Goal: Task Accomplishment & Management: Manage account settings

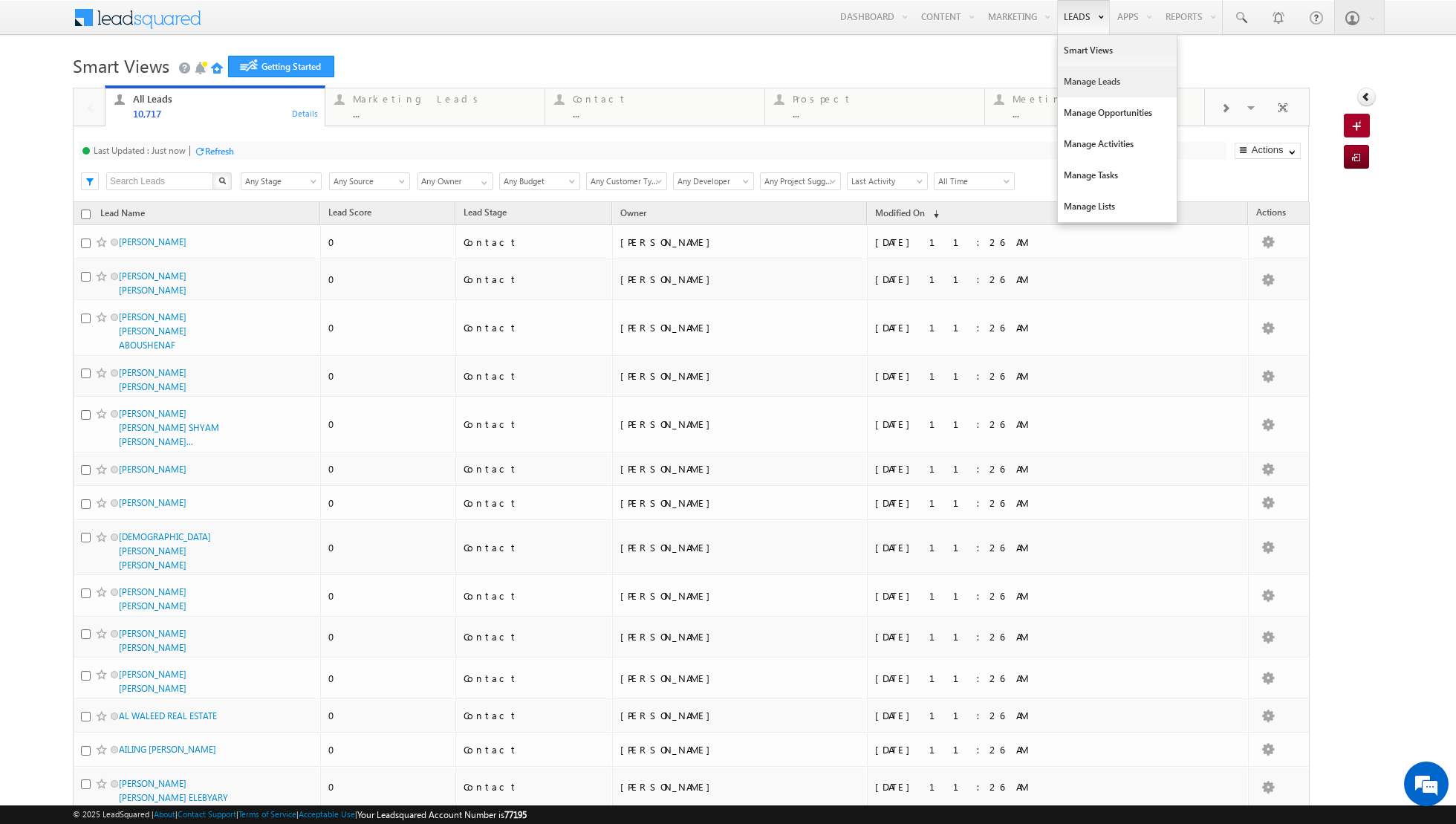
click at [1088, 90] on link "Manage Leads" at bounding box center [1117, 81] width 119 height 31
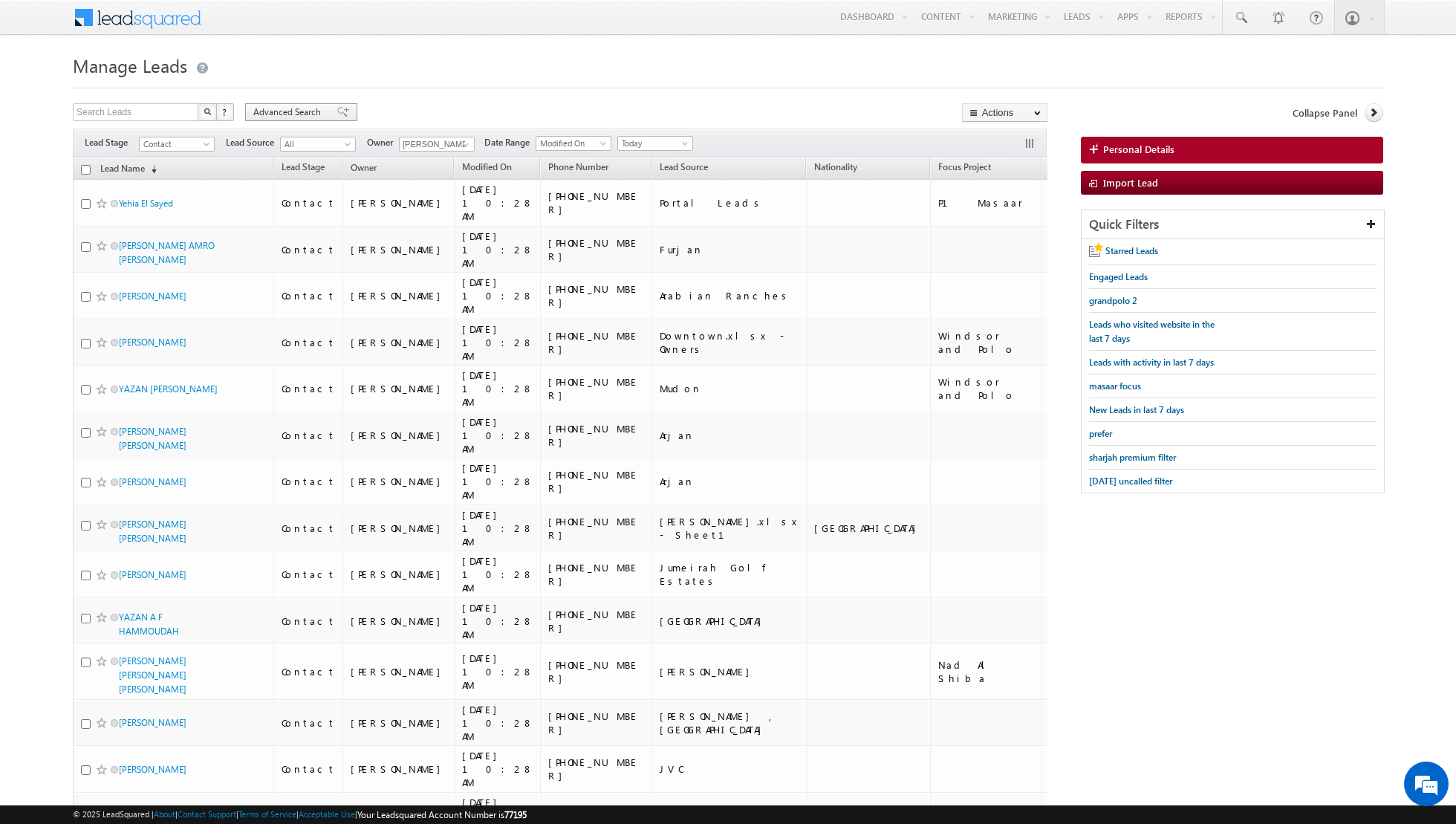
click at [337, 114] on span at bounding box center [343, 112] width 12 height 10
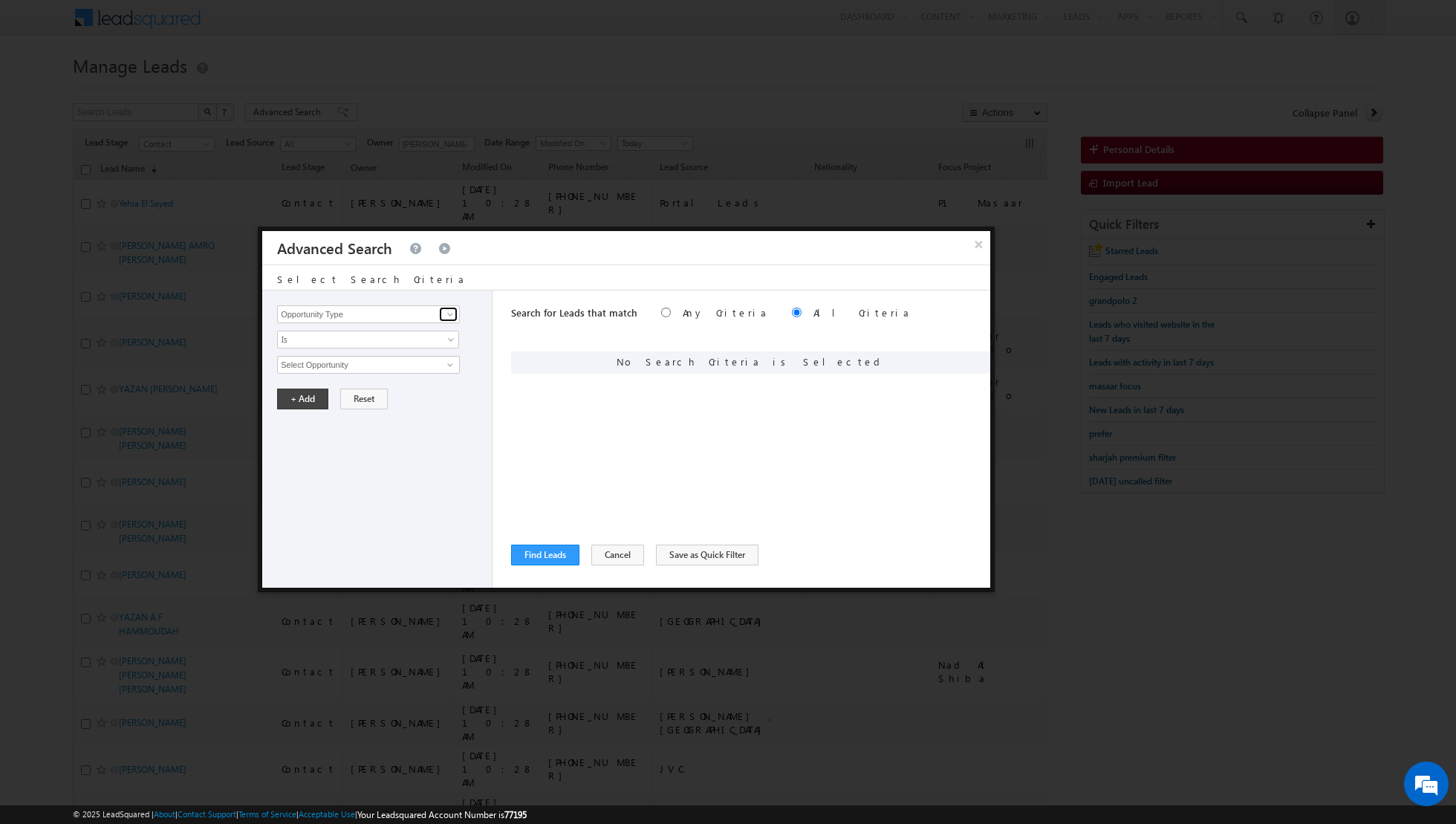
click at [451, 316] on span at bounding box center [450, 313] width 12 height 12
click at [353, 344] on link "Lead Source" at bounding box center [368, 344] width 183 height 17
type input "Lead Source"
click at [447, 366] on span "select" at bounding box center [451, 369] width 12 height 26
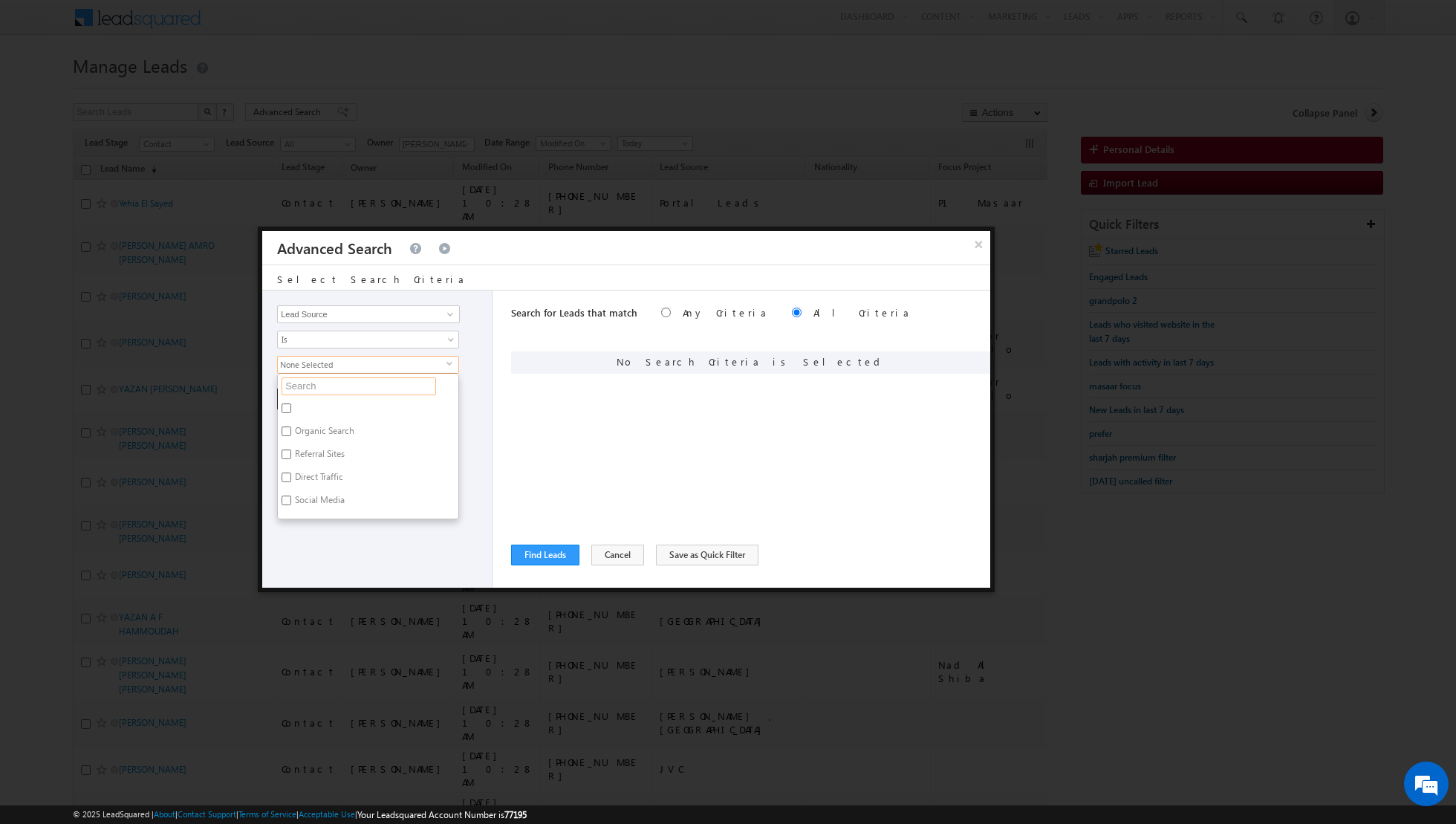
click at [380, 378] on input "text" at bounding box center [358, 386] width 154 height 18
type input "pa"
type input "palm"
click at [317, 403] on label "Palm [GEOGRAPHIC_DATA]" at bounding box center [346, 410] width 137 height 23
click at [291, 403] on input "Palm [GEOGRAPHIC_DATA]" at bounding box center [286, 408] width 9 height 9
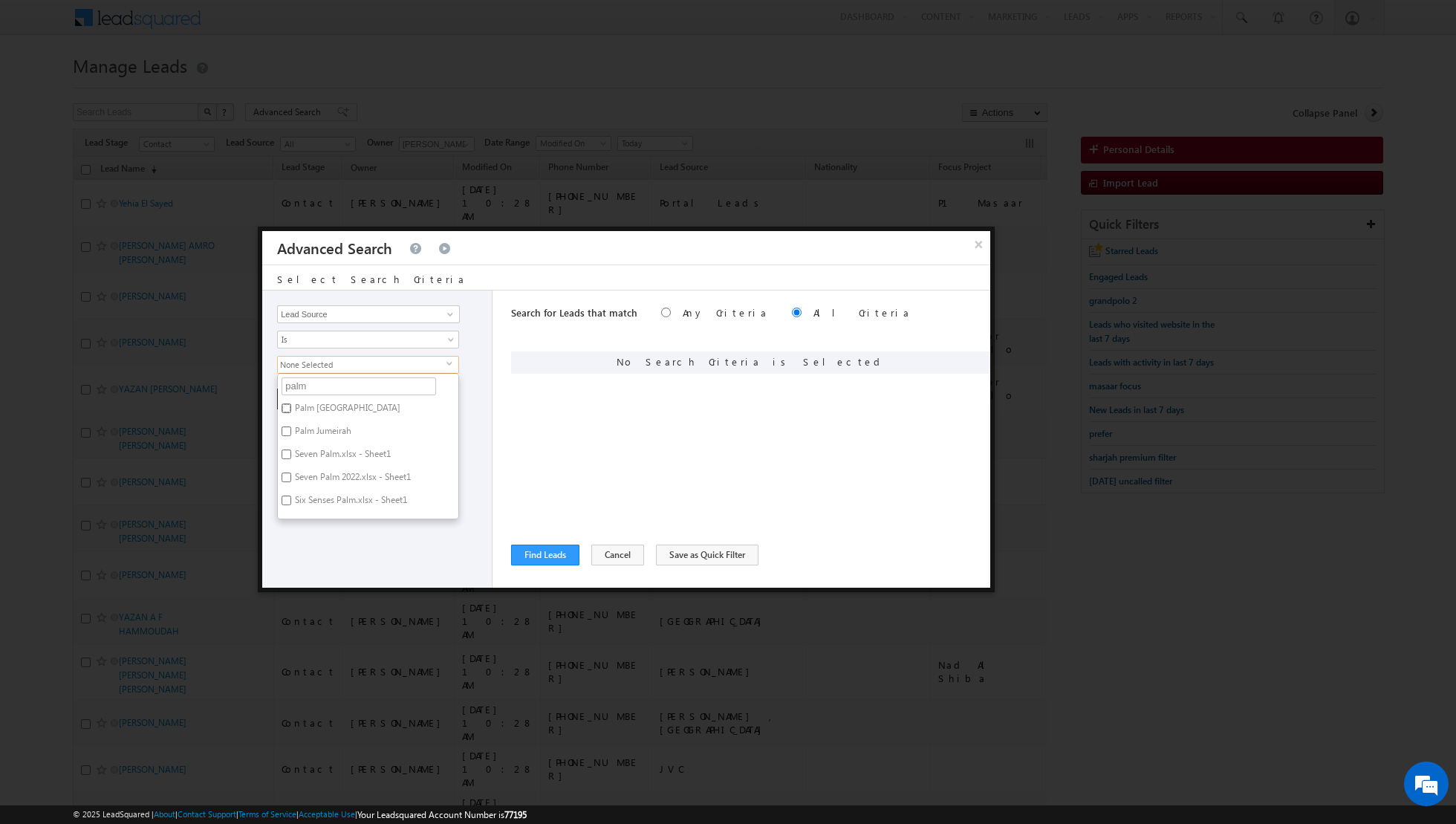
checkbox input "true"
click at [294, 428] on label "Palm Jumeirah" at bounding box center [322, 434] width 88 height 23
click at [291, 428] on input "Palm Jumeirah" at bounding box center [286, 431] width 9 height 9
checkbox input "true"
click at [344, 383] on input "palm" at bounding box center [358, 386] width 154 height 18
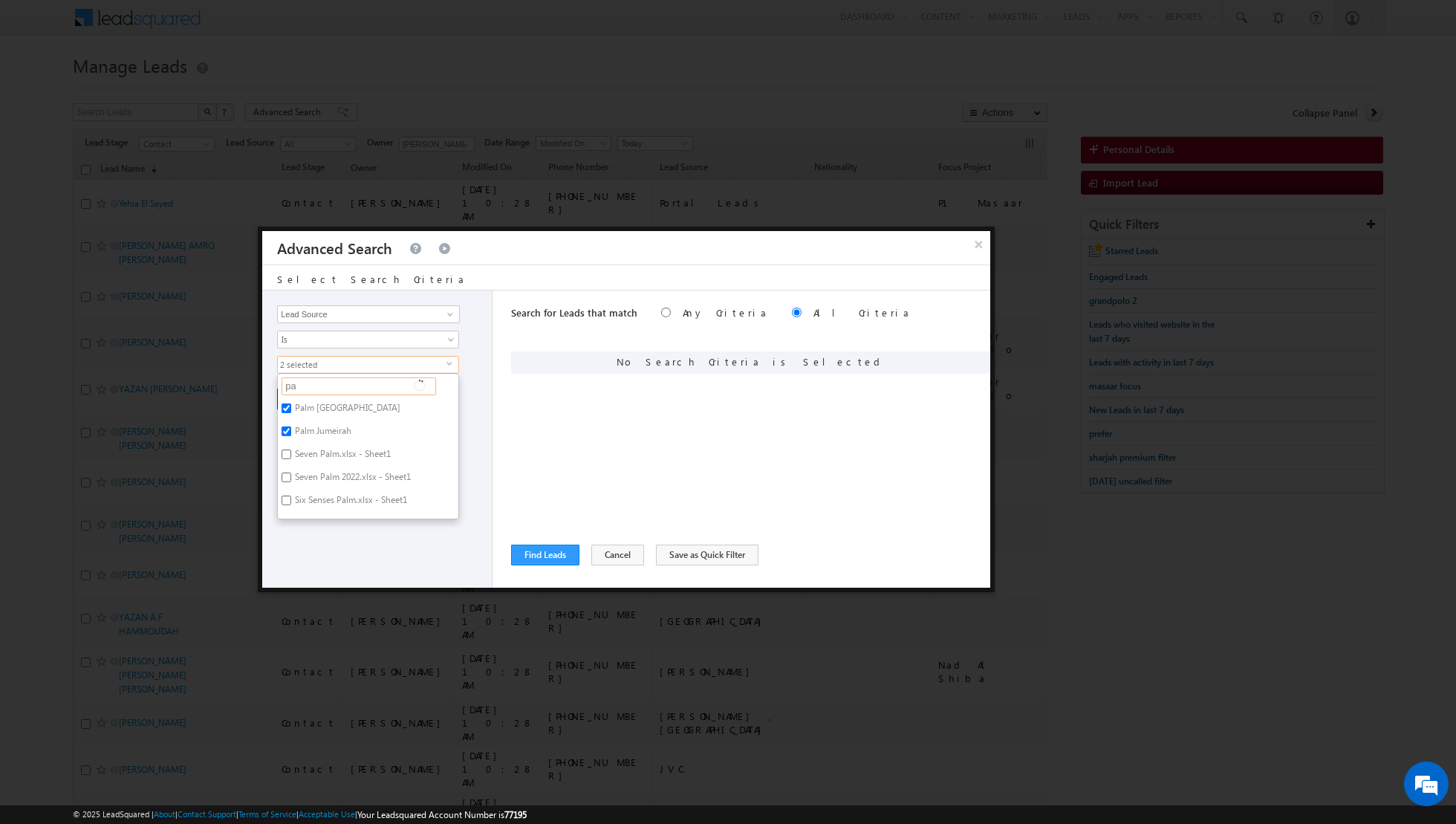
type input "p"
type input "ara"
click at [306, 405] on label "[PERSON_NAME]" at bounding box center [327, 410] width 99 height 23
click at [291, 405] on input "[PERSON_NAME]" at bounding box center [286, 408] width 9 height 9
checkbox input "true"
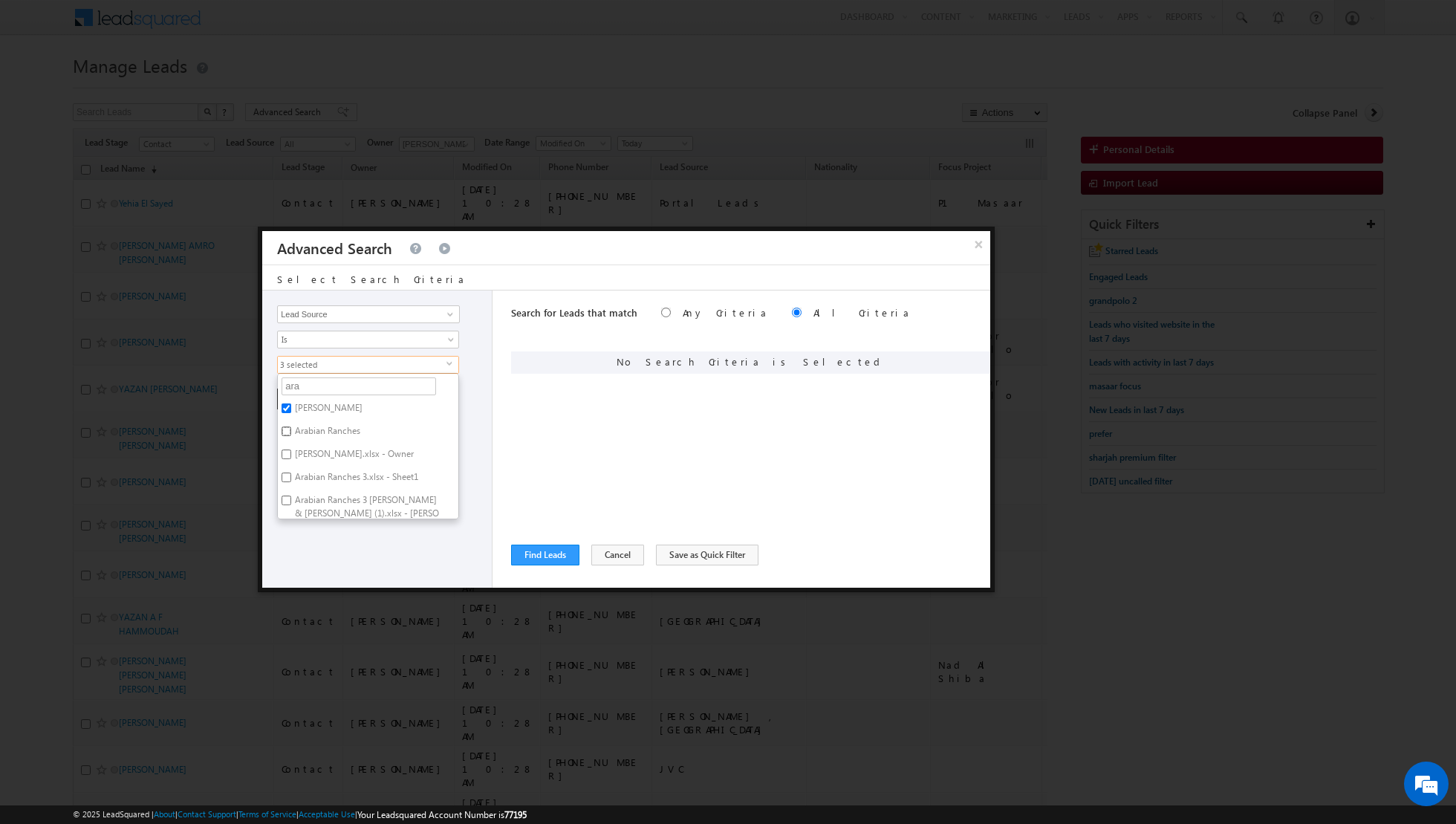
click at [289, 430] on input "Arabian Ranches" at bounding box center [286, 431] width 9 height 9
checkbox input "true"
click at [313, 554] on div "Opportunity Type Lead Activity Task Sales Group Prospect Id Address 1 Address 2…" at bounding box center [377, 438] width 230 height 297
click at [305, 395] on button "+ Add" at bounding box center [303, 399] width 51 height 21
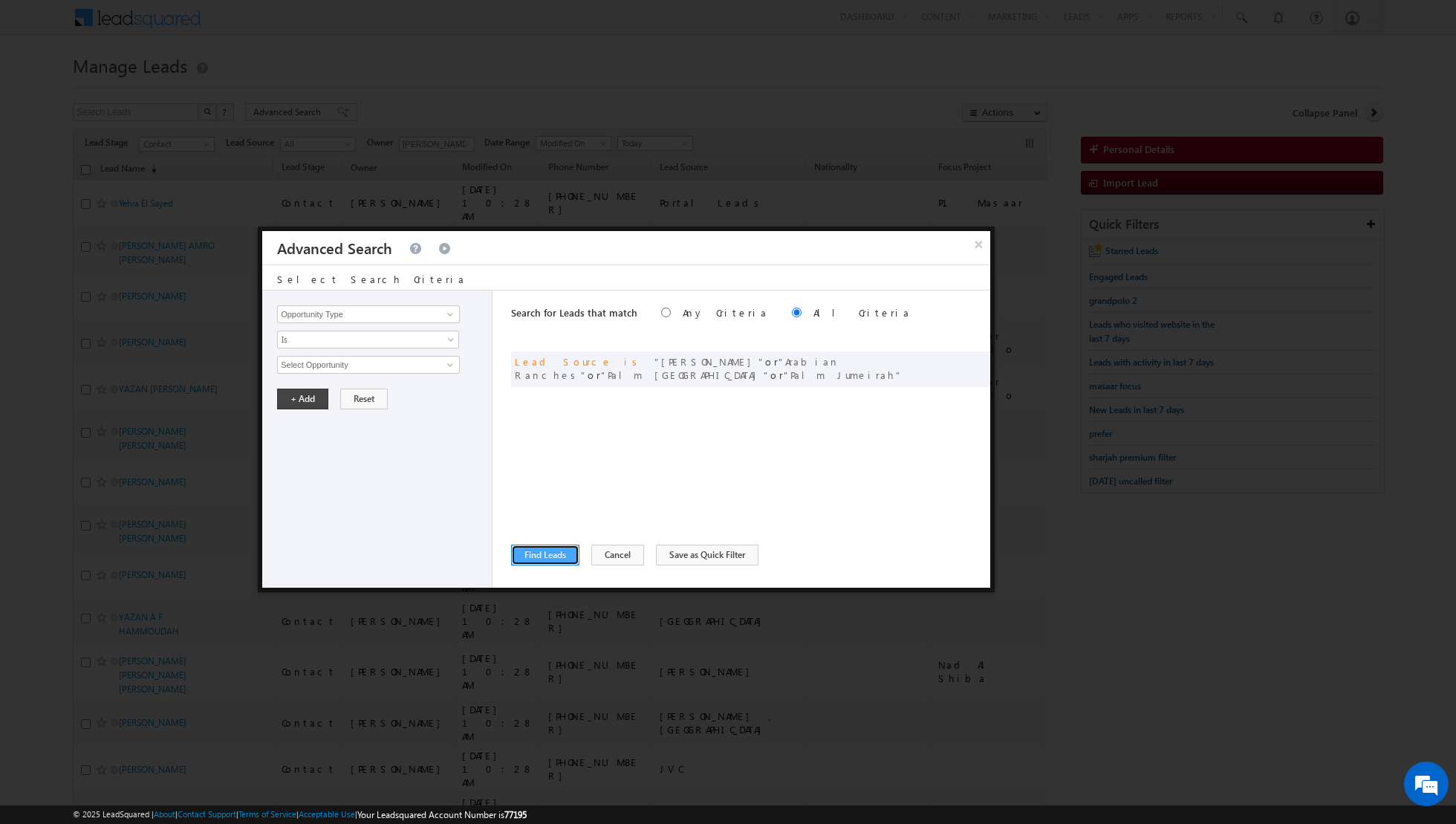
click at [539, 559] on button "Find Leads" at bounding box center [545, 555] width 68 height 21
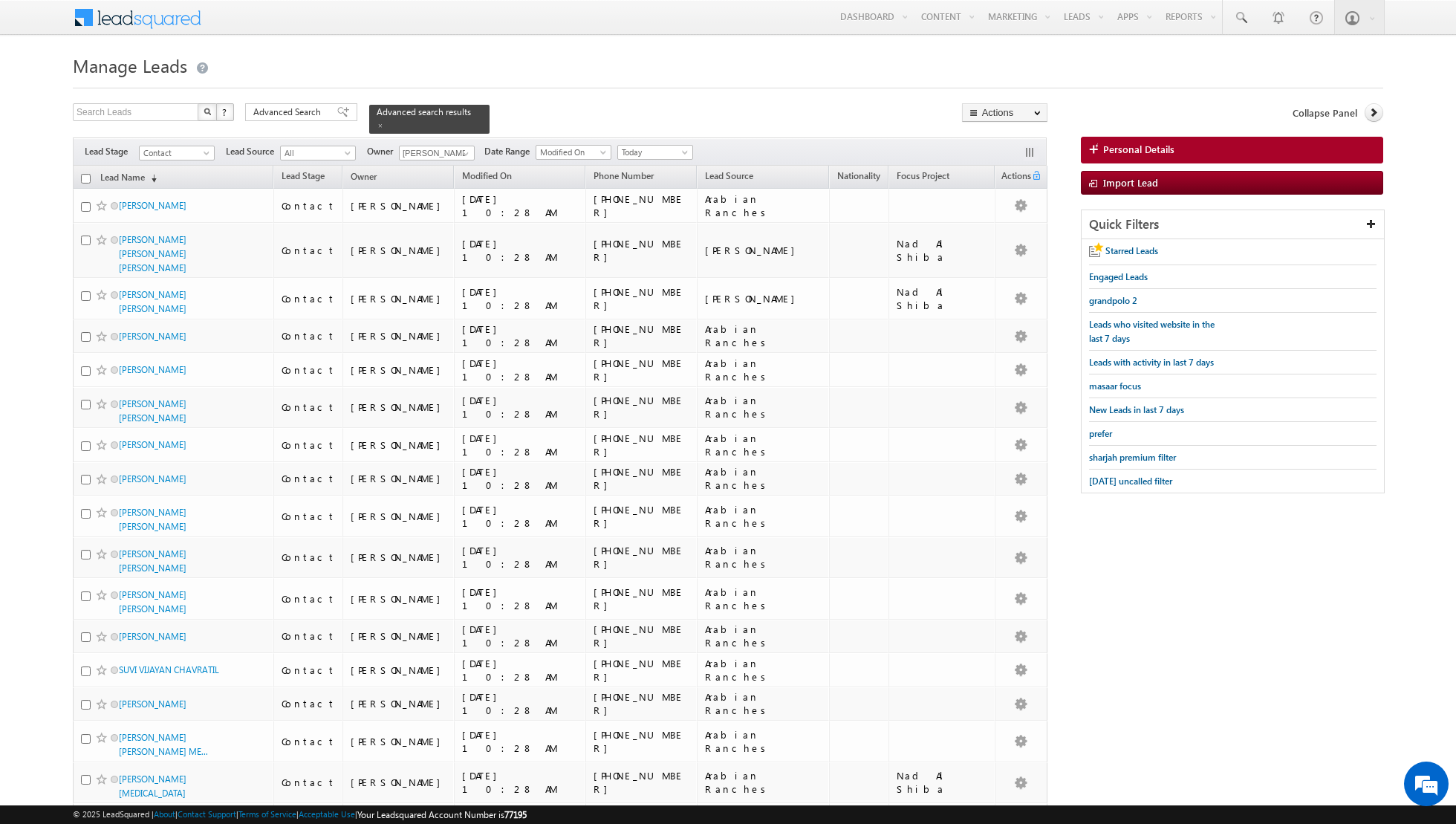
click at [85, 177] on input "checkbox" at bounding box center [85, 178] width 9 height 9
checkbox input "true"
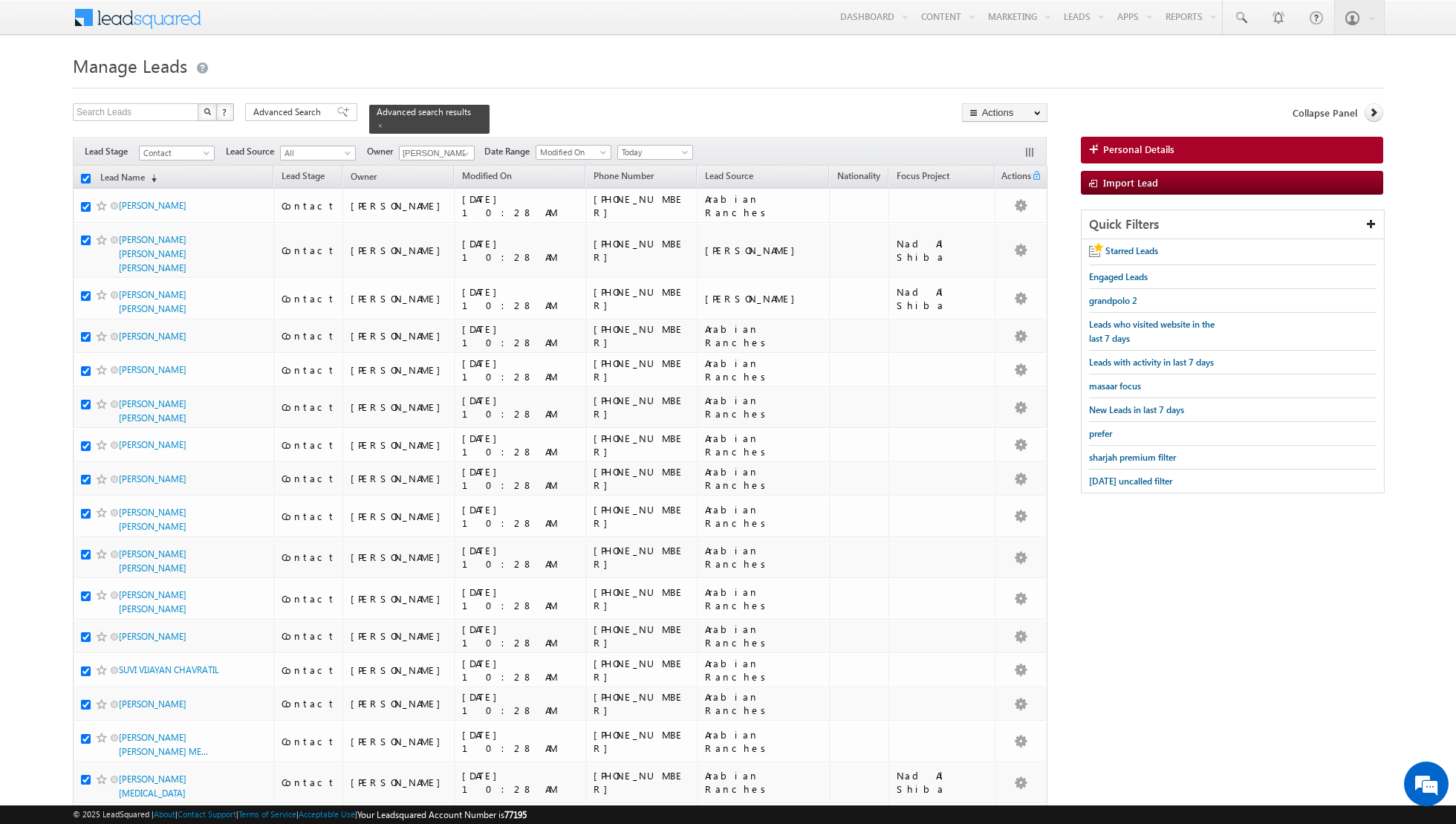
checkbox input "true"
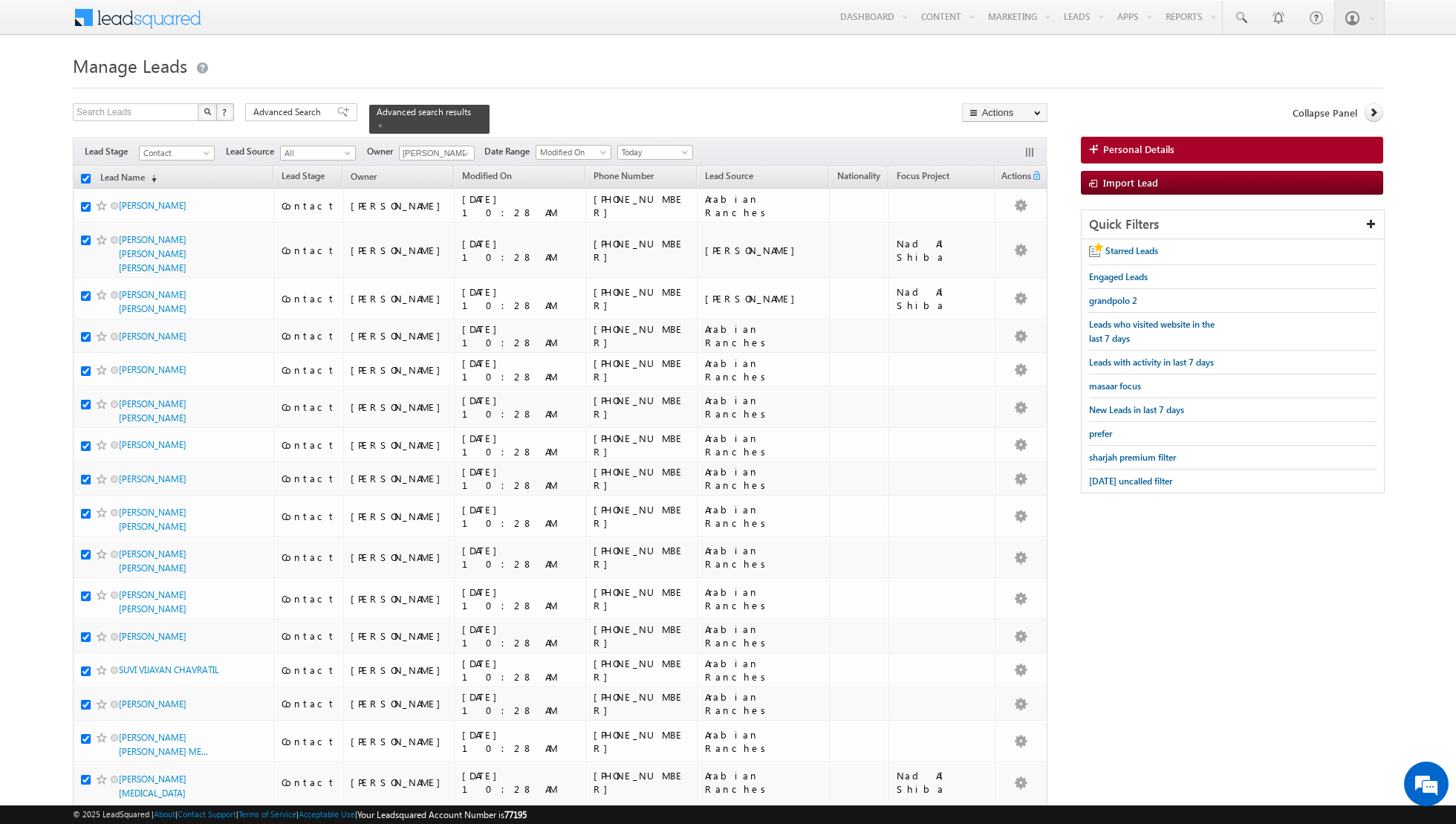
checkbox input "true"
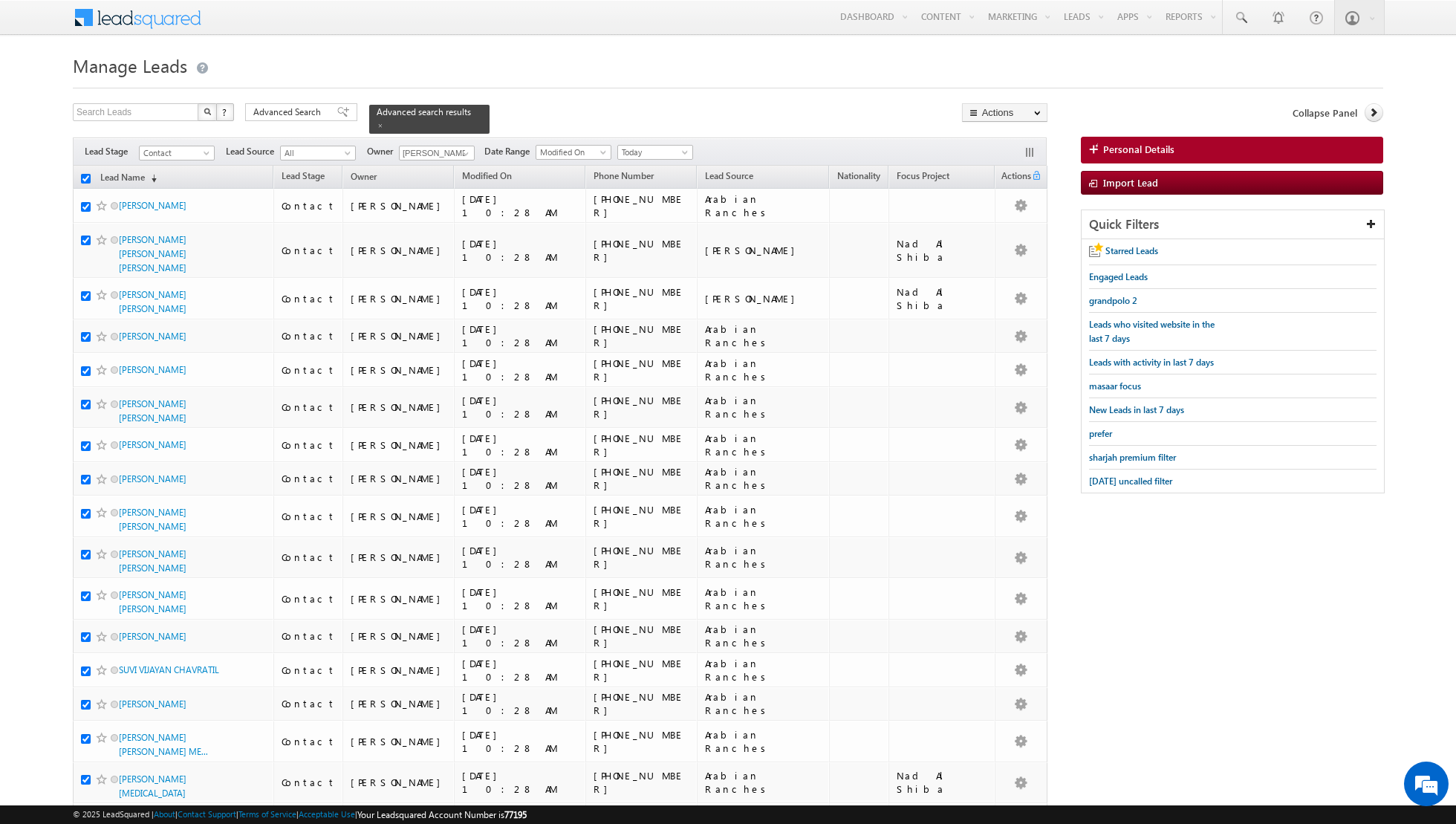
checkbox input "true"
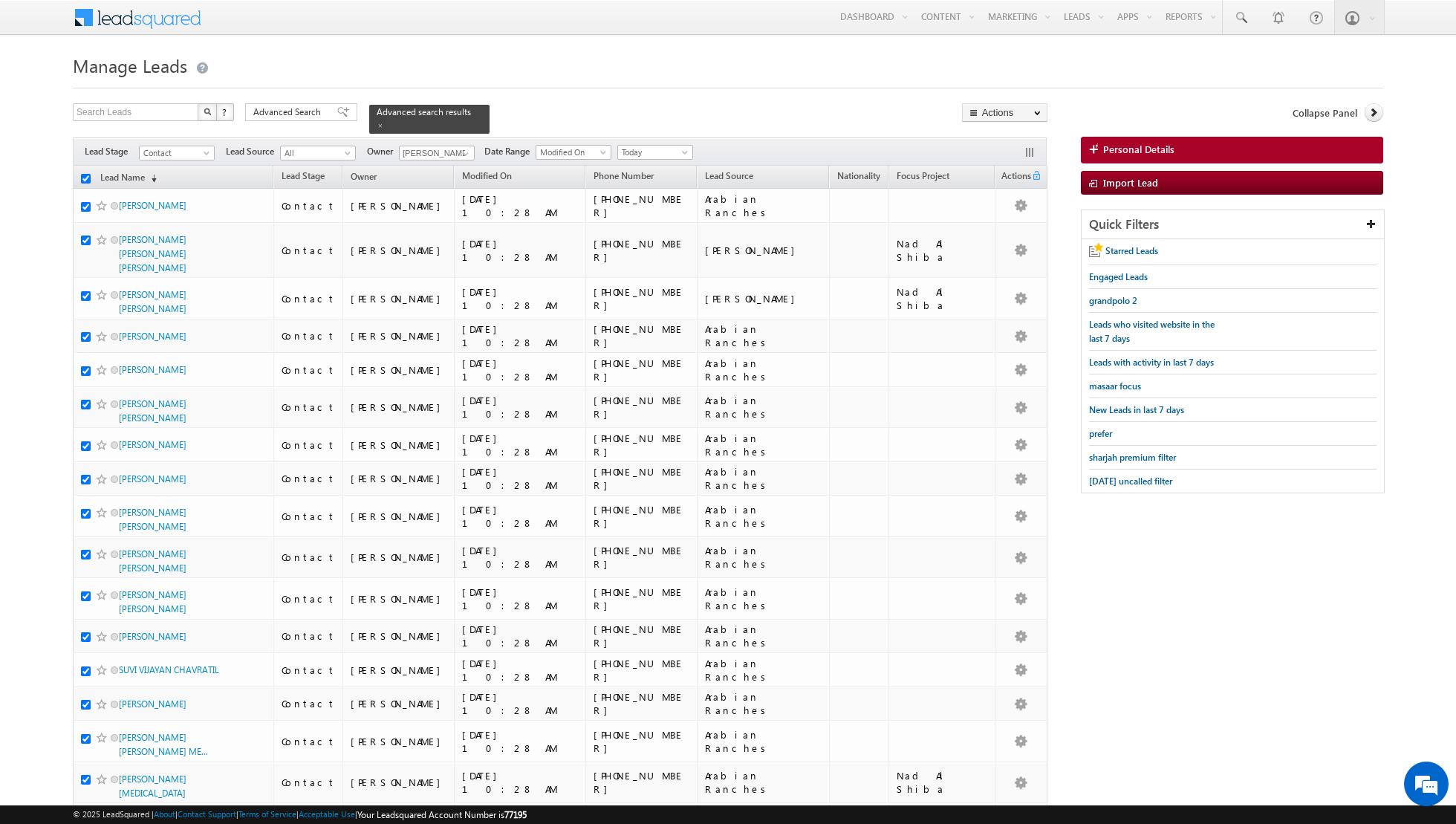
checkbox input "true"
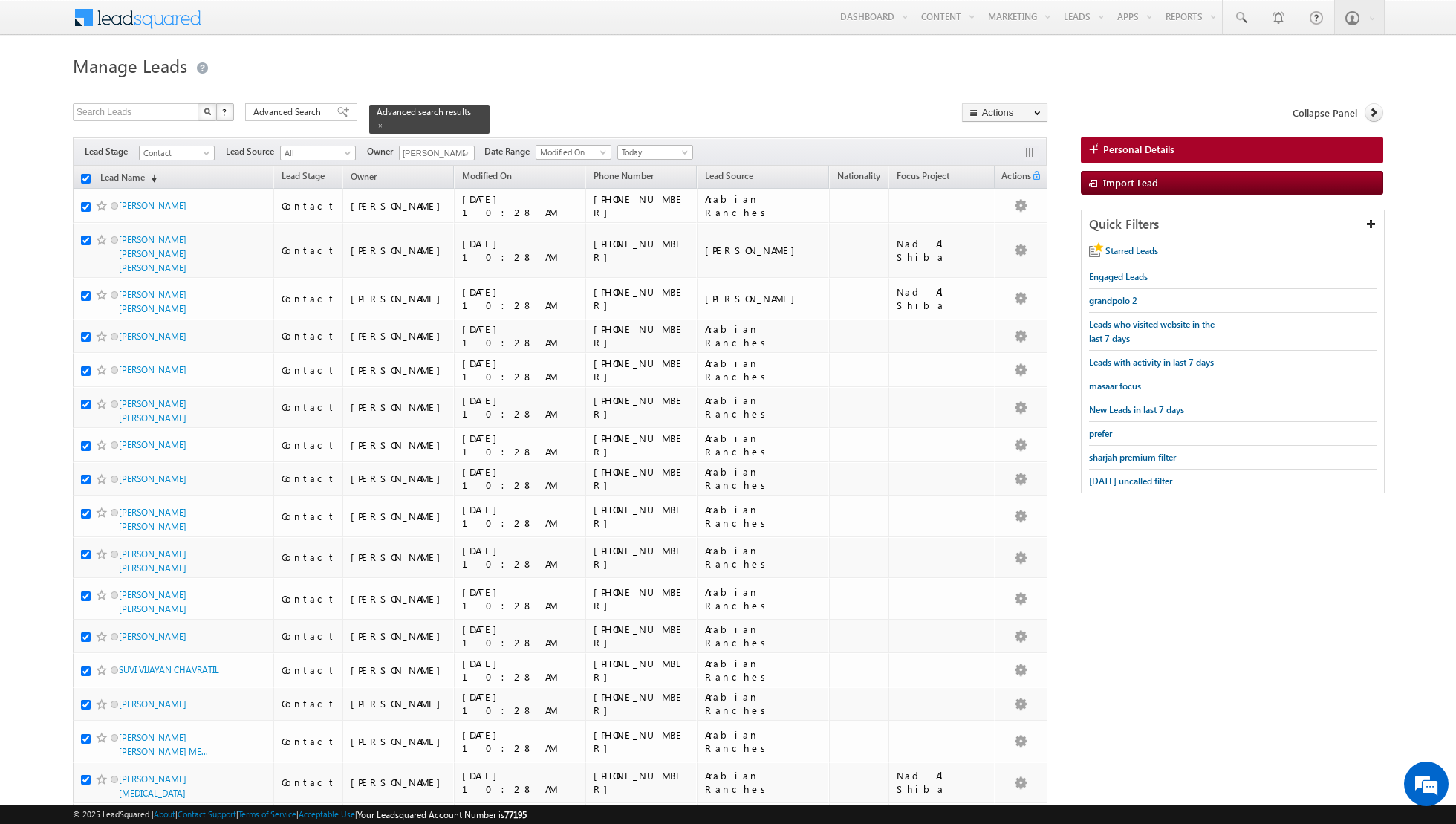
checkbox input "true"
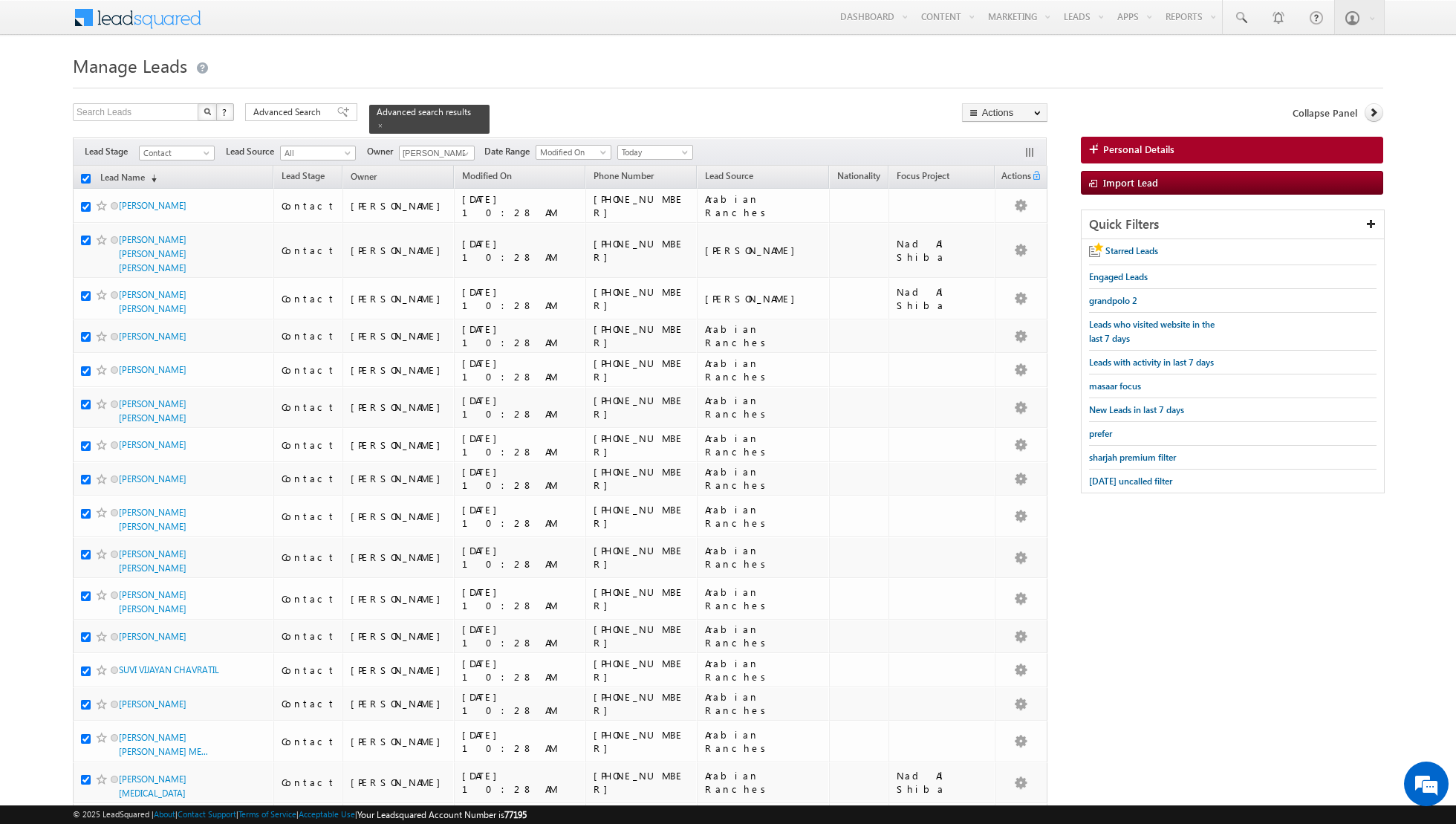
checkbox input "true"
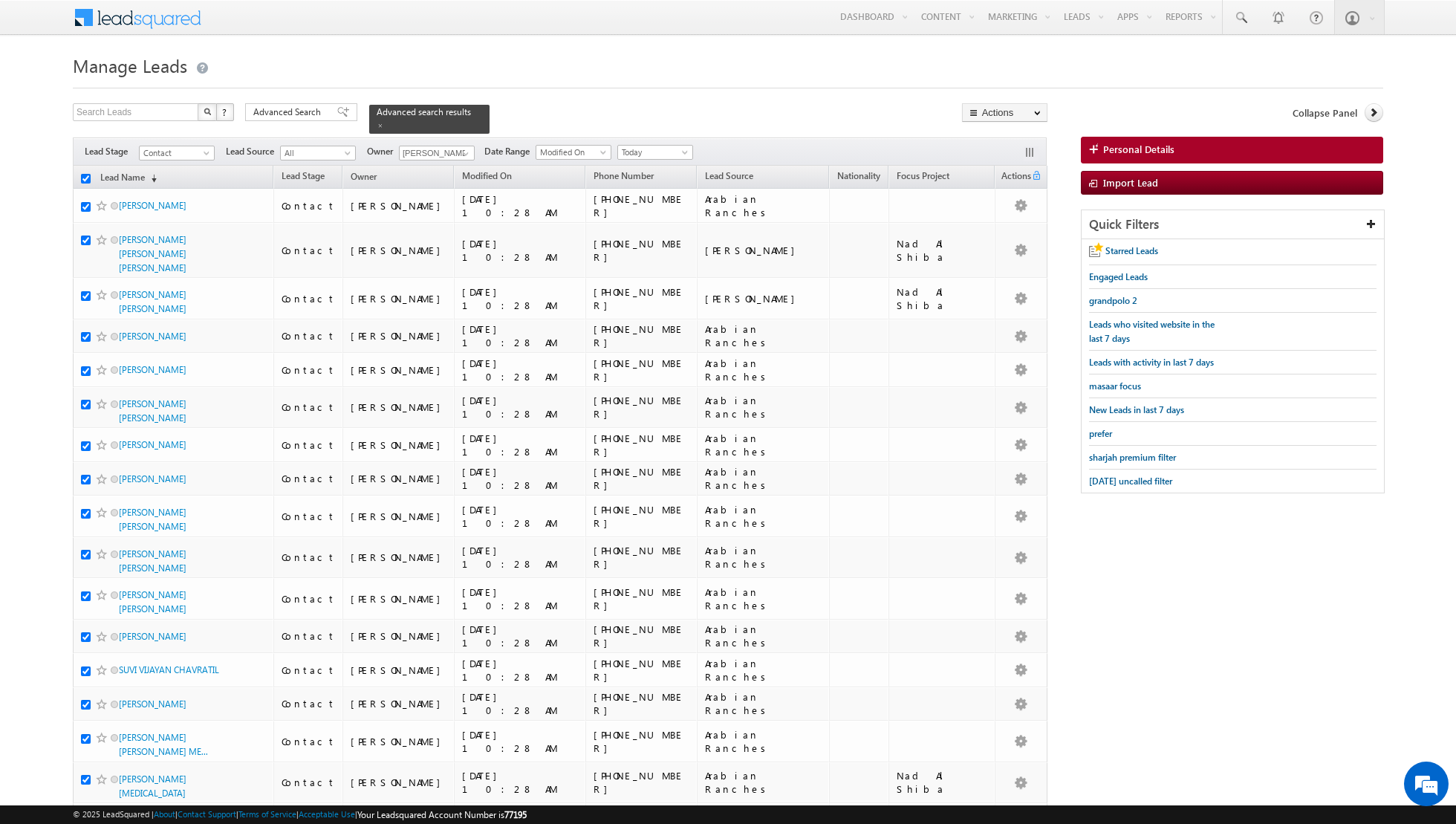
checkbox input "true"
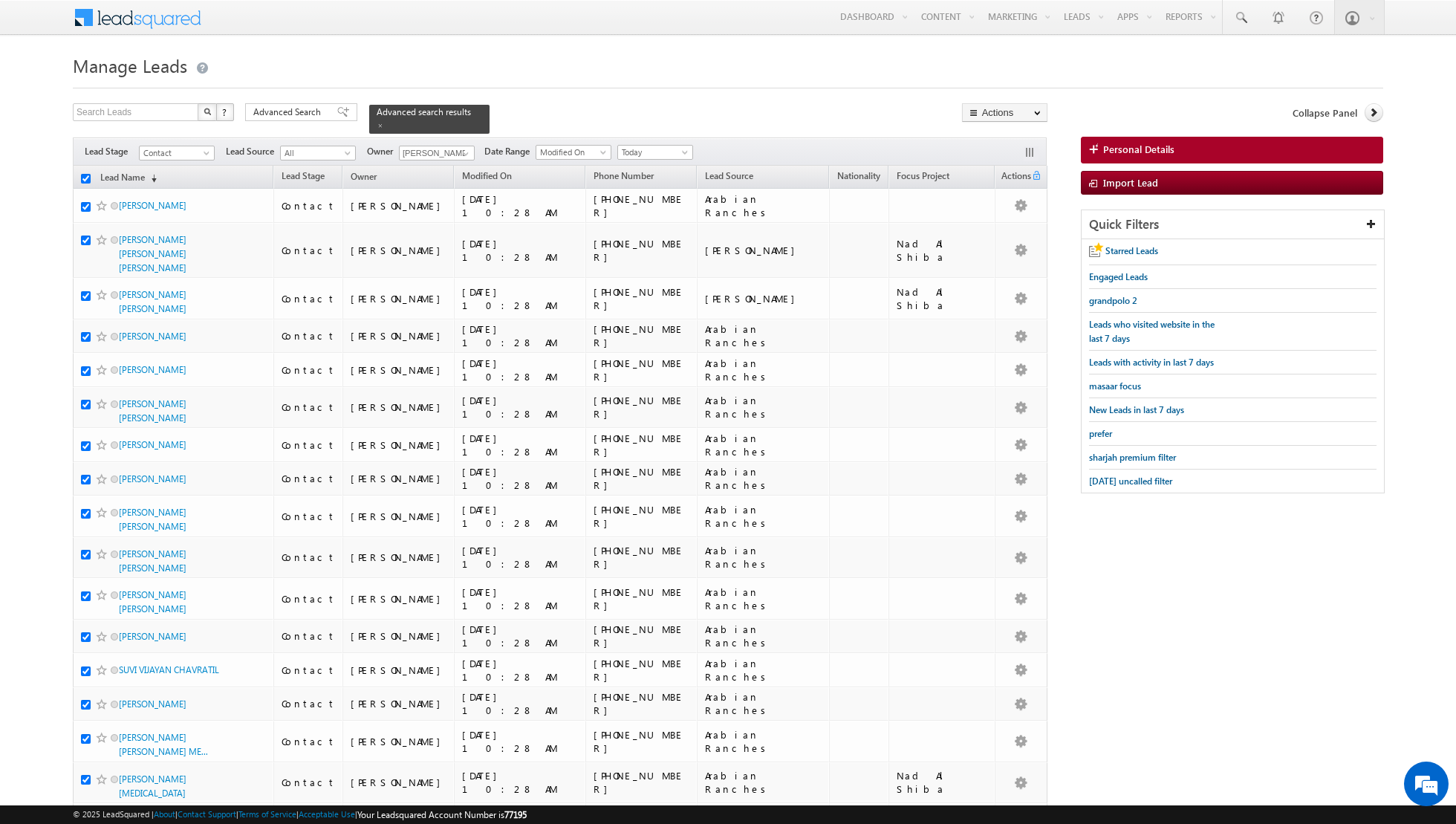
checkbox input "true"
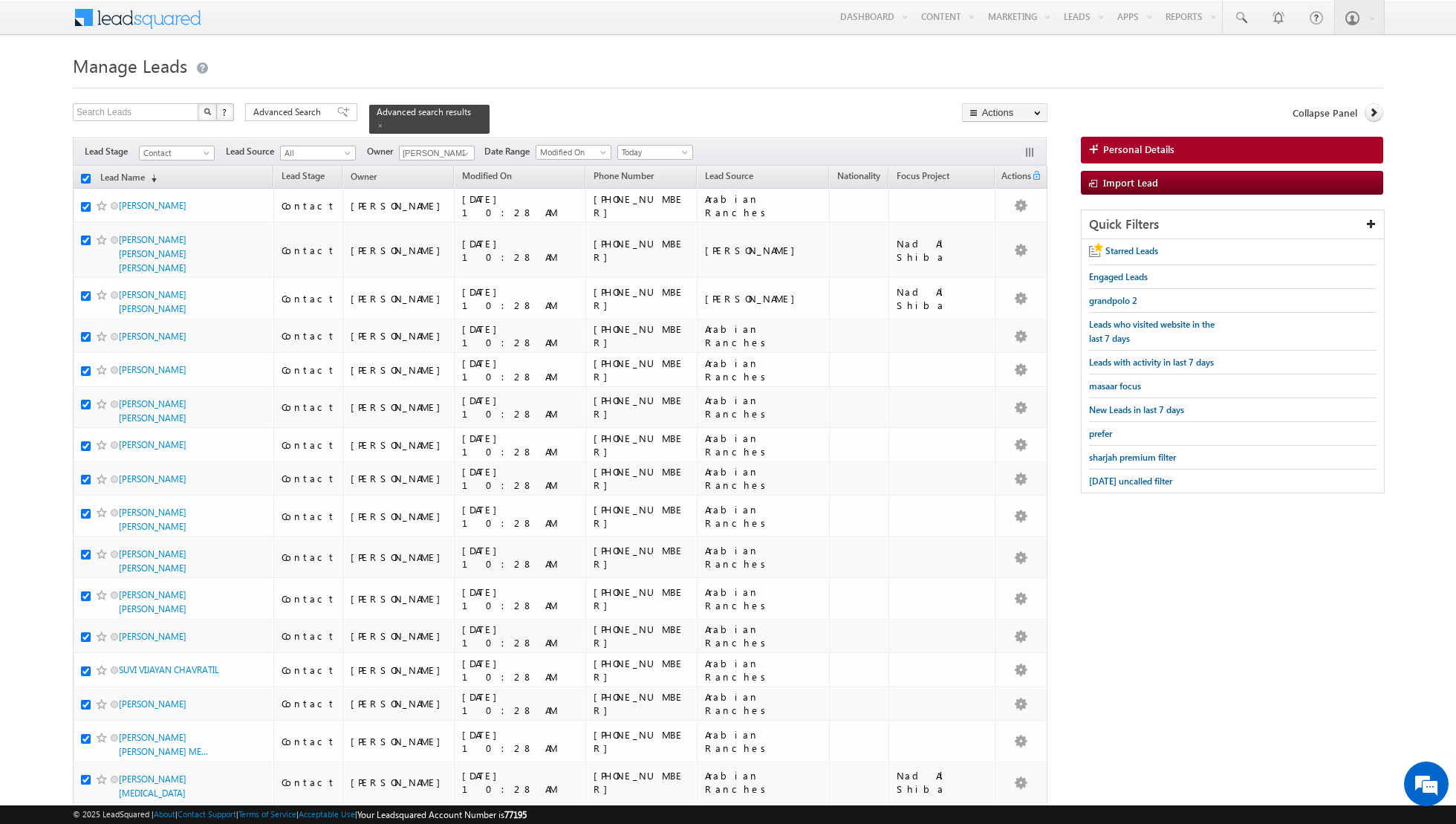
checkbox input "true"
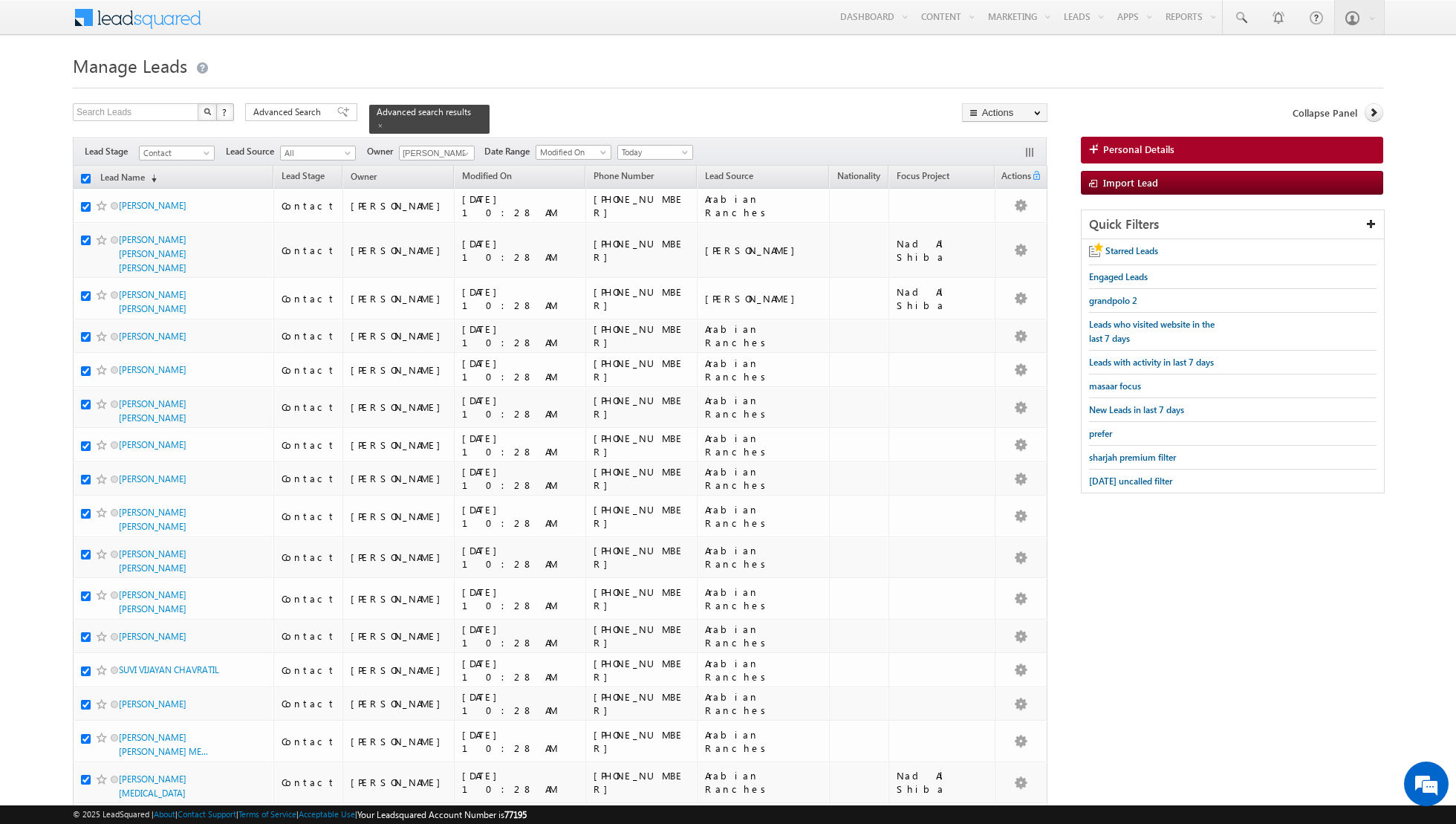
checkbox input "true"
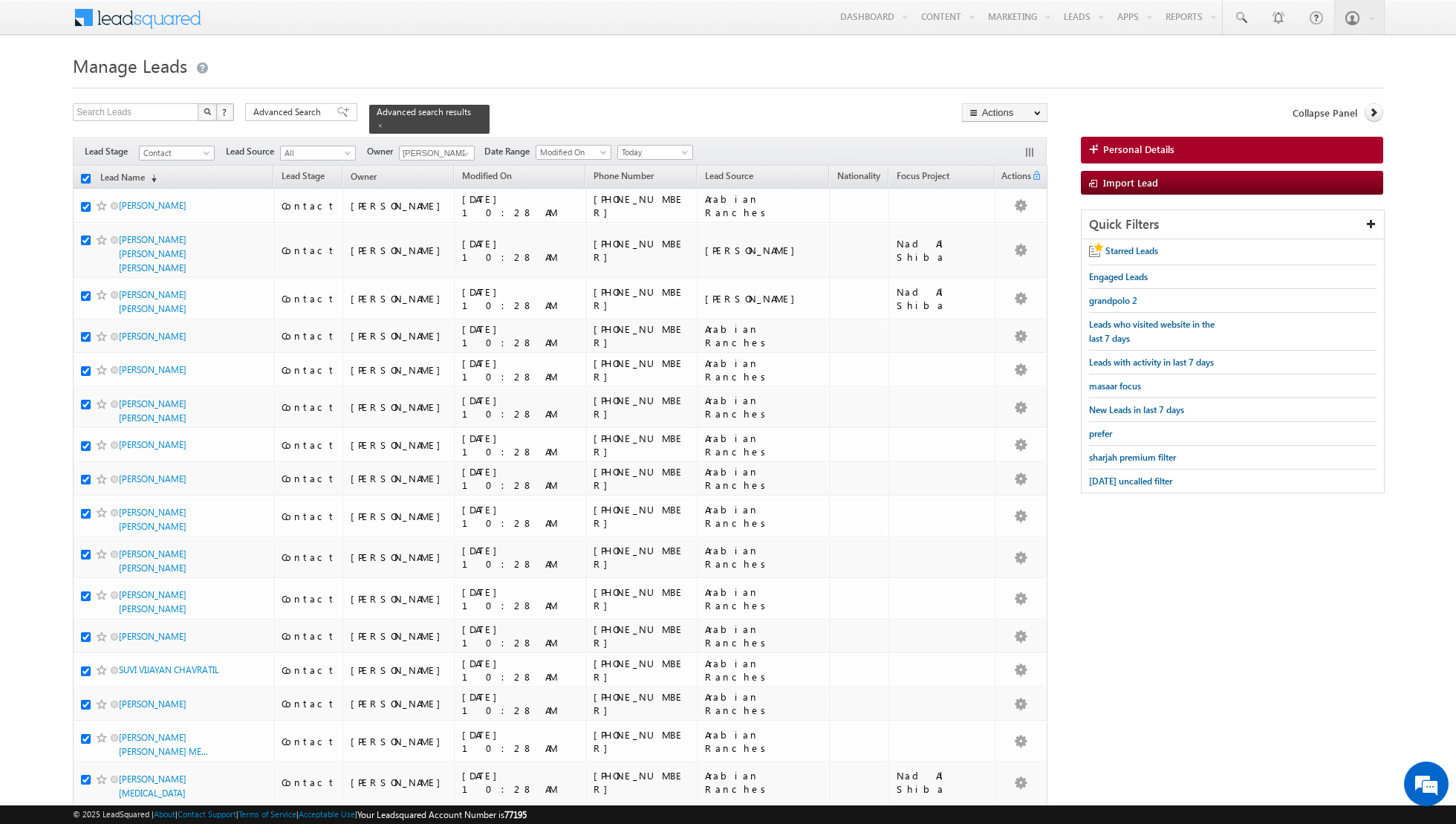
checkbox input "true"
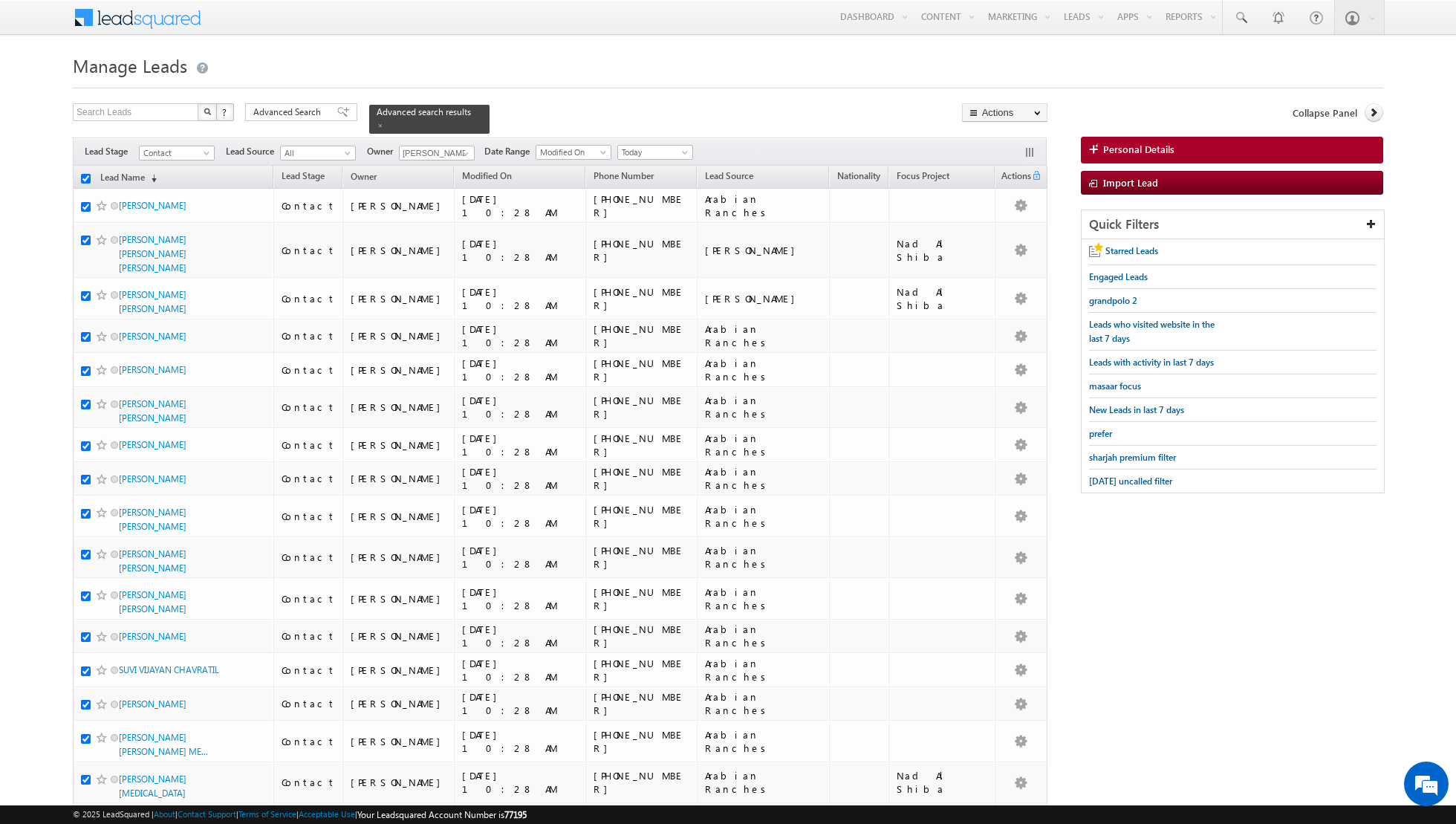
checkbox input "true"
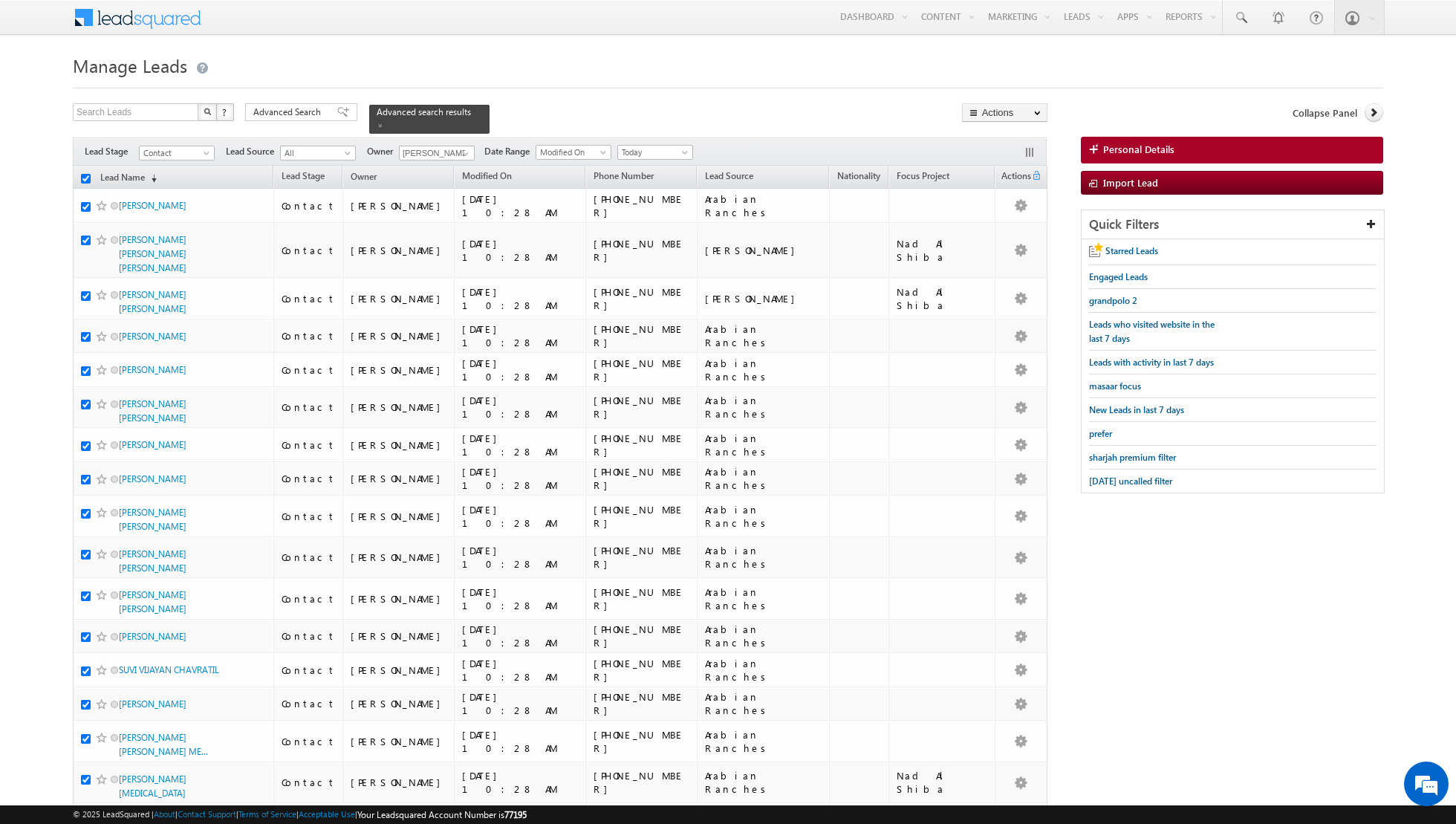
checkbox input "true"
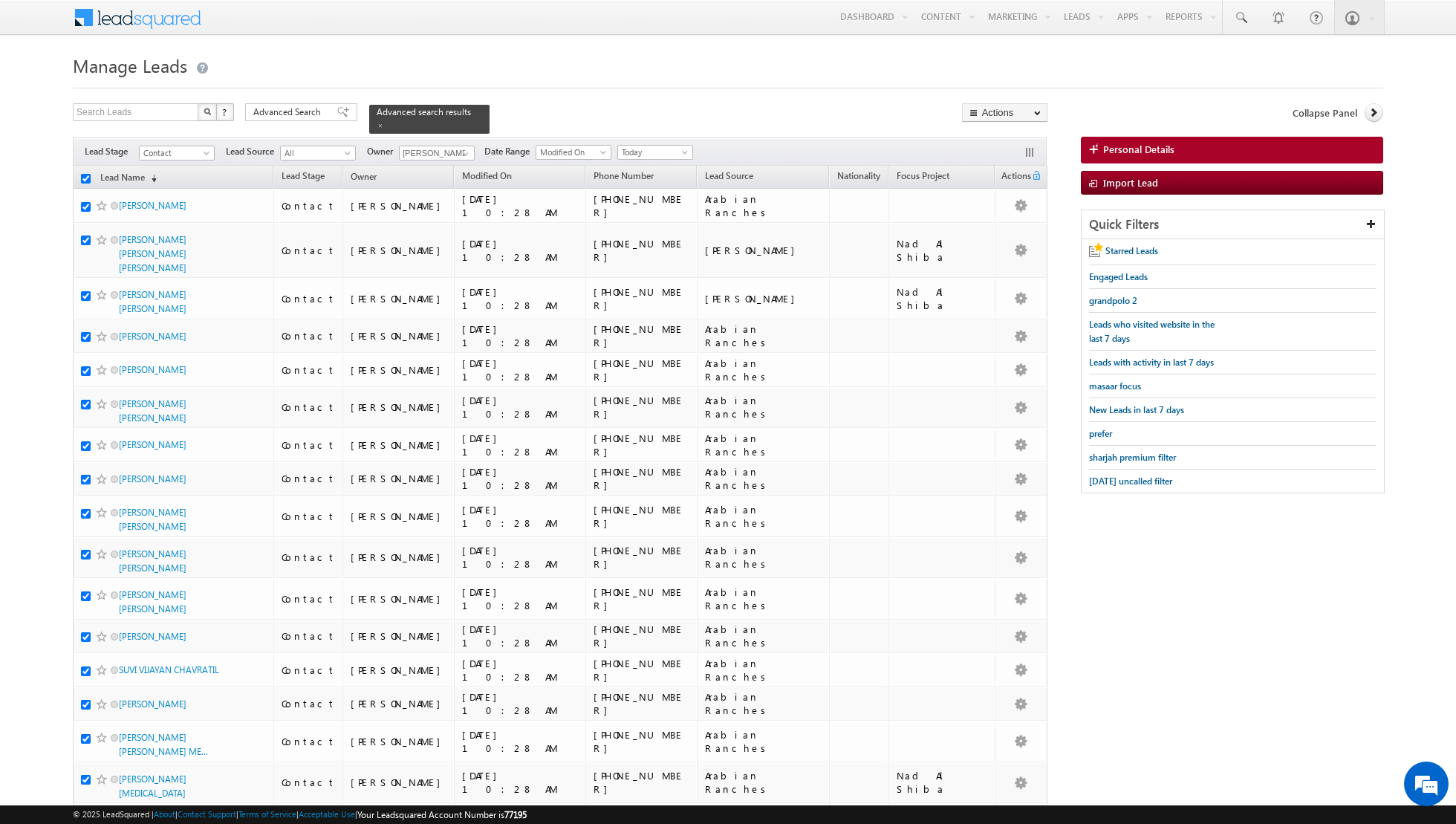
checkbox input "true"
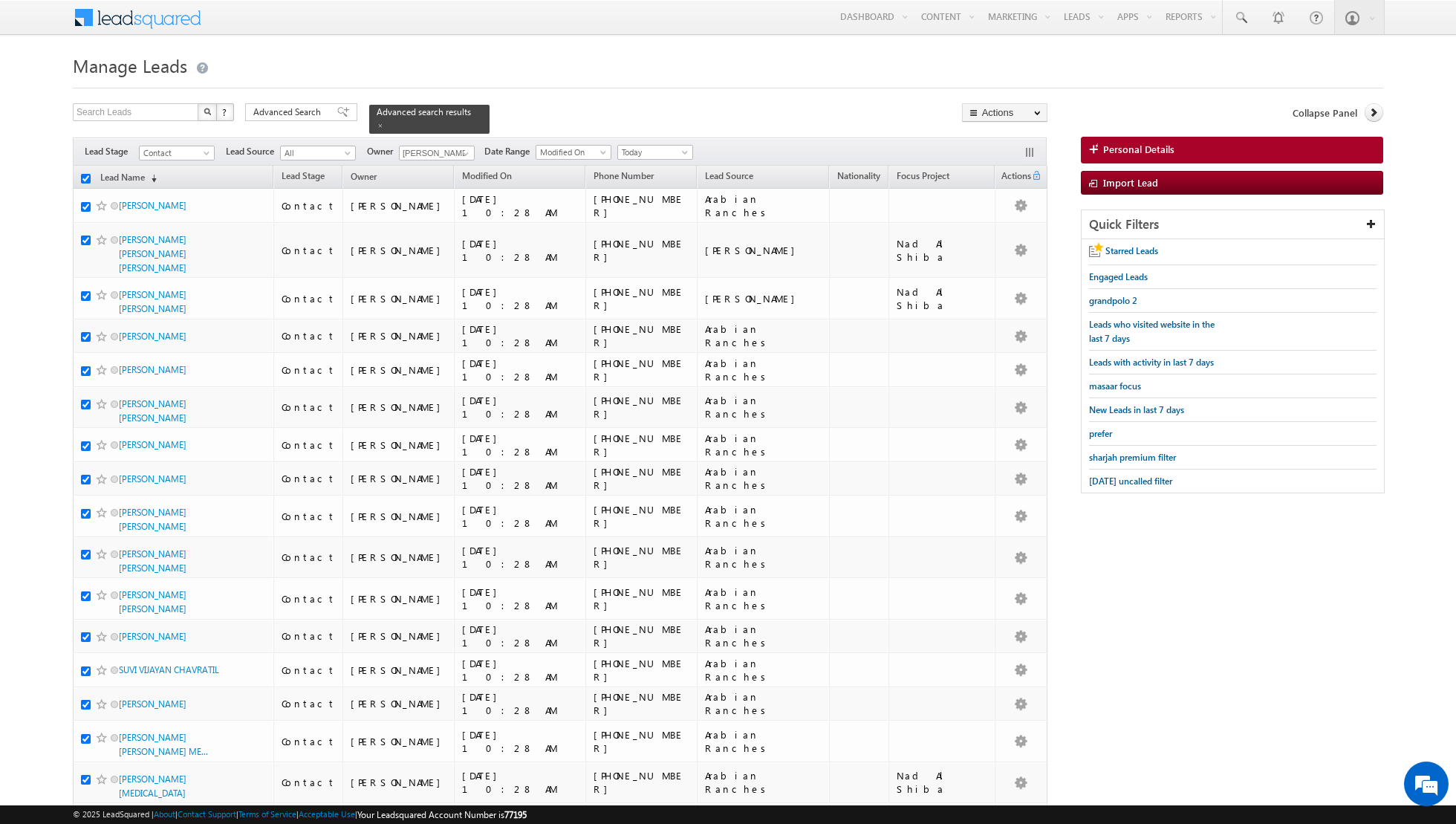
checkbox input "true"
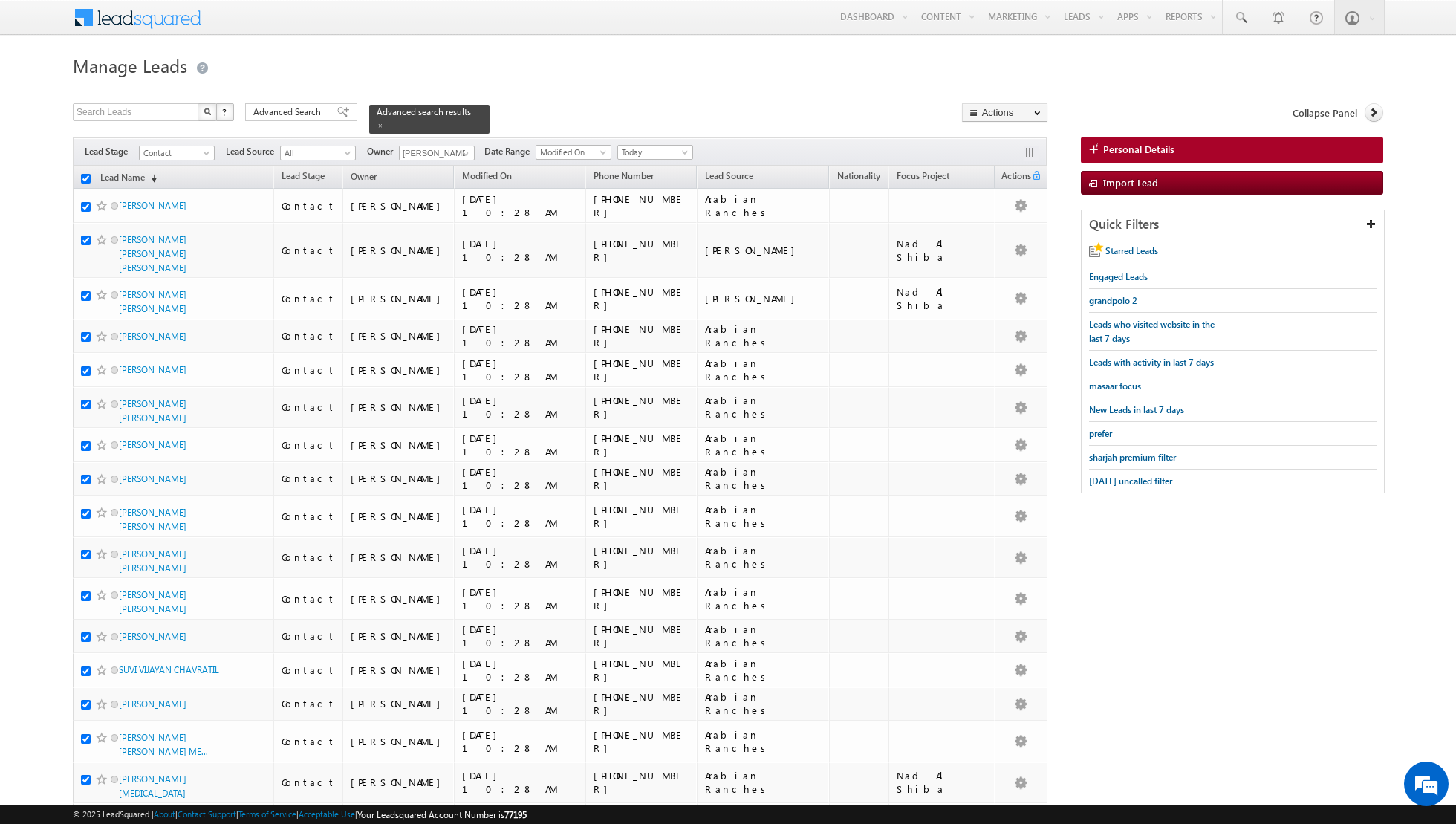
checkbox input "true"
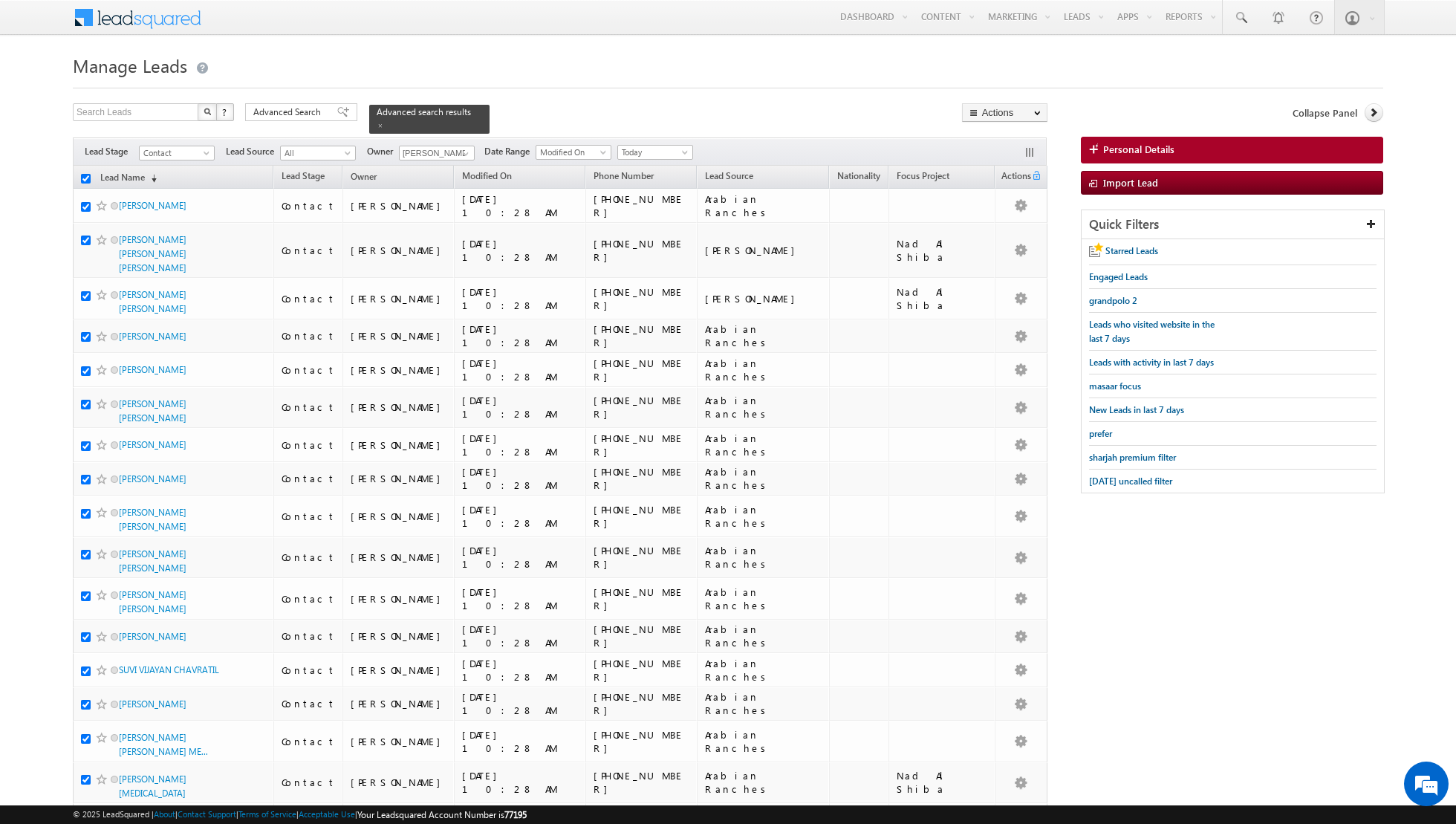
checkbox input "true"
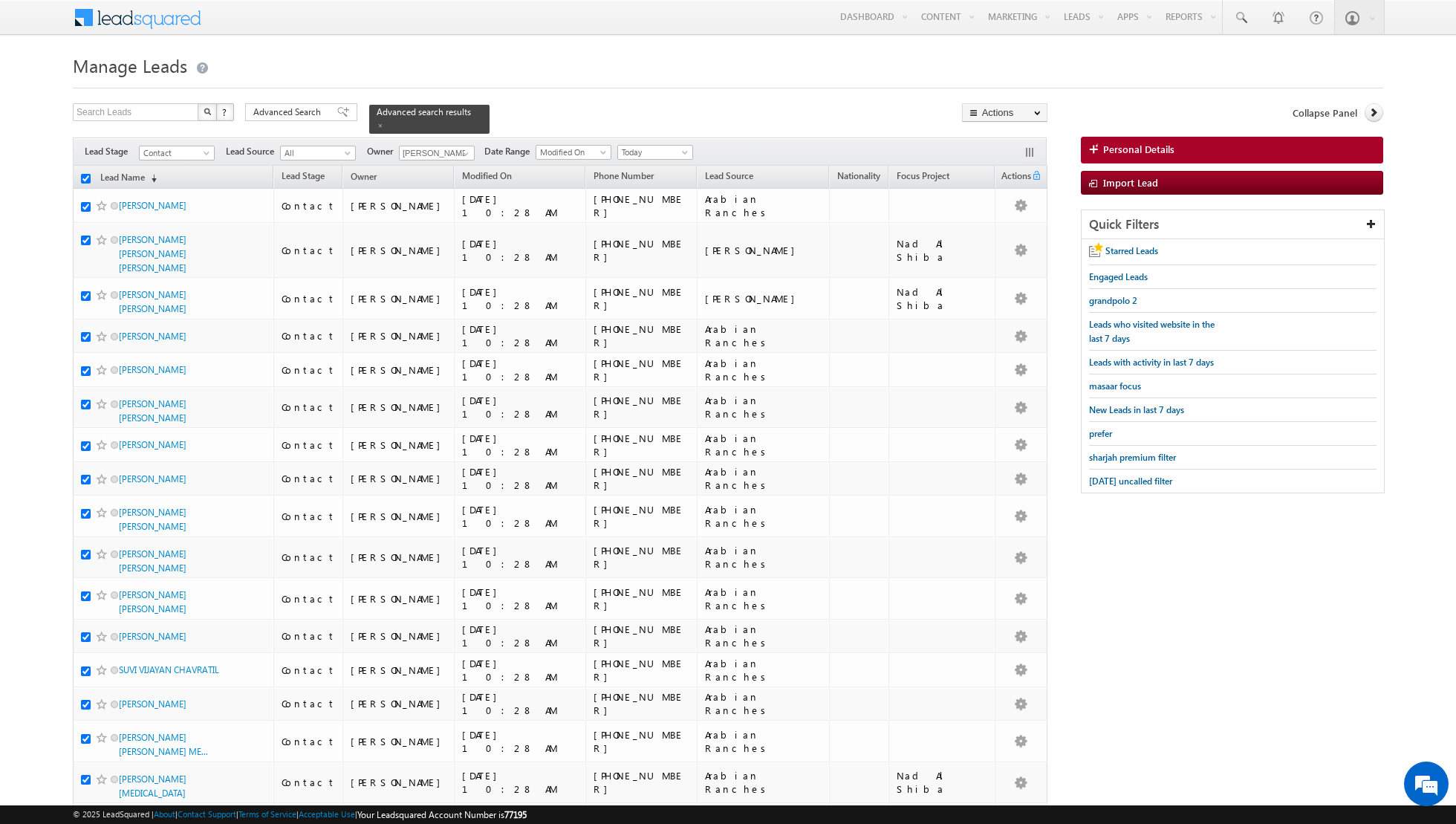
checkbox input "true"
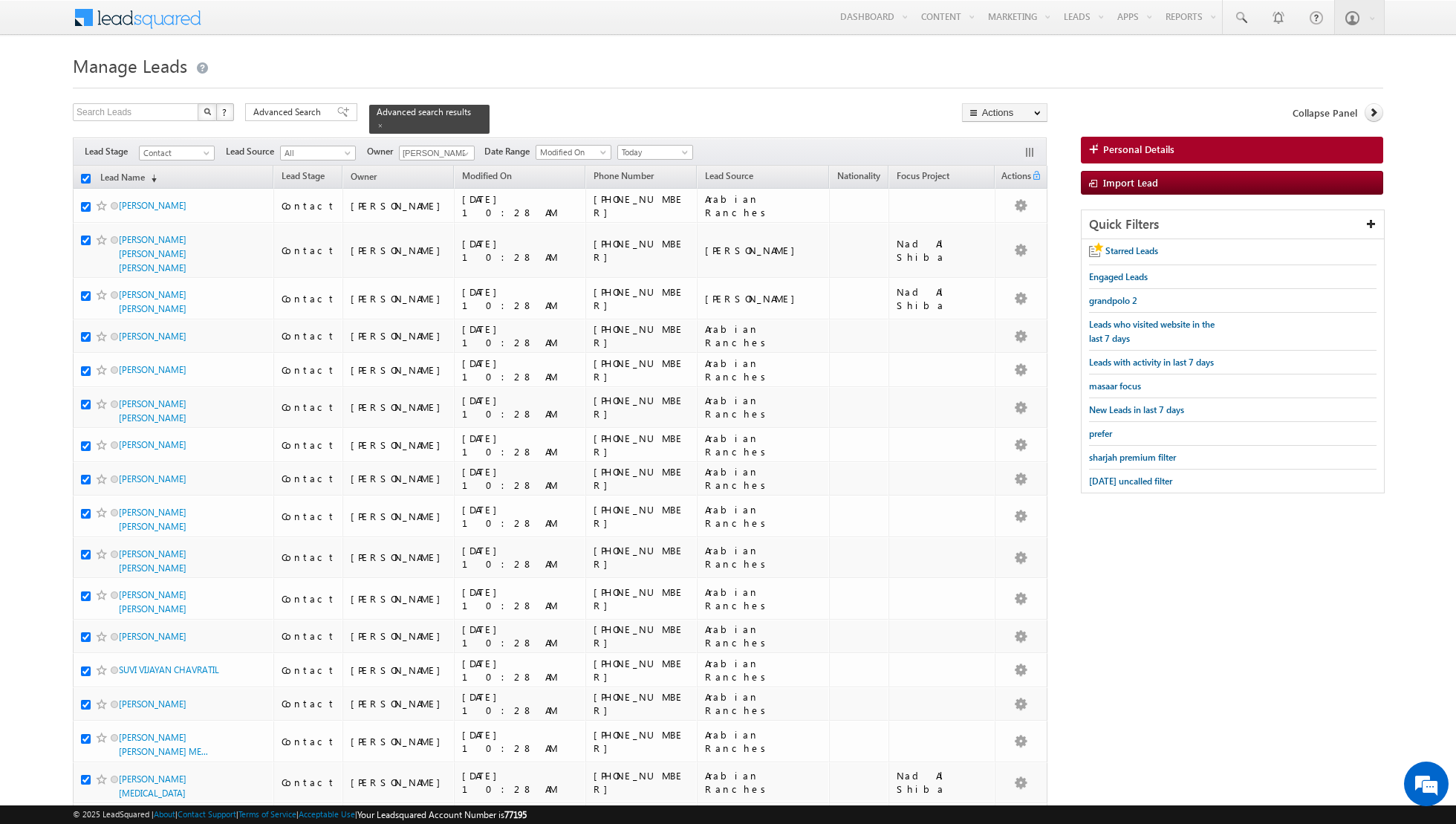
checkbox input "true"
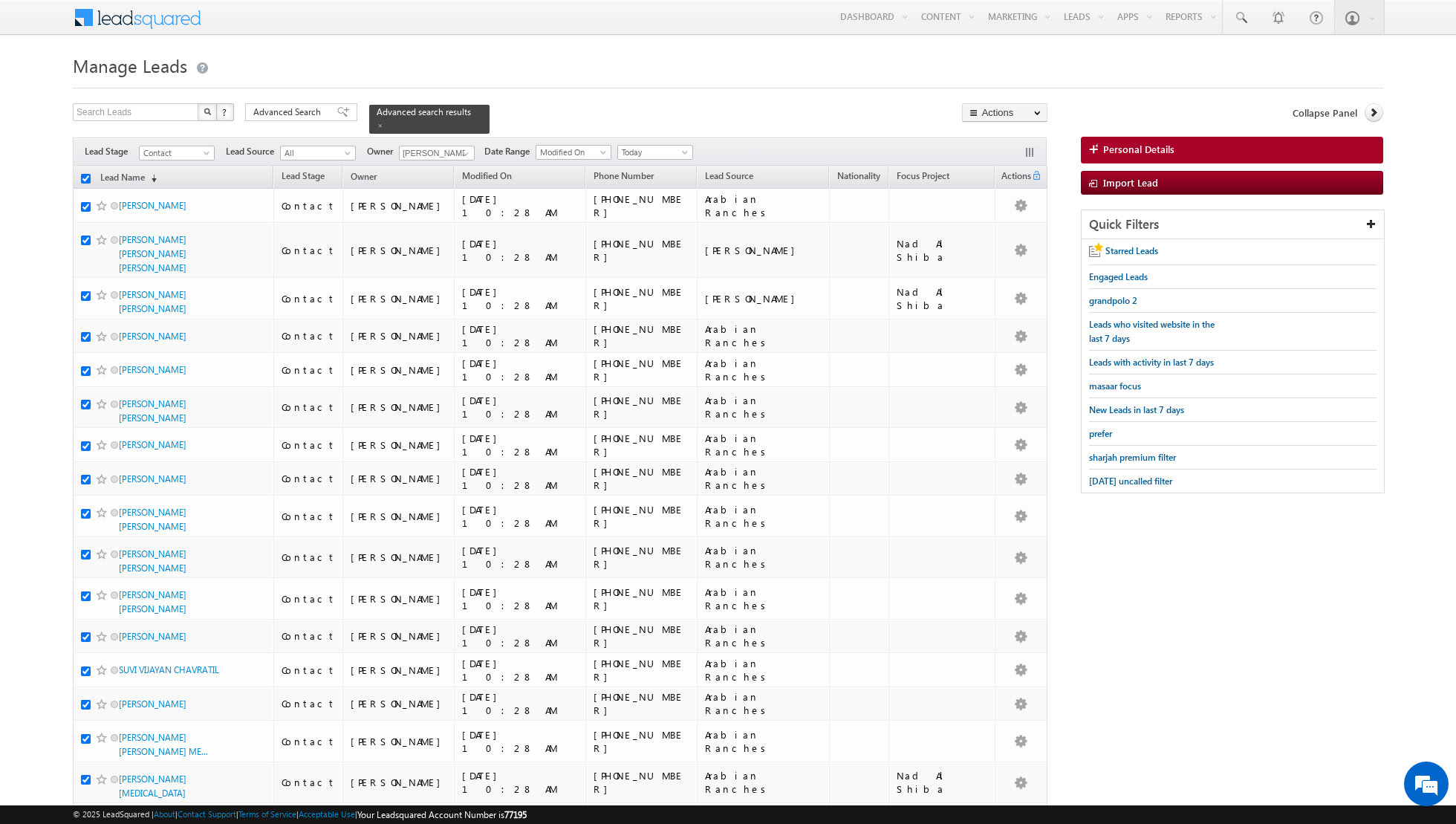
checkbox input "true"
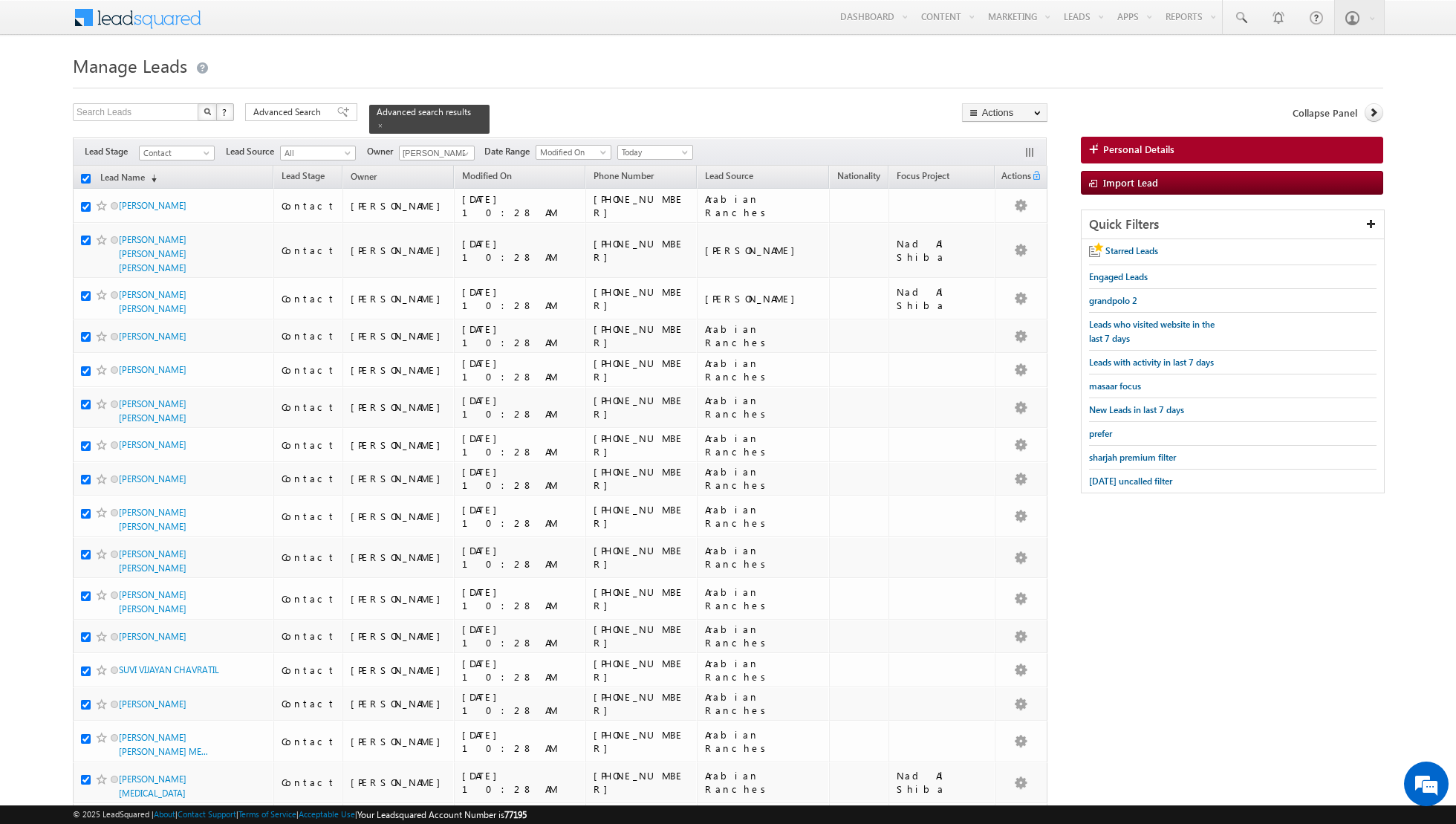
checkbox input "true"
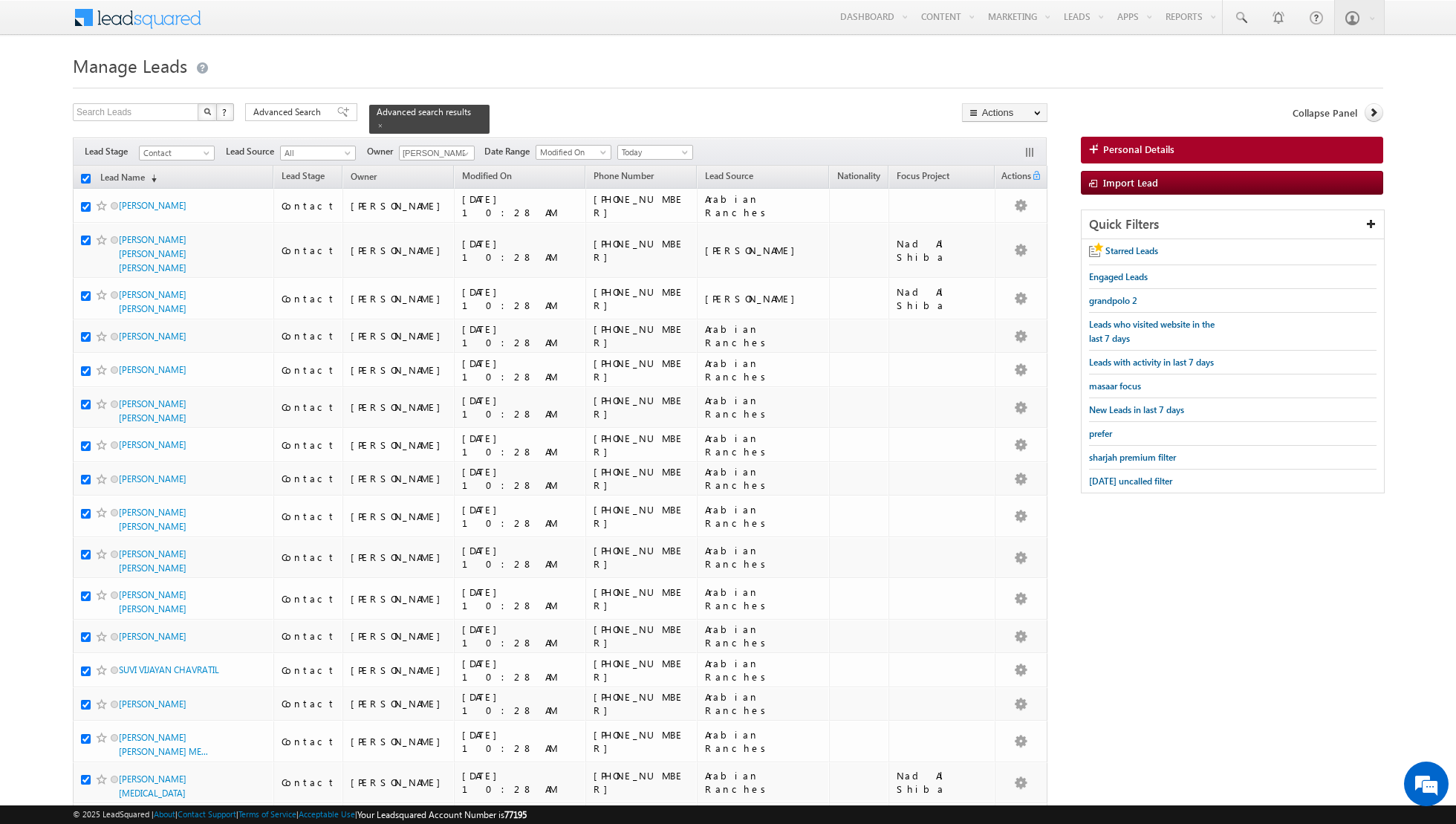
checkbox input "true"
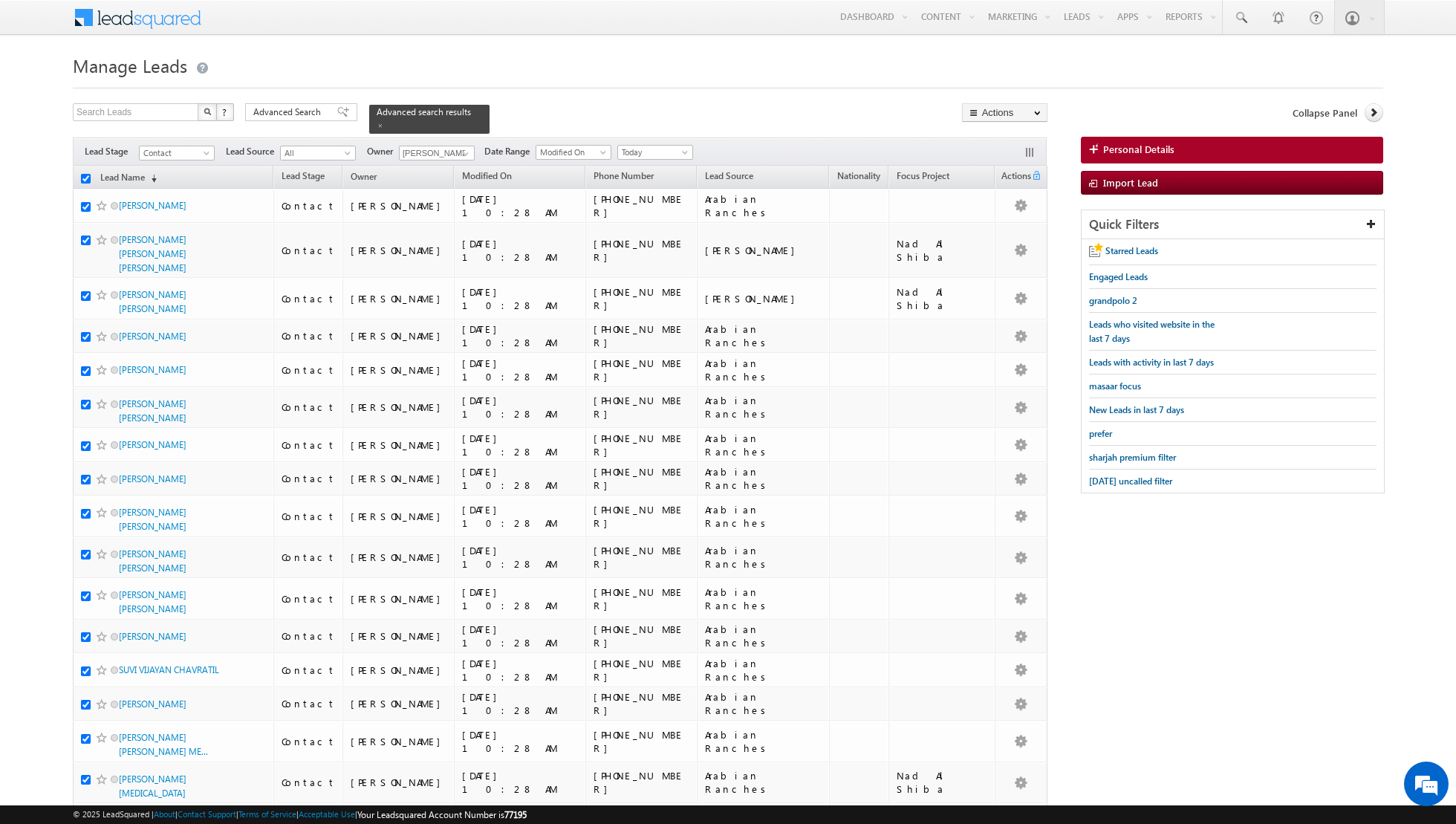
checkbox input "true"
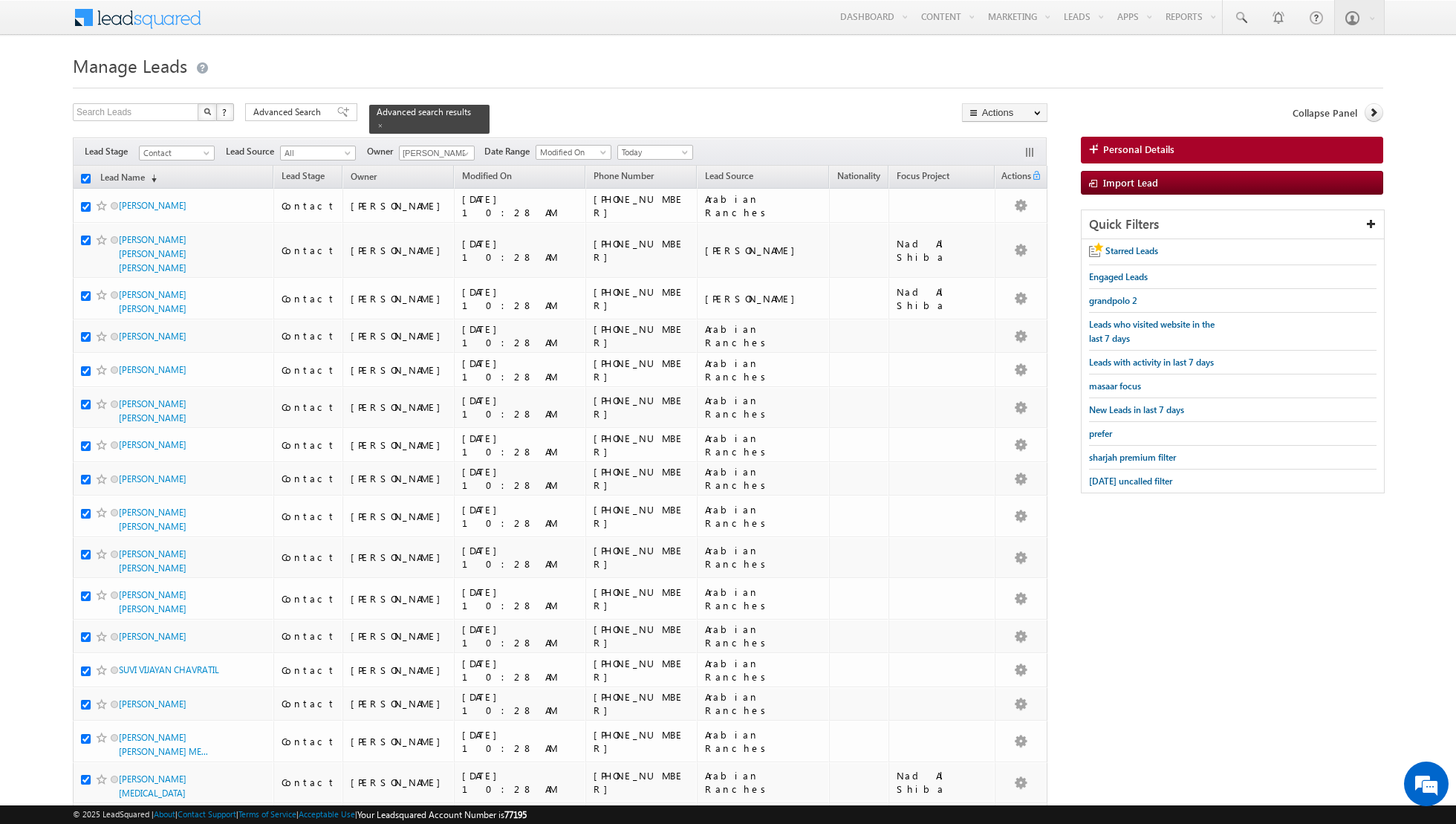
checkbox input "true"
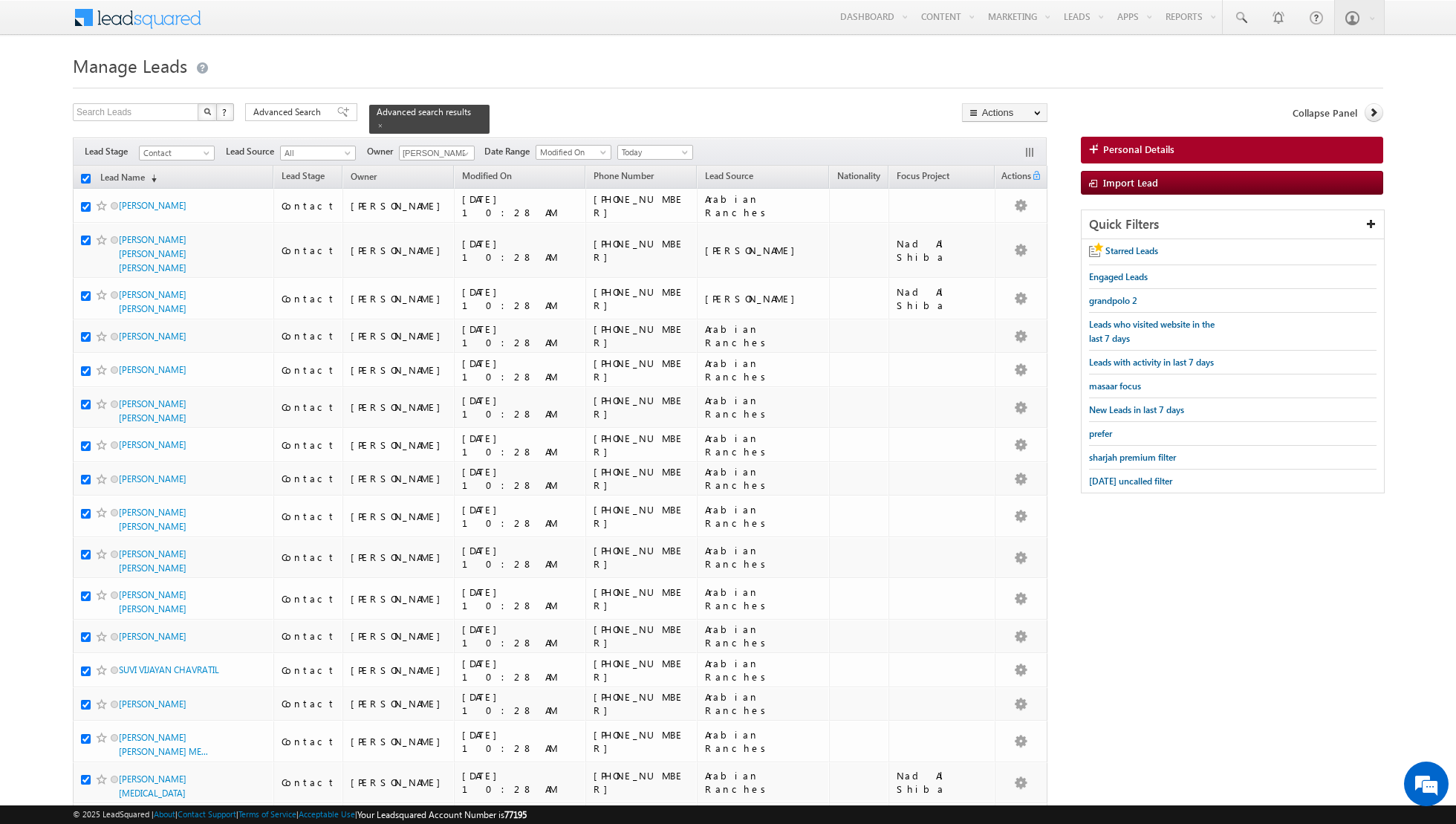
checkbox input "true"
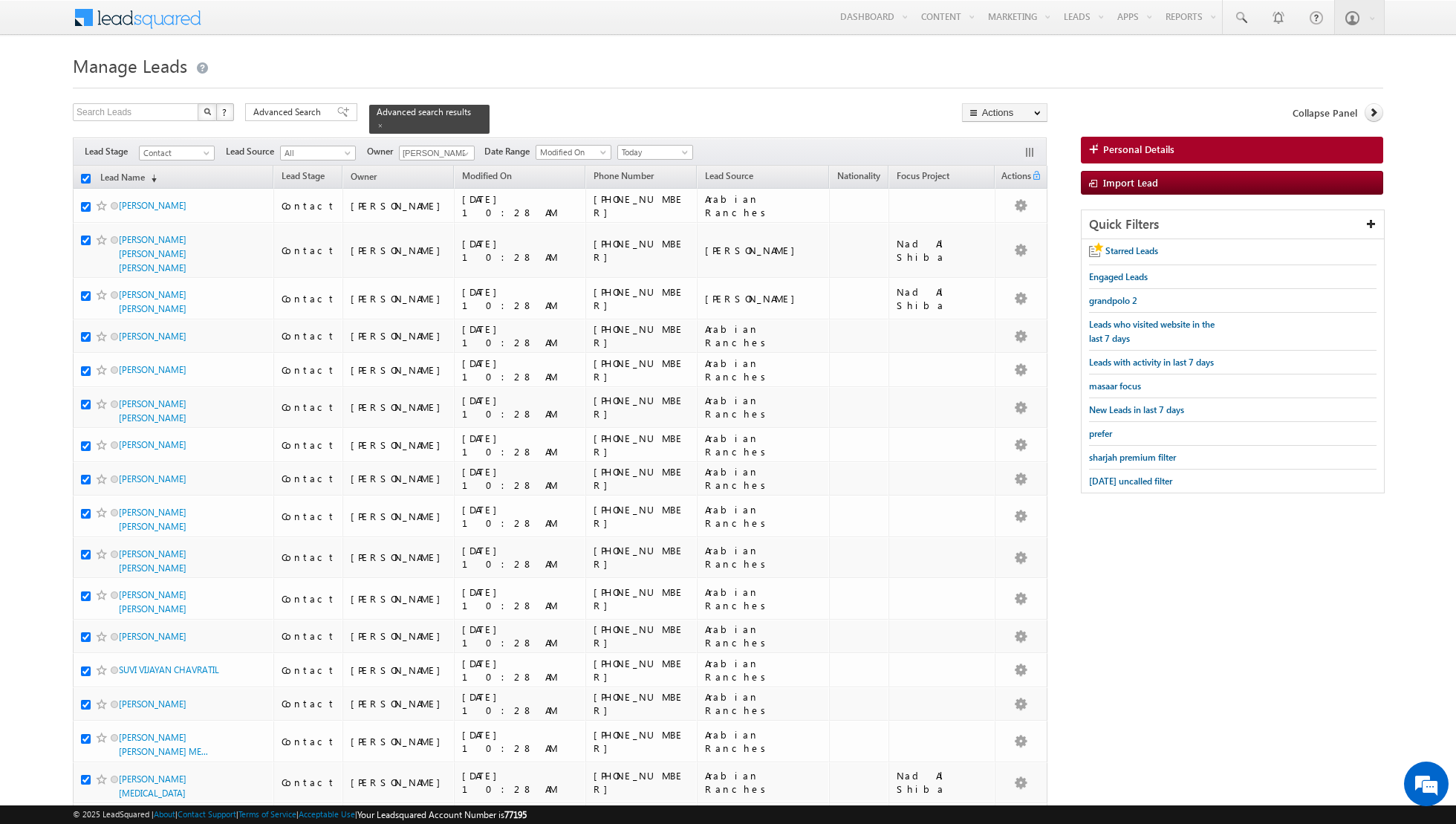
checkbox input "true"
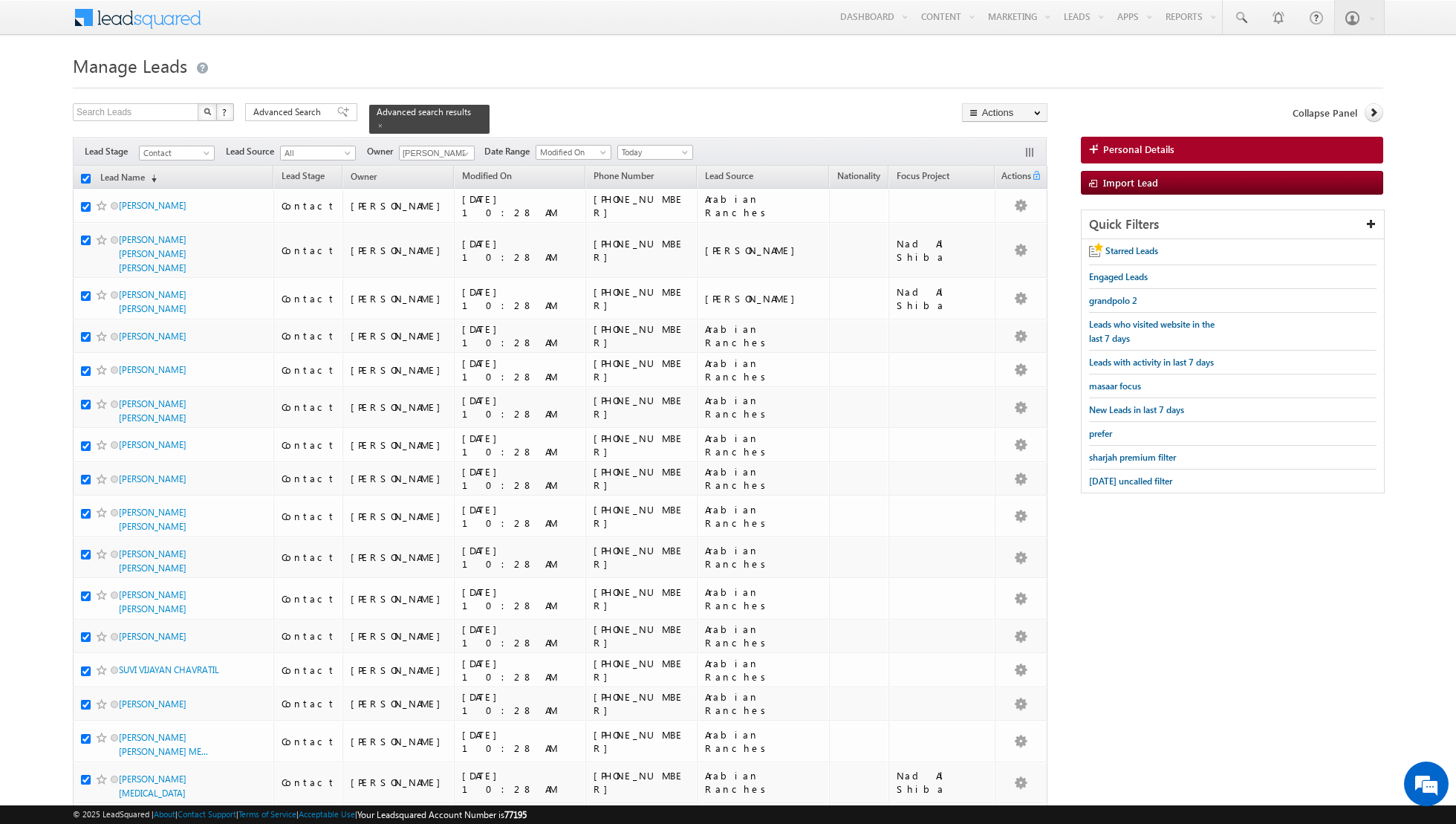
checkbox input "true"
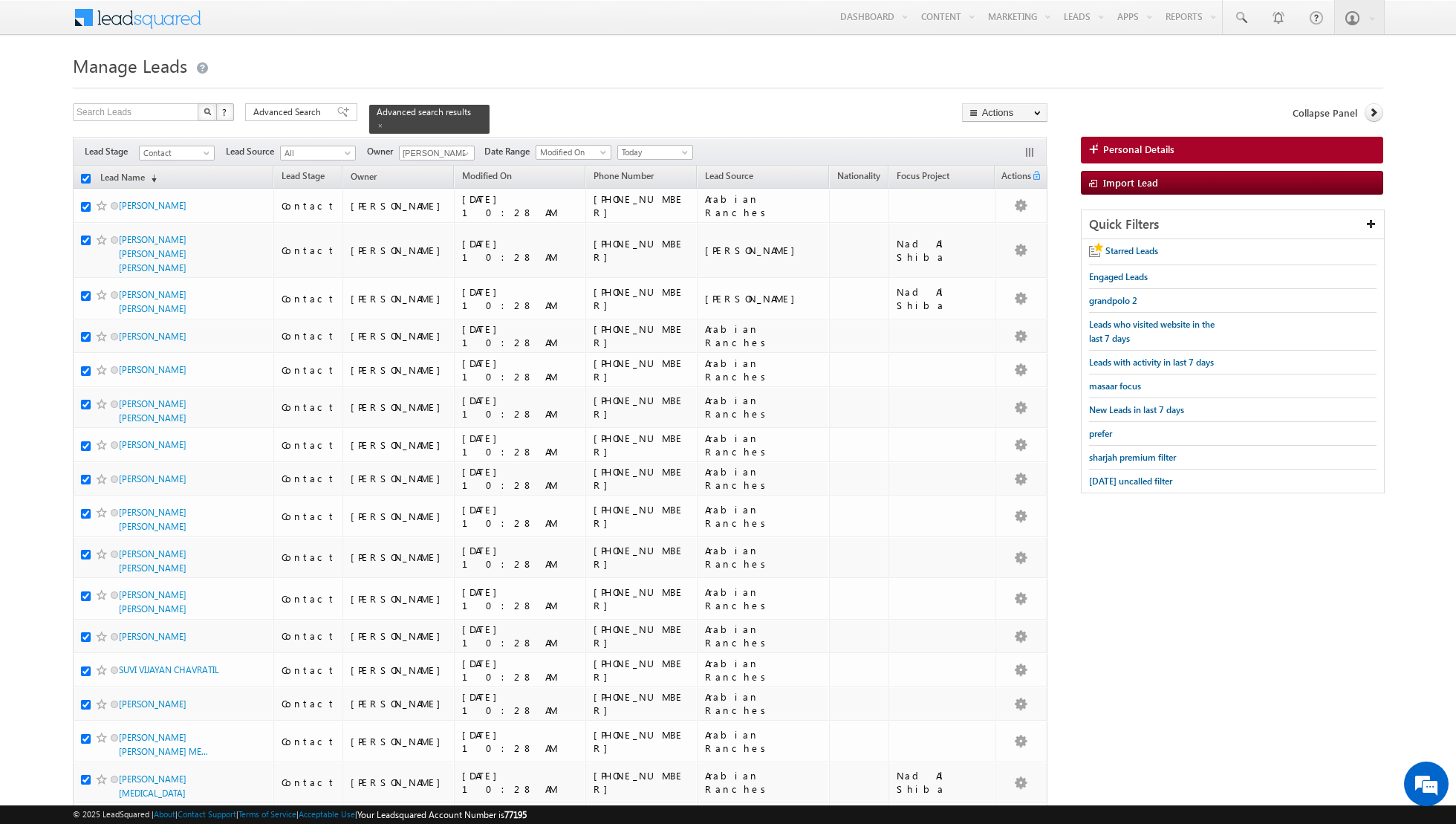
checkbox input "true"
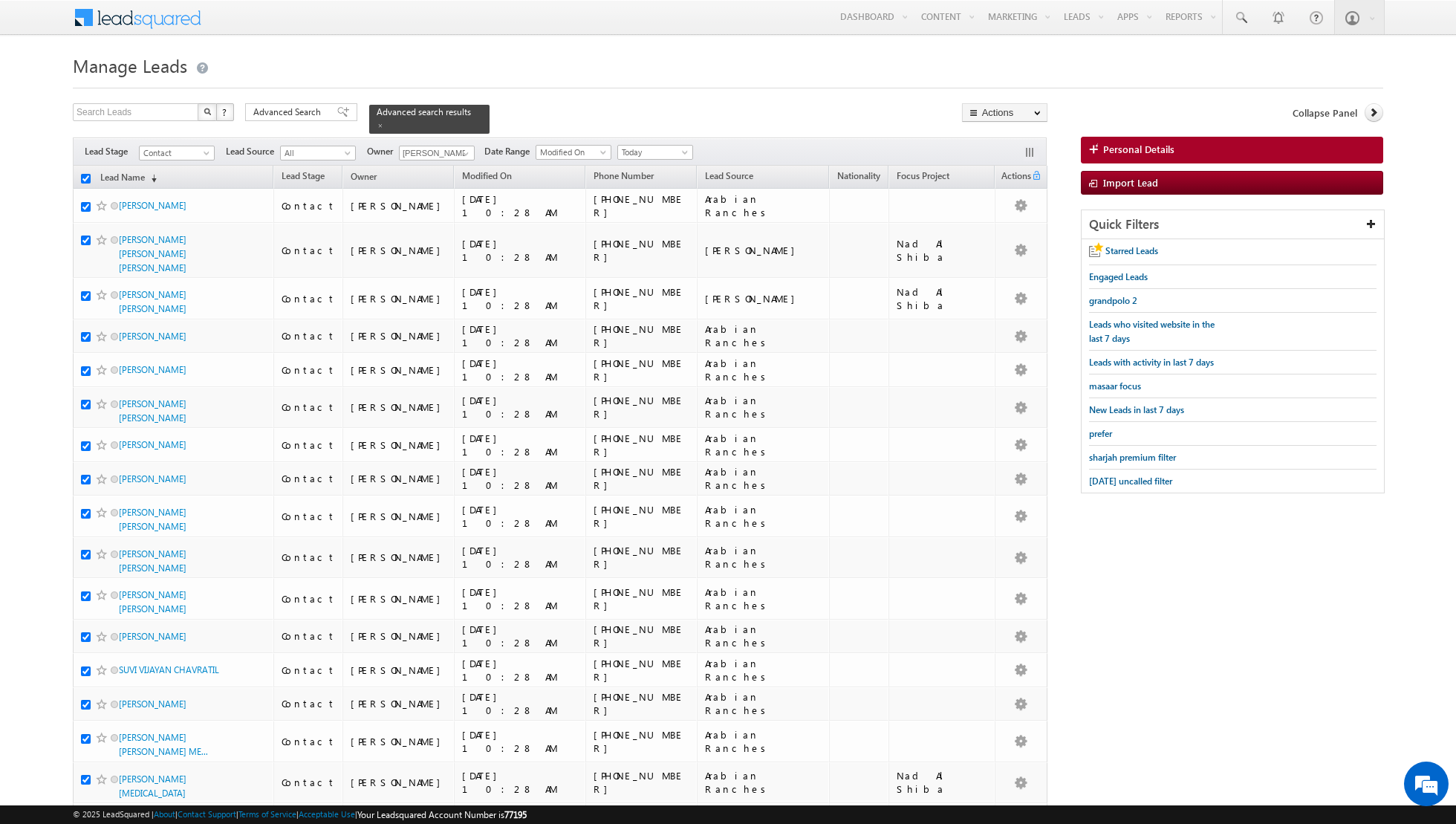
checkbox input "true"
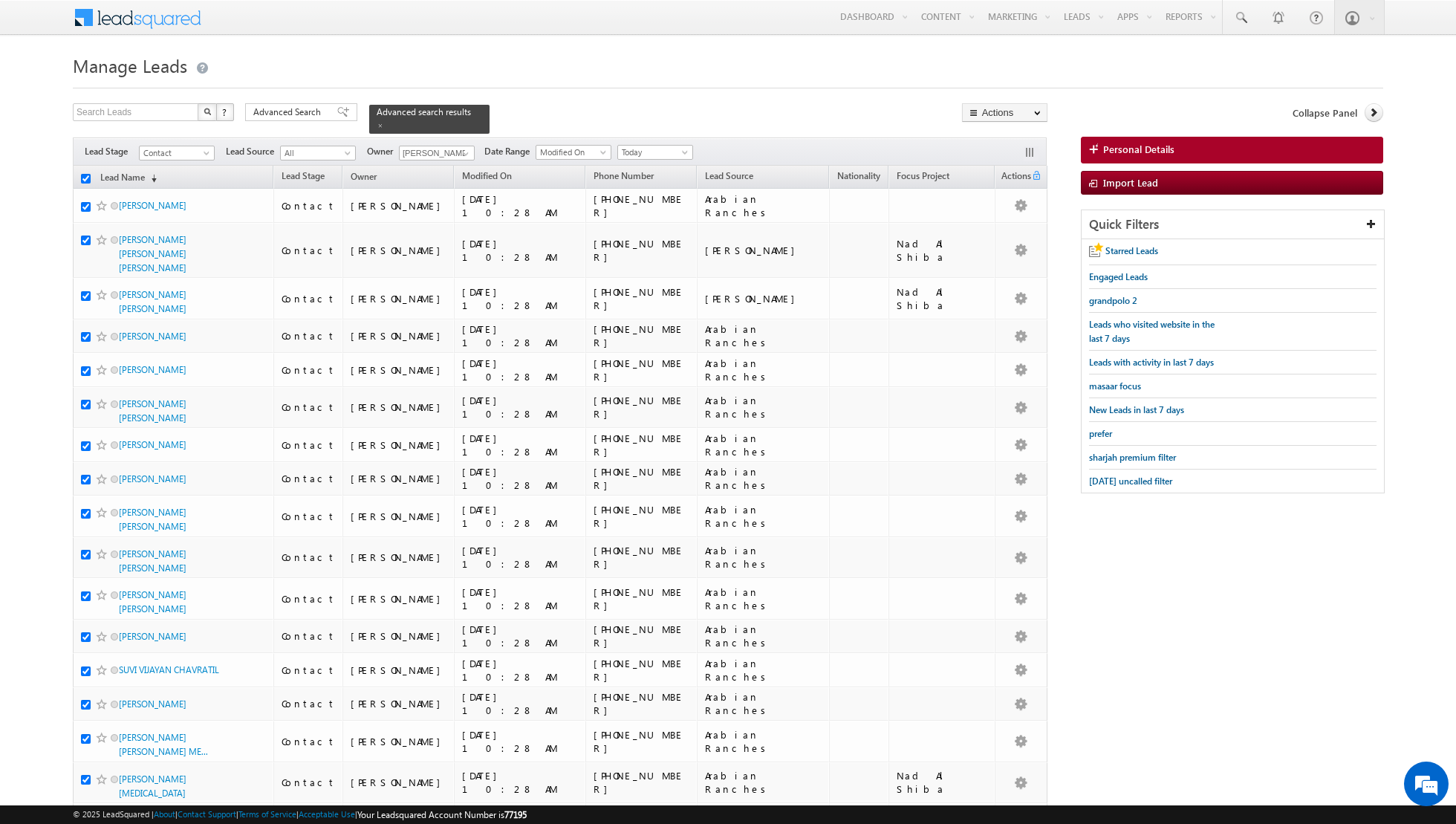
checkbox input "true"
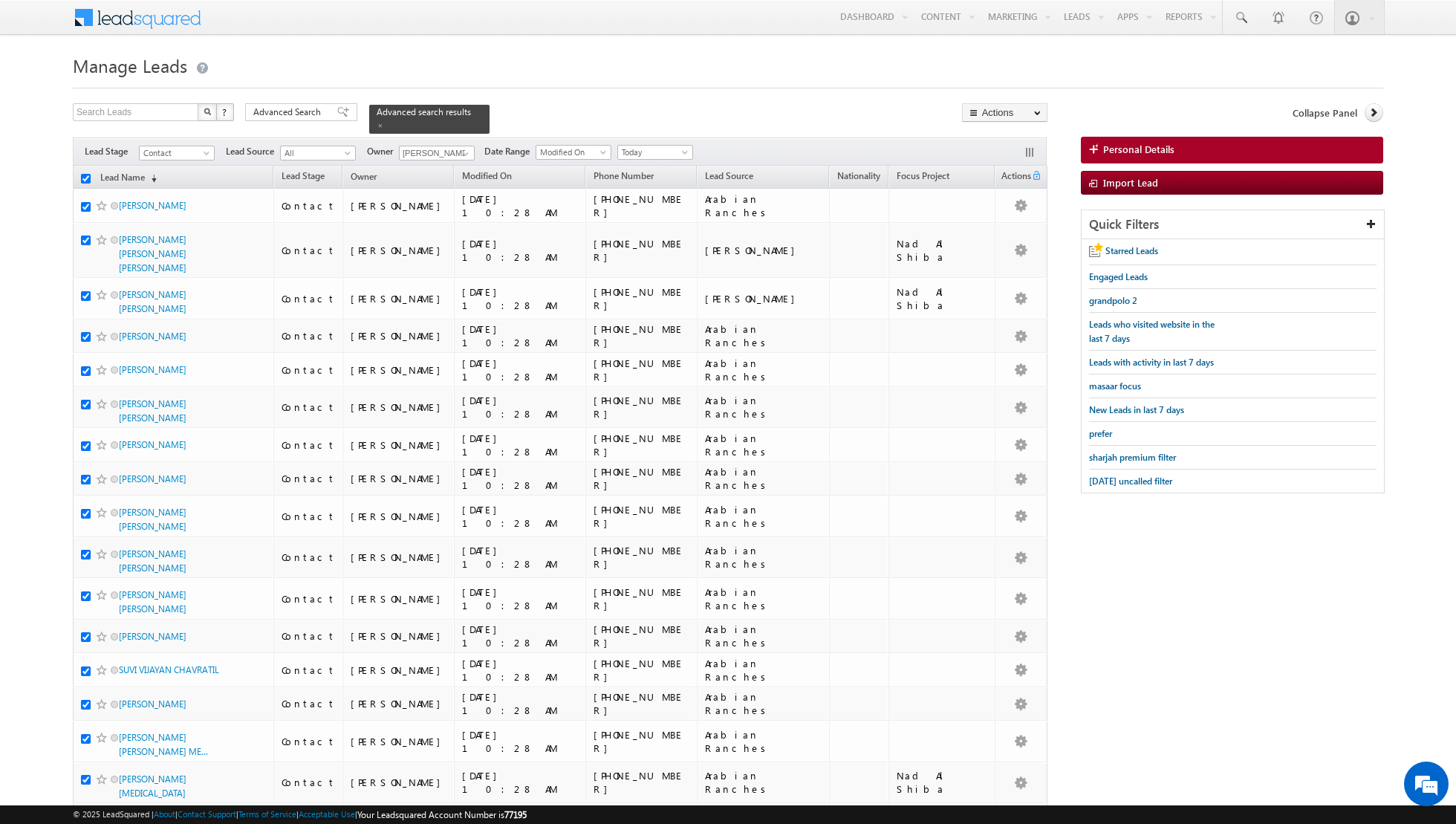
checkbox input "true"
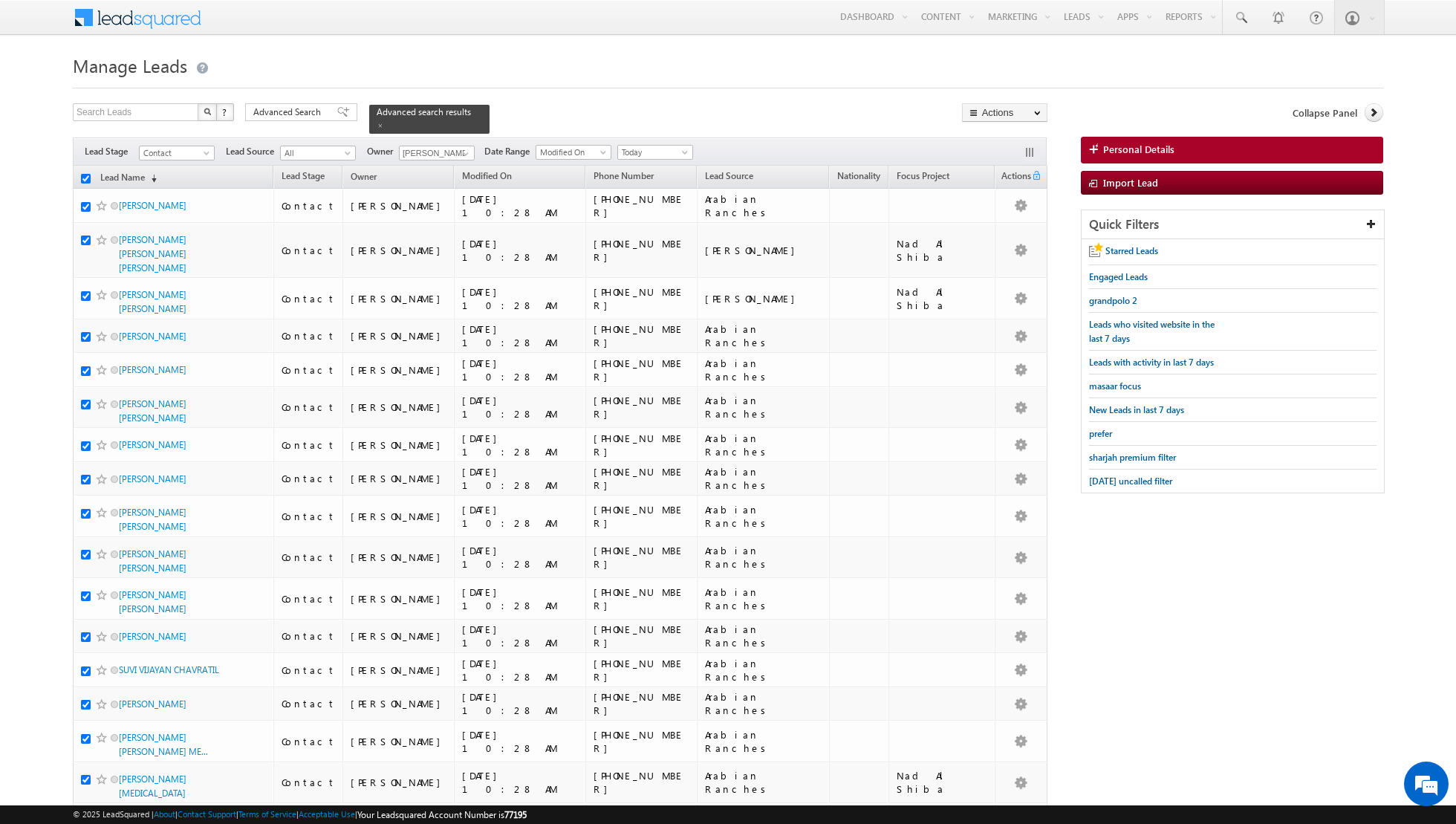
checkbox input "true"
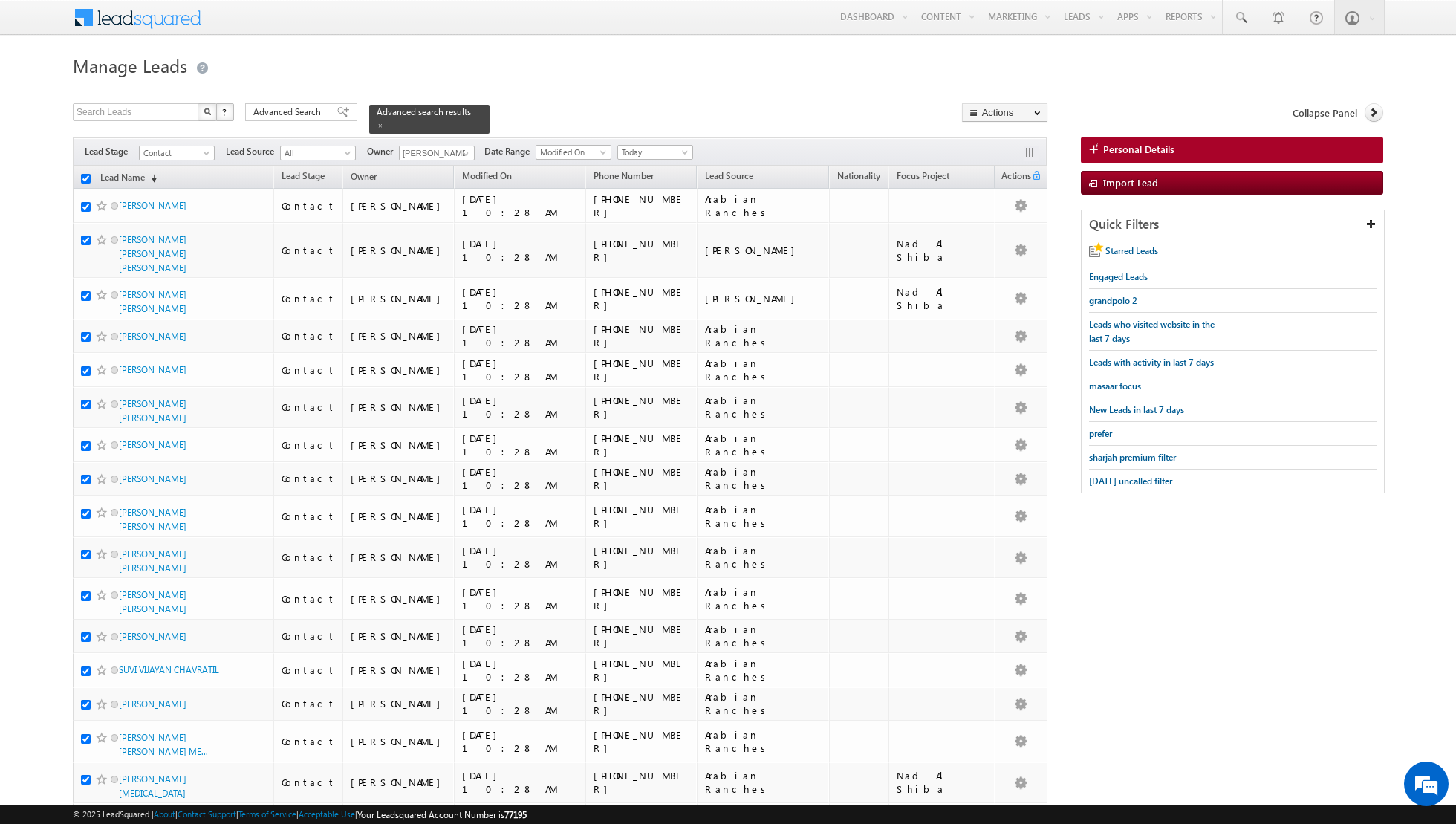
checkbox input "true"
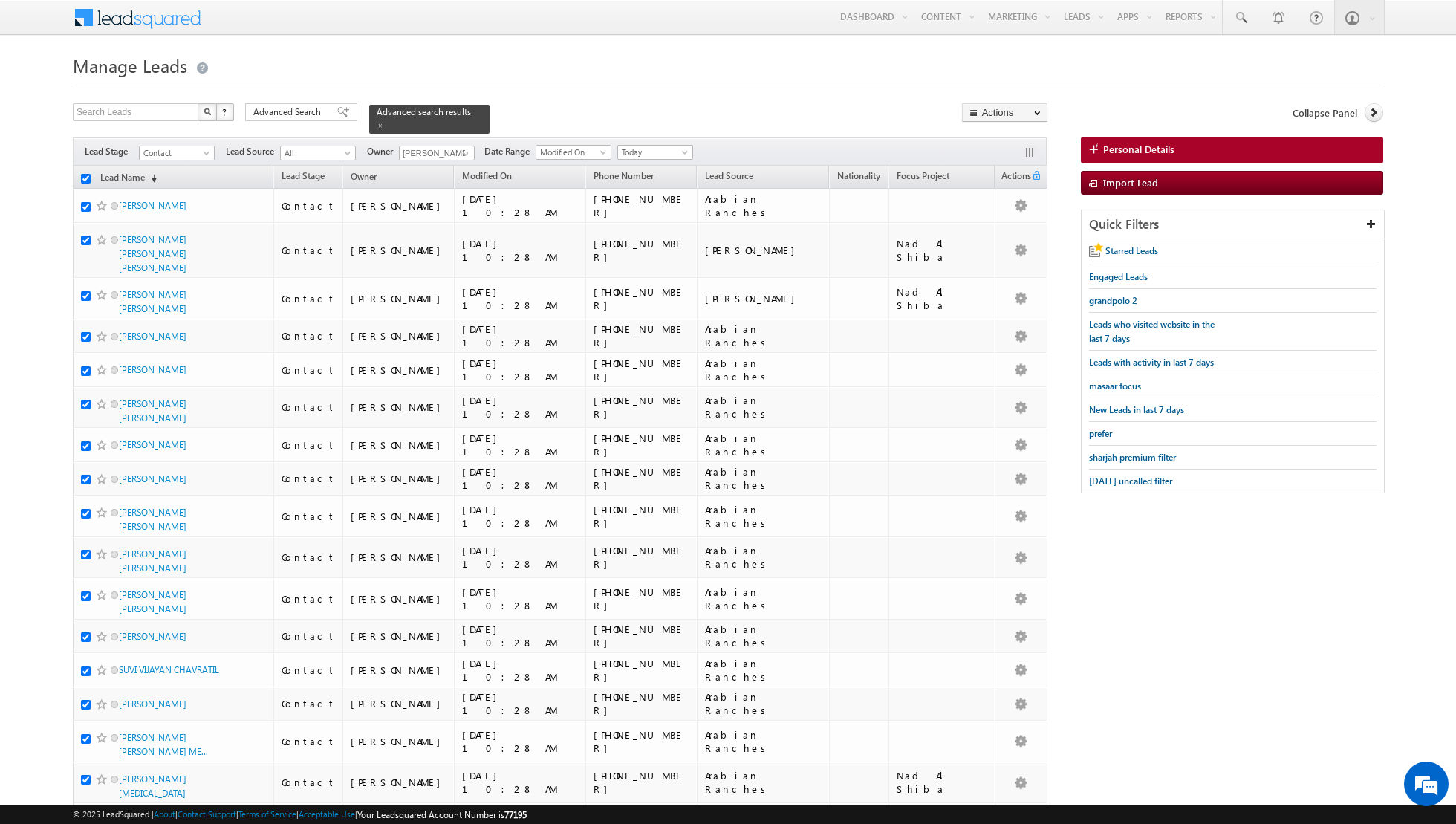
checkbox input "true"
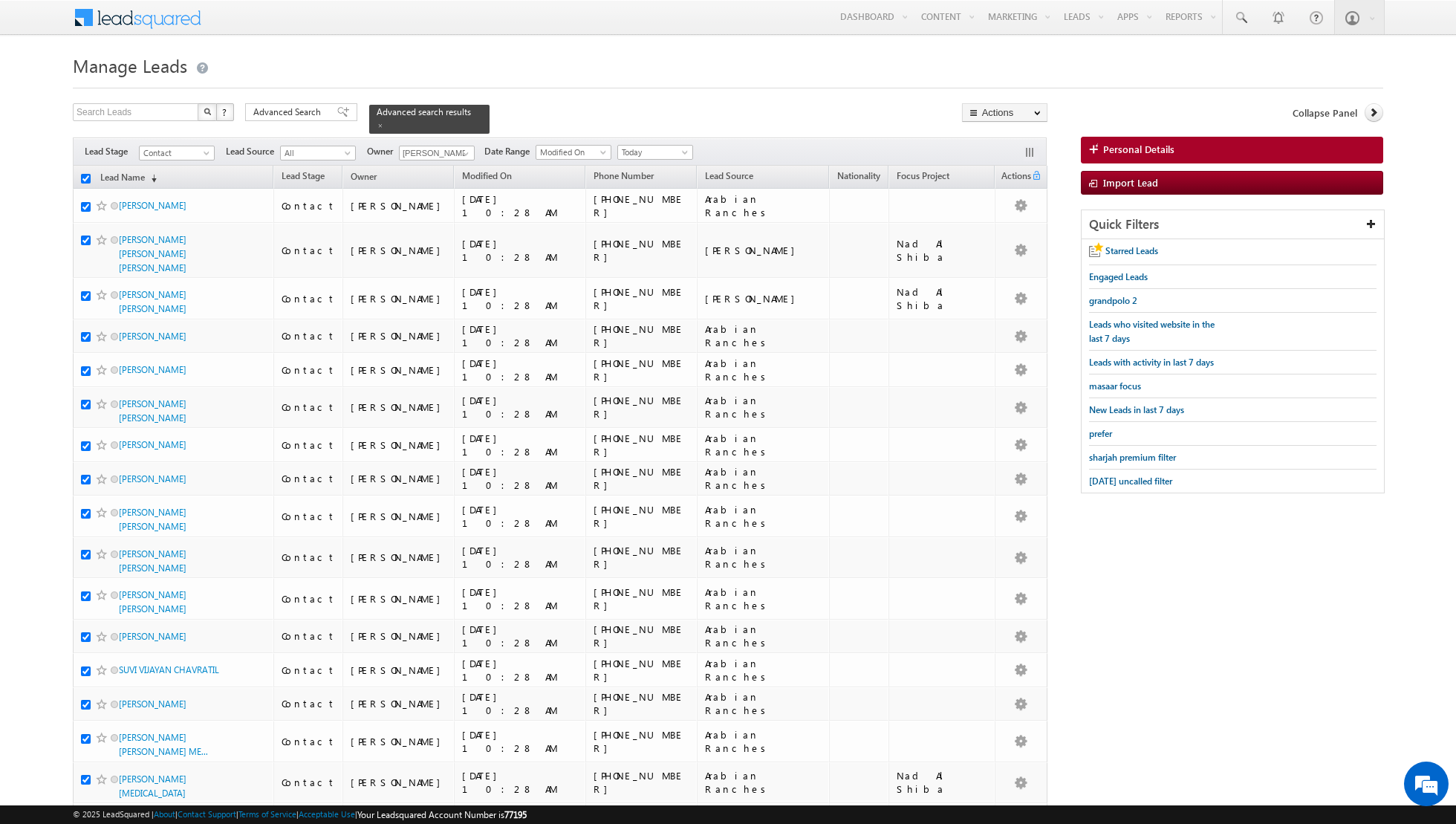
checkbox input "true"
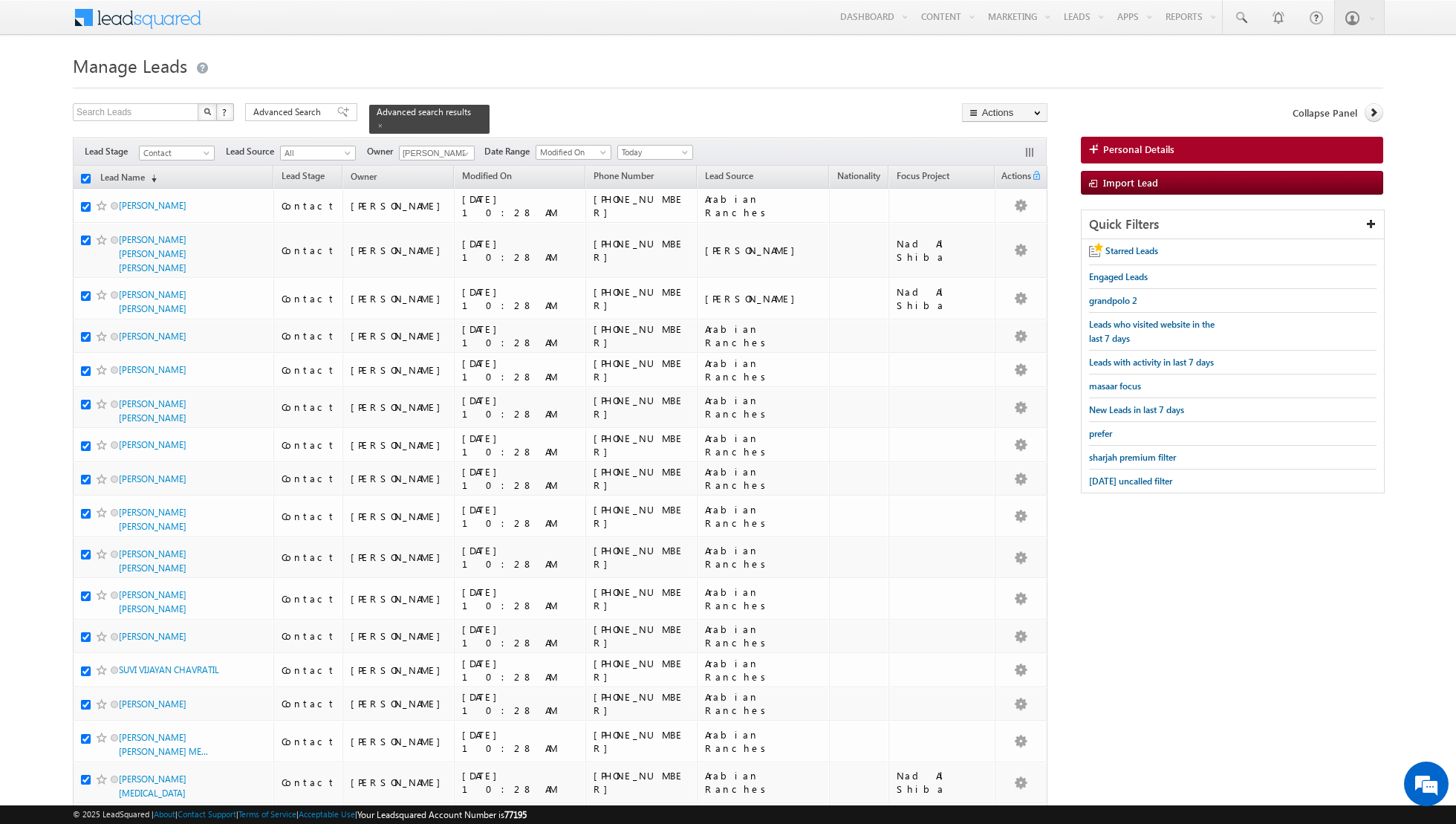
checkbox input "true"
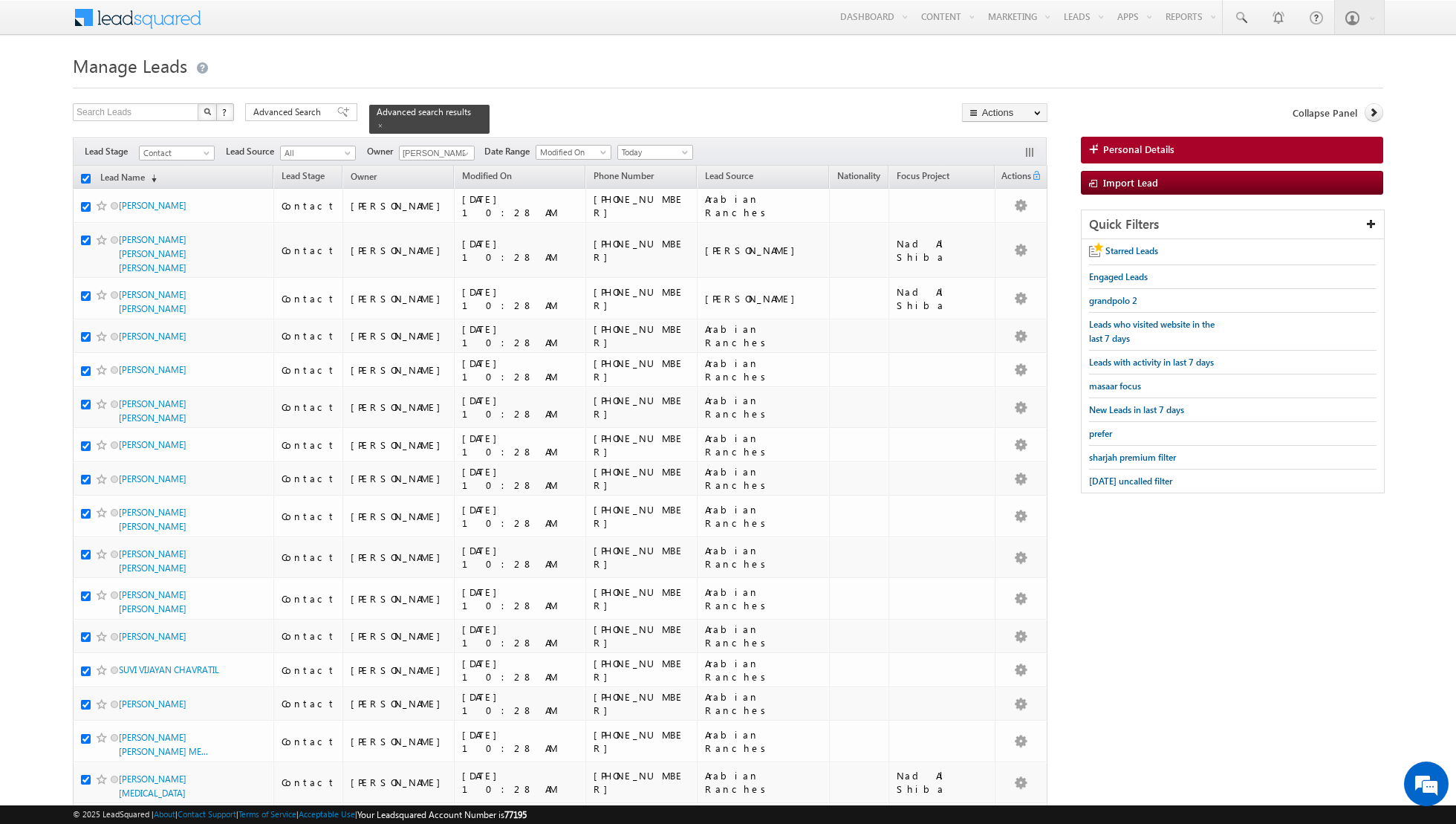
checkbox input "true"
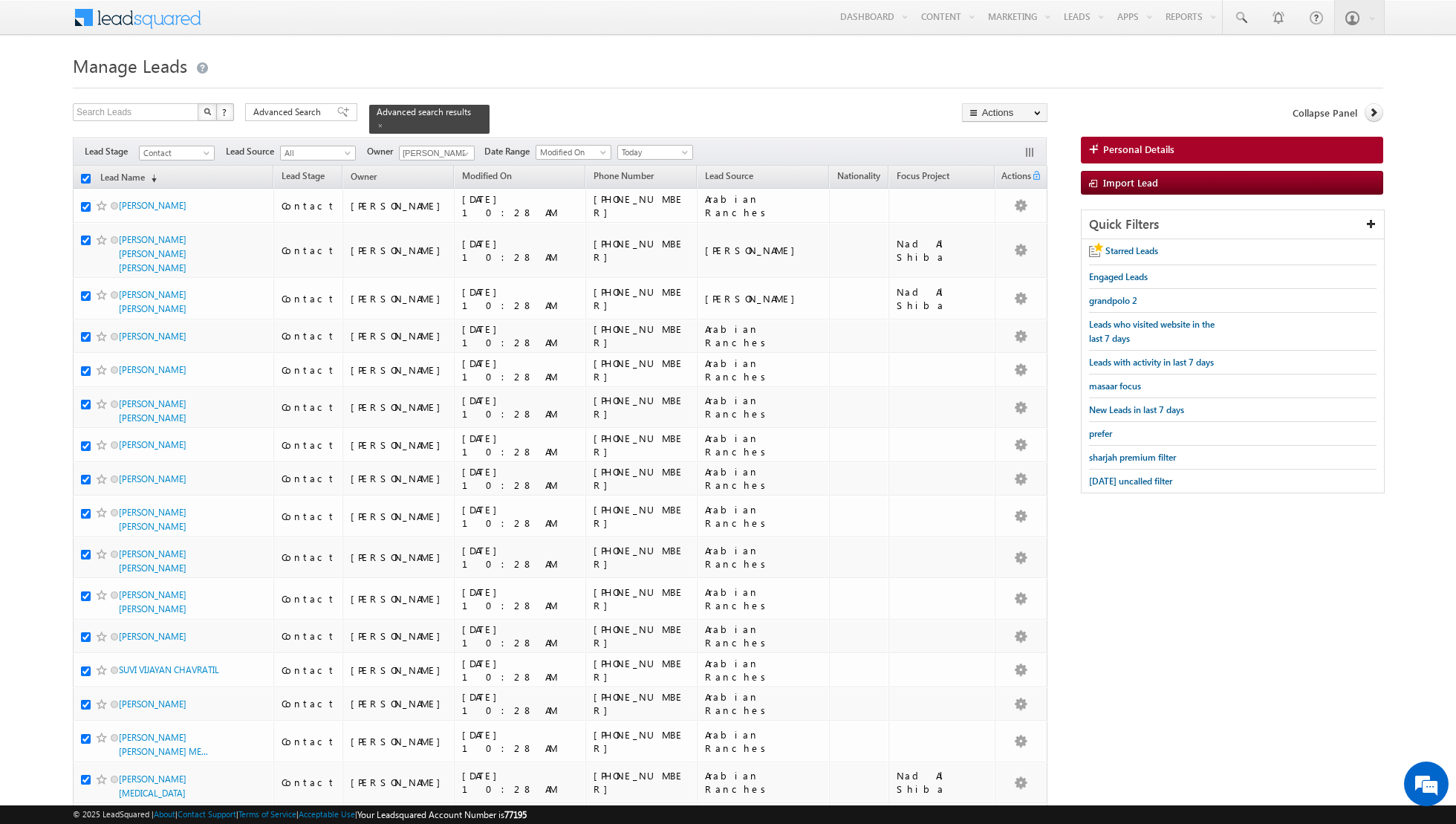
checkbox input "true"
click at [83, 177] on input "checkbox" at bounding box center [85, 178] width 9 height 9
click at [494, 173] on link "Modified On" at bounding box center [486, 177] width 64 height 19
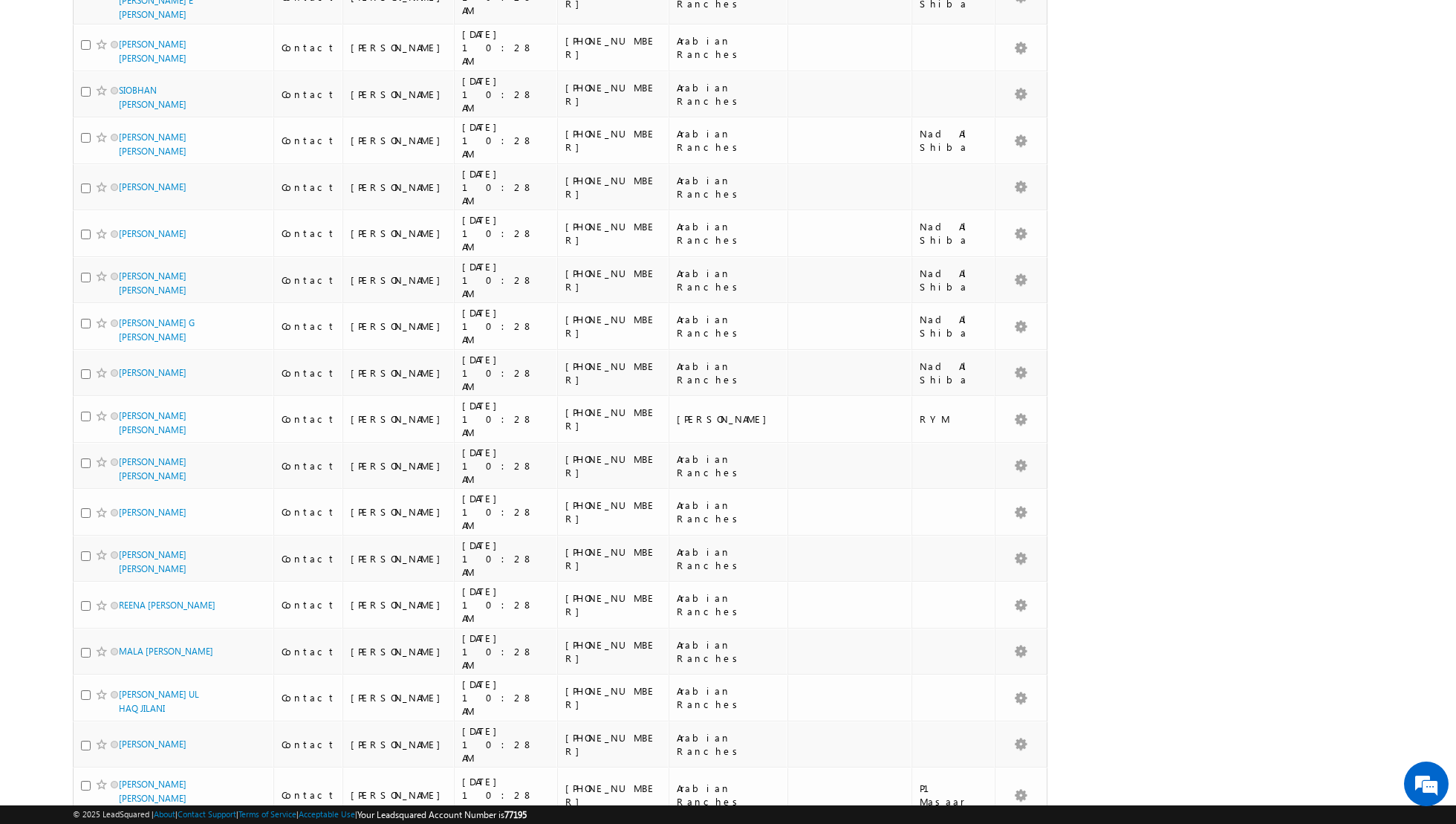
scroll to position [6906, 0]
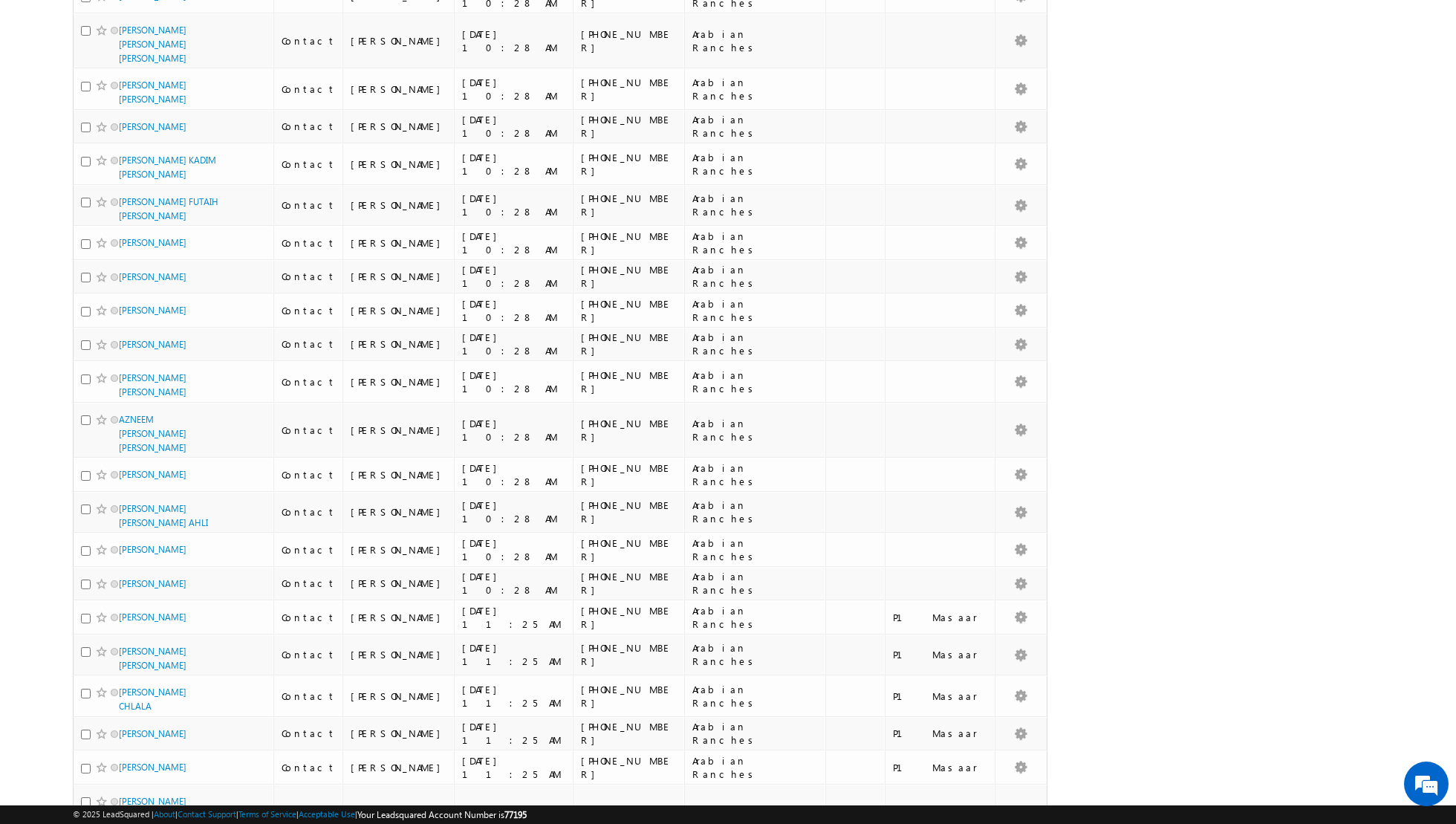
scroll to position [0, 0]
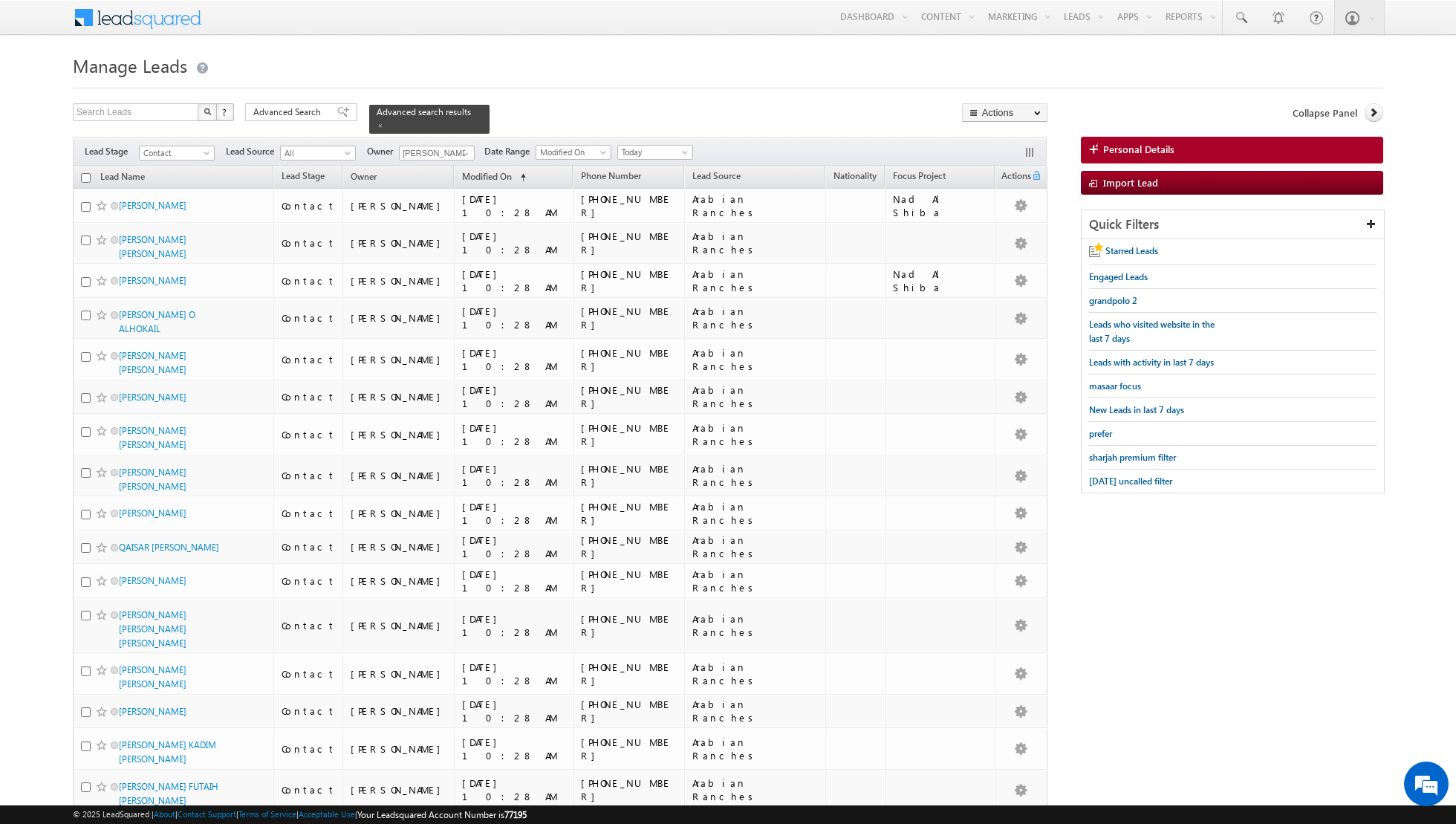
click at [86, 176] on input "checkbox" at bounding box center [85, 178] width 9 height 9
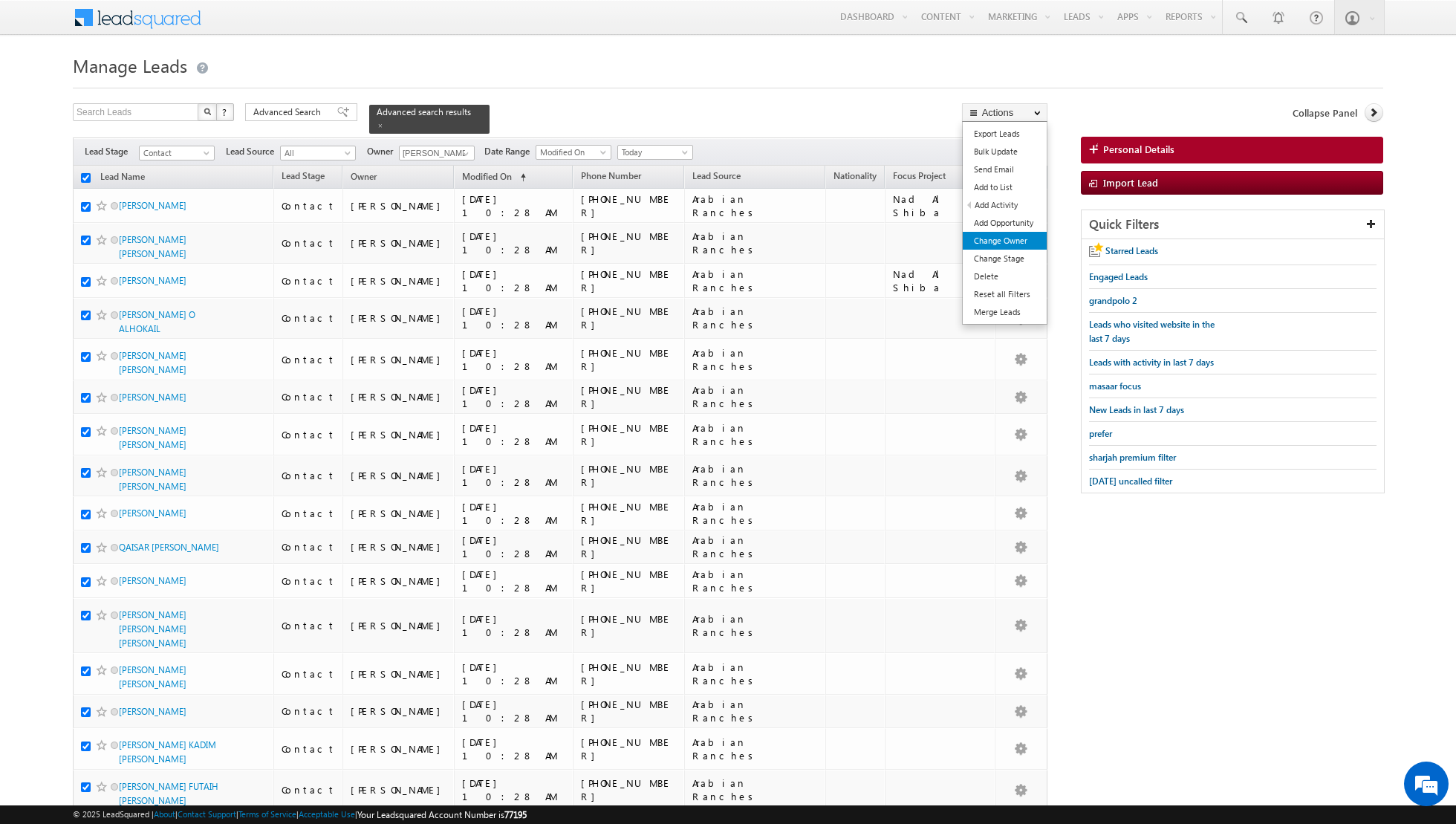
click at [1005, 241] on link "Change Owner" at bounding box center [1005, 241] width 84 height 18
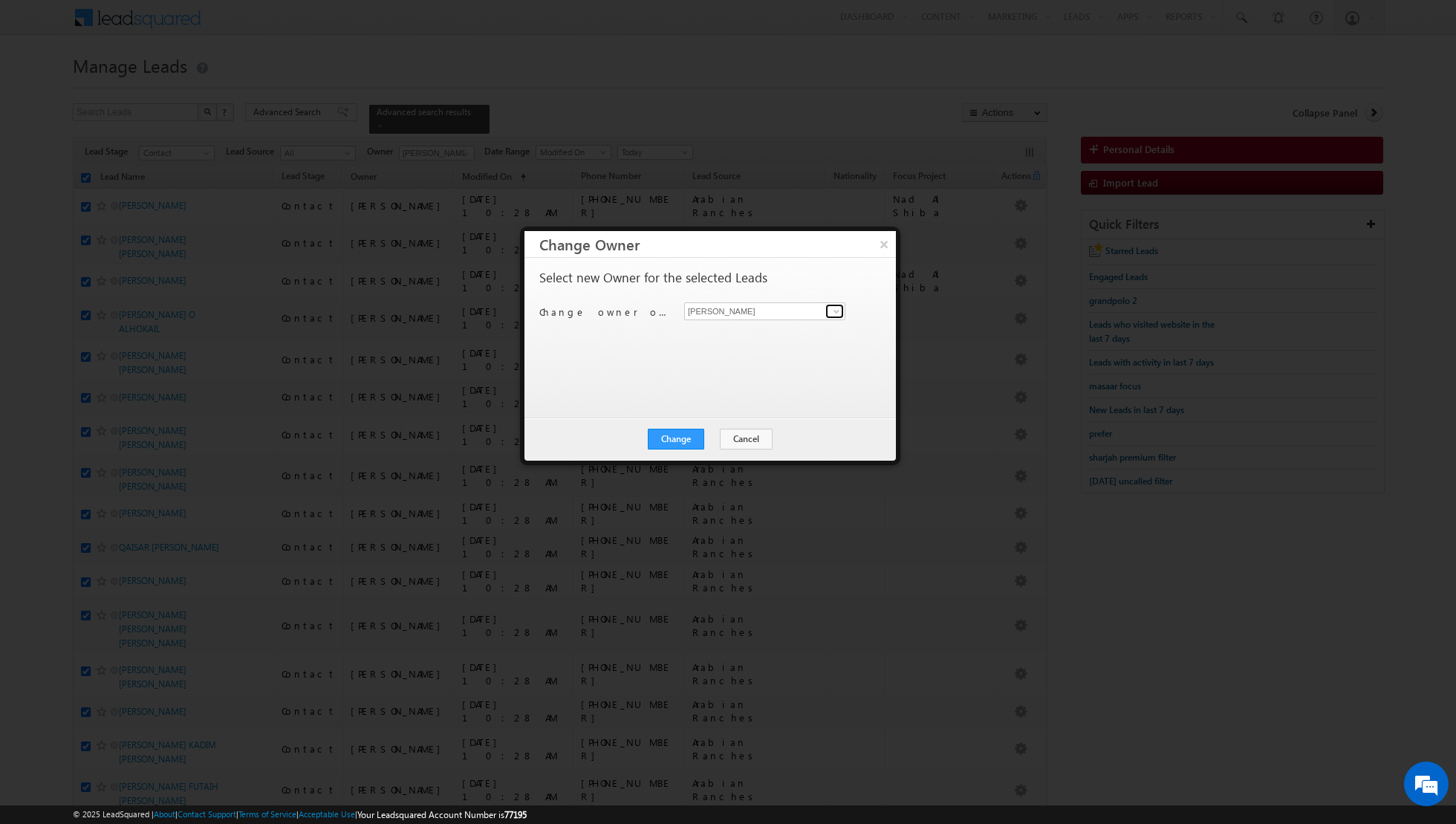
click at [831, 307] on span at bounding box center [836, 311] width 12 height 12
click at [732, 358] on link "[PERSON_NAME] [PERSON_NAME][EMAIL_ADDRESS][PERSON_NAME][DOMAIN_NAME]" at bounding box center [765, 359] width 161 height 28
click at [681, 439] on button "Change" at bounding box center [676, 438] width 57 height 21
click at [723, 436] on button "Close" at bounding box center [712, 438] width 47 height 21
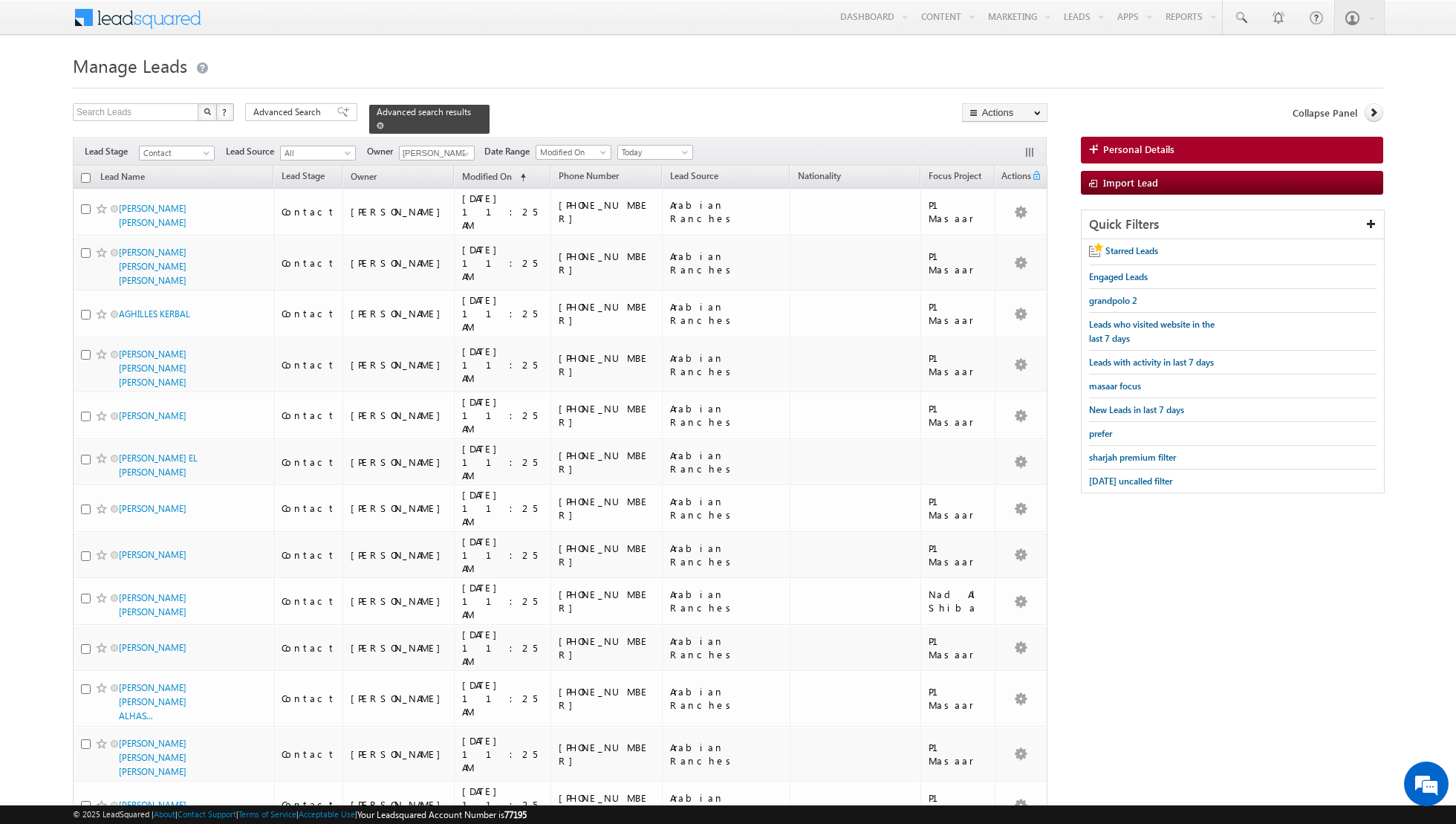
click at [376, 122] on span at bounding box center [380, 126] width 8 height 8
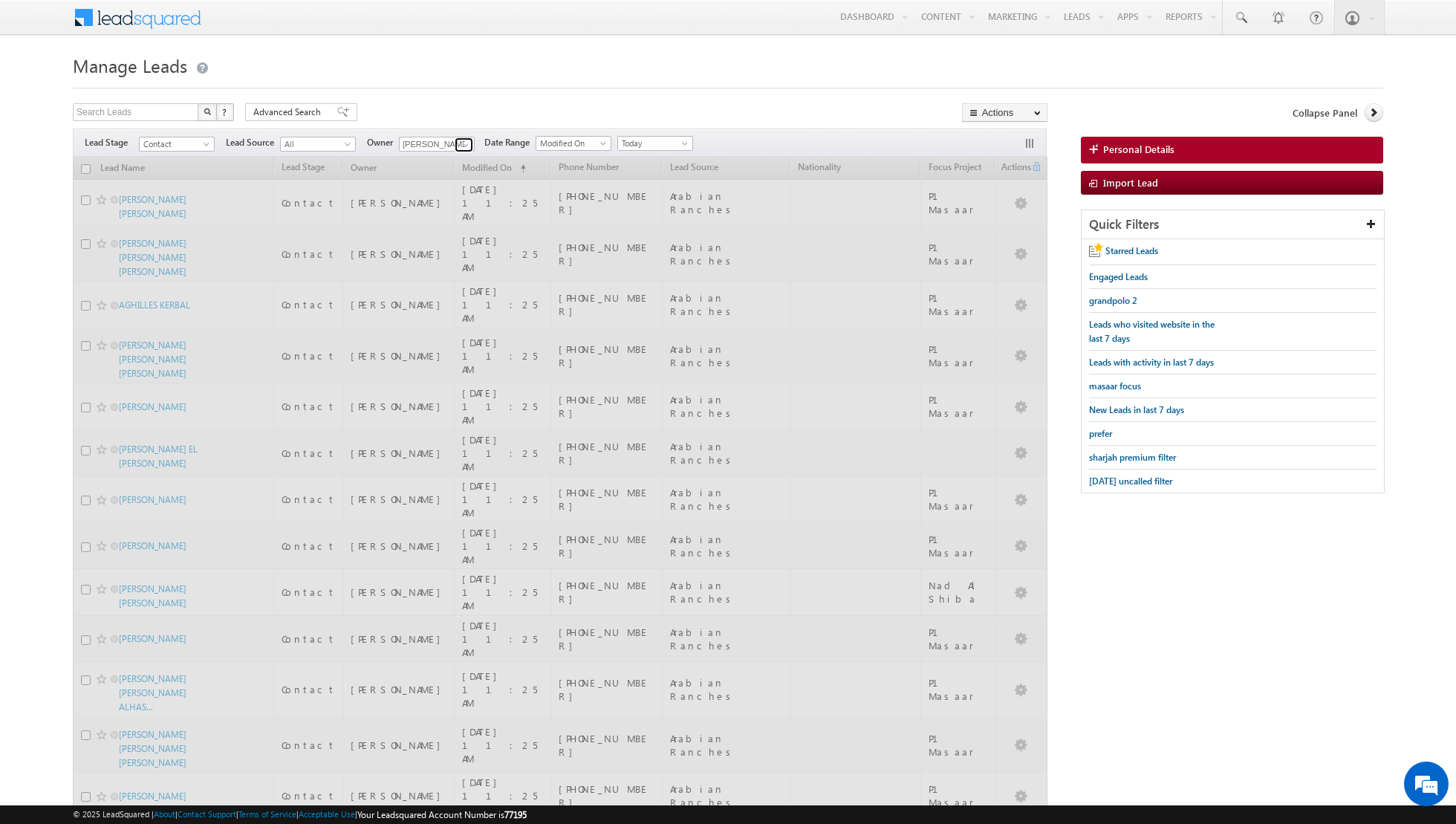
click at [455, 145] on link at bounding box center [464, 144] width 19 height 15
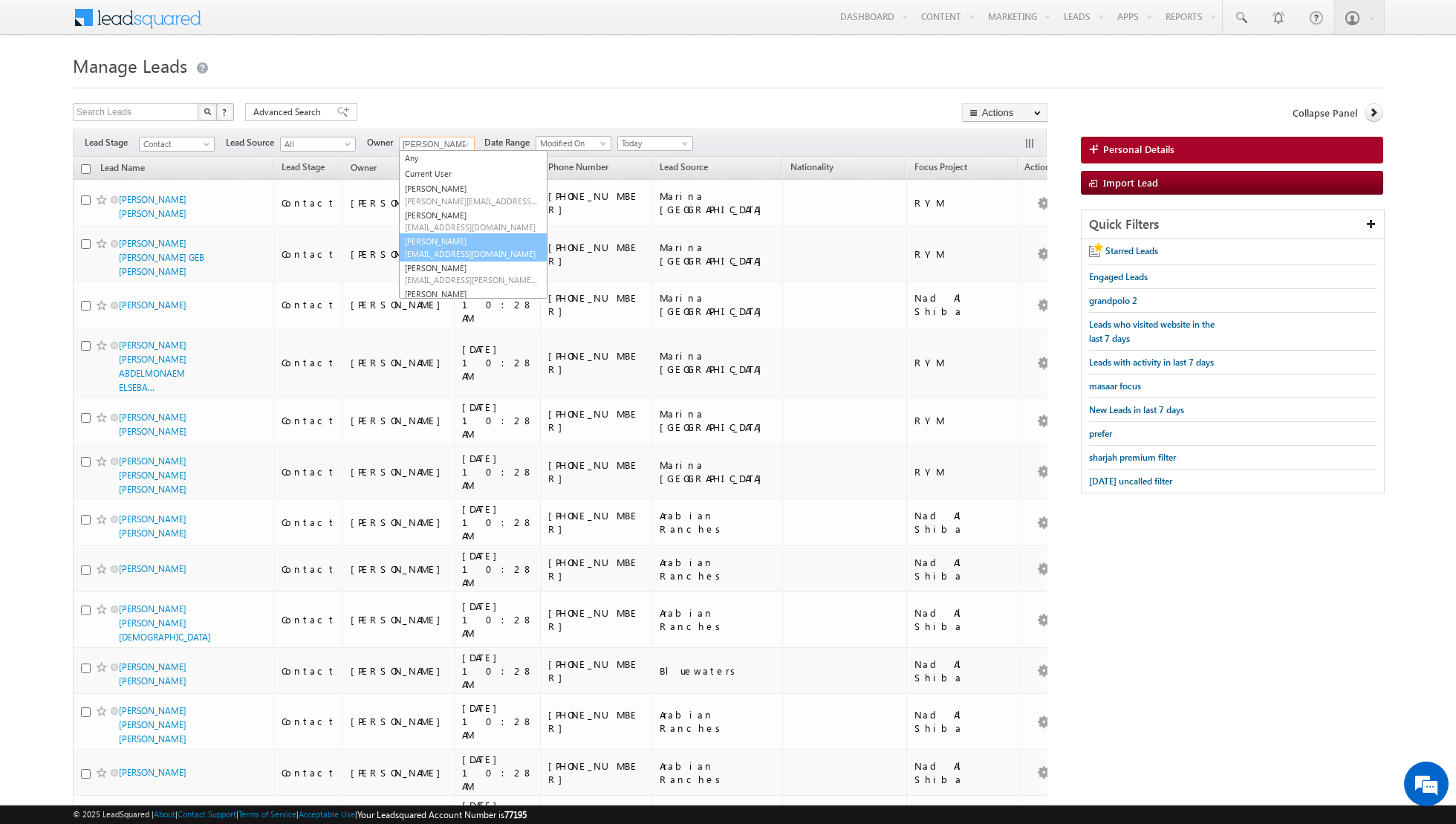
click at [443, 236] on link "[PERSON_NAME] [PERSON_NAME][EMAIL_ADDRESS][DOMAIN_NAME]" at bounding box center [473, 248] width 149 height 28
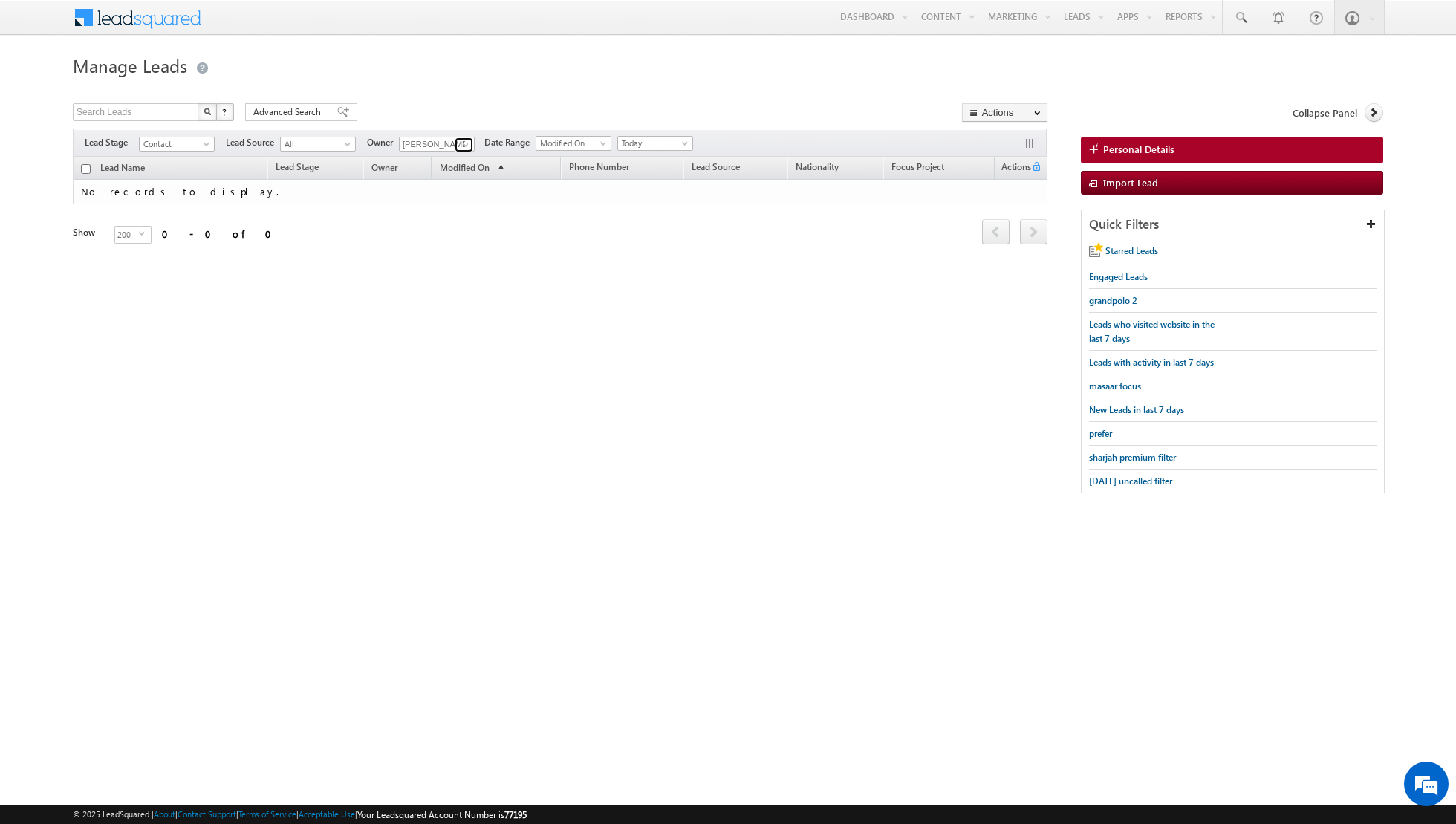
click at [455, 142] on link at bounding box center [464, 144] width 19 height 15
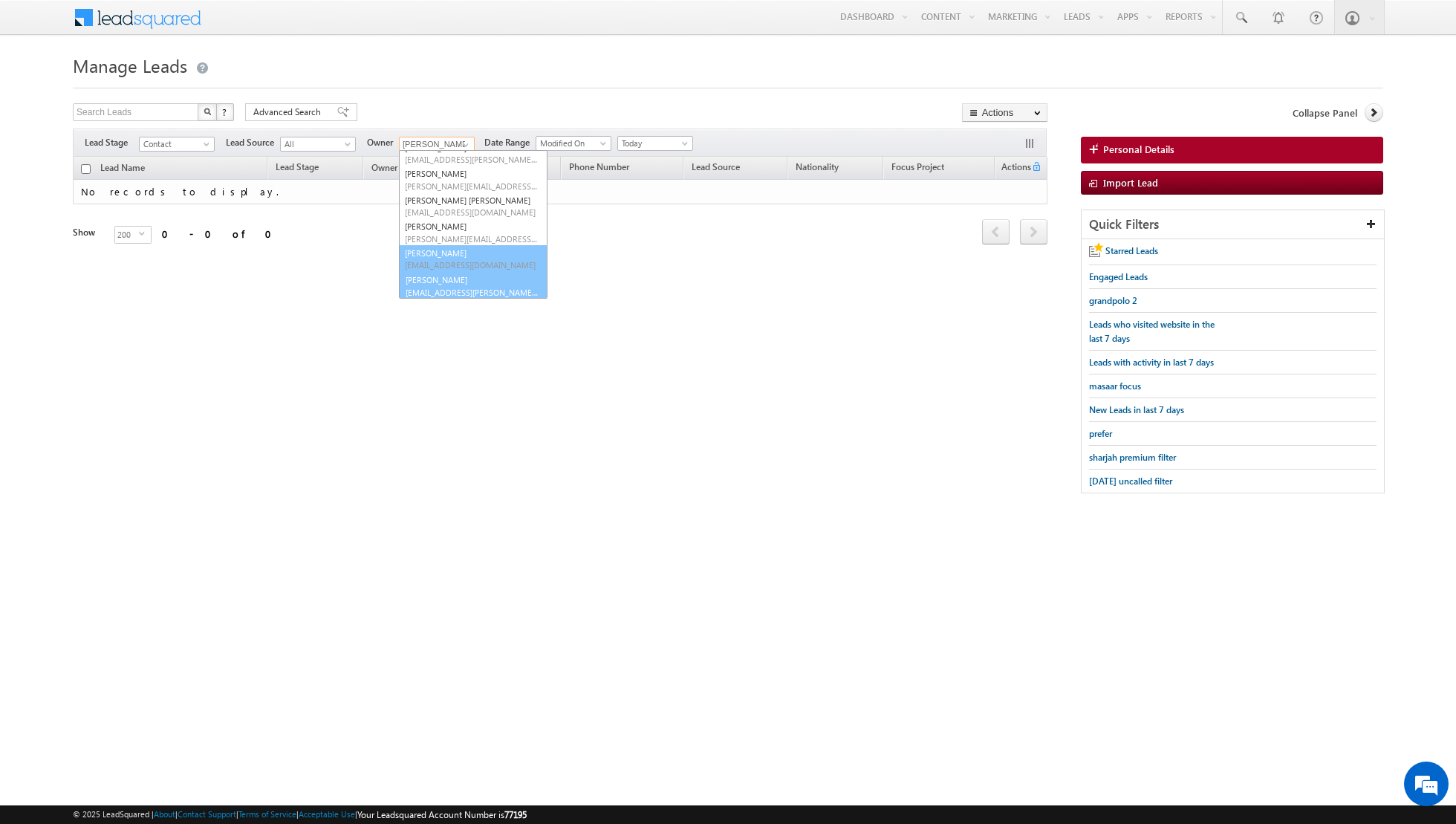
scroll to position [120, 0]
click at [436, 282] on link "[PERSON_NAME] [EMAIL_ADDRESS][PERSON_NAME][DOMAIN_NAME]" at bounding box center [473, 285] width 149 height 28
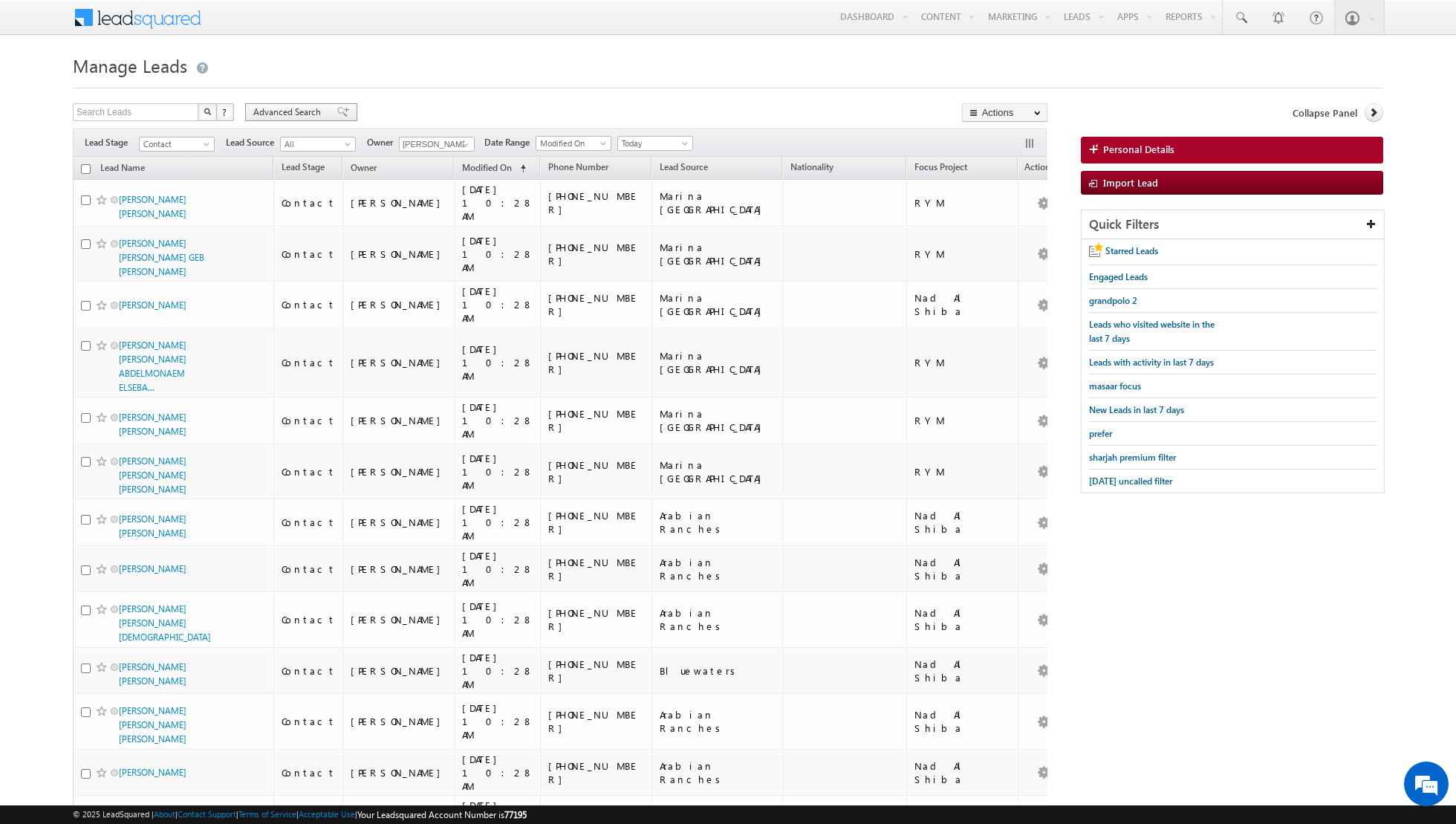
click at [337, 113] on span at bounding box center [343, 112] width 12 height 10
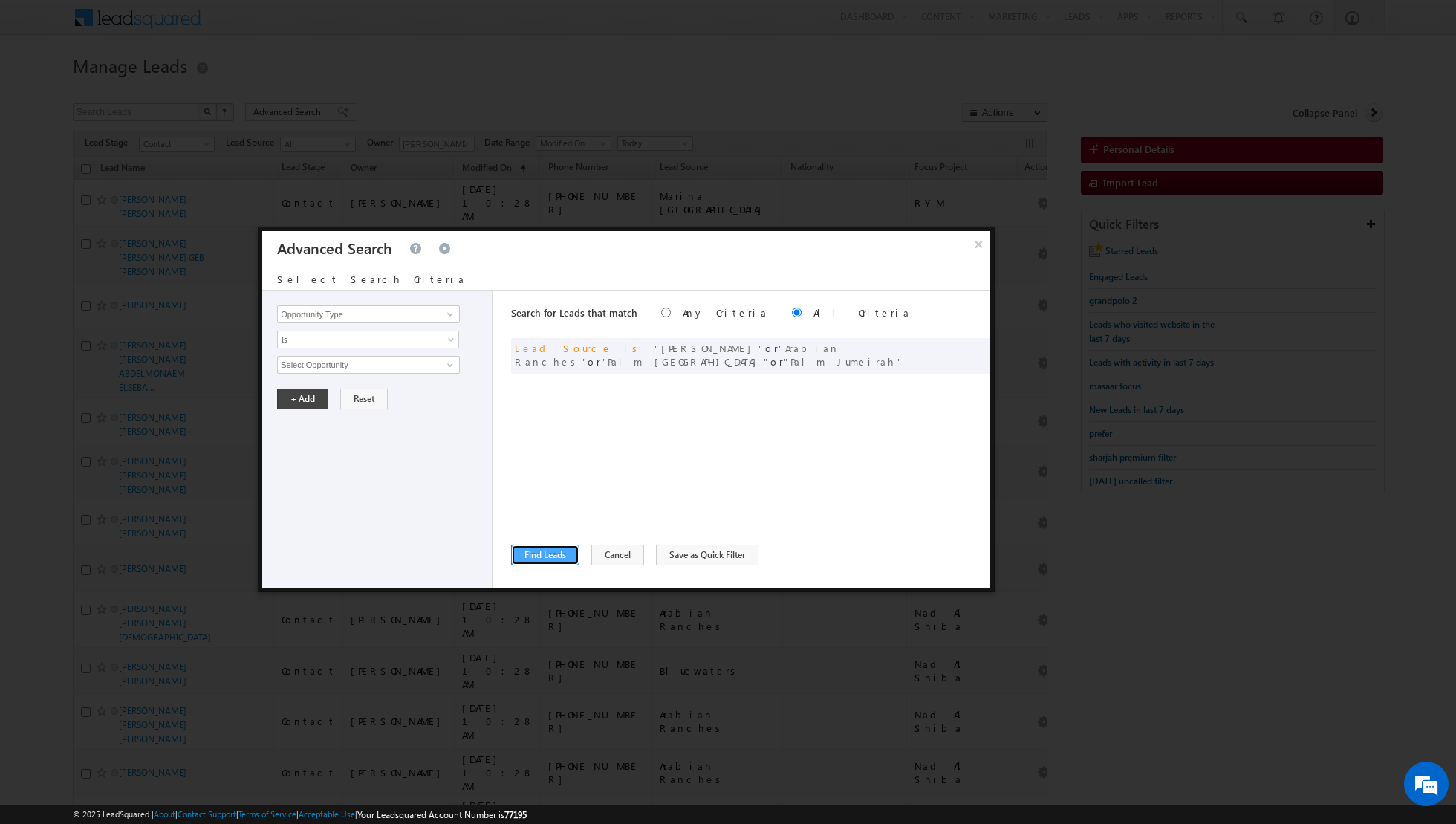
click at [533, 556] on button "Find Leads" at bounding box center [545, 555] width 68 height 21
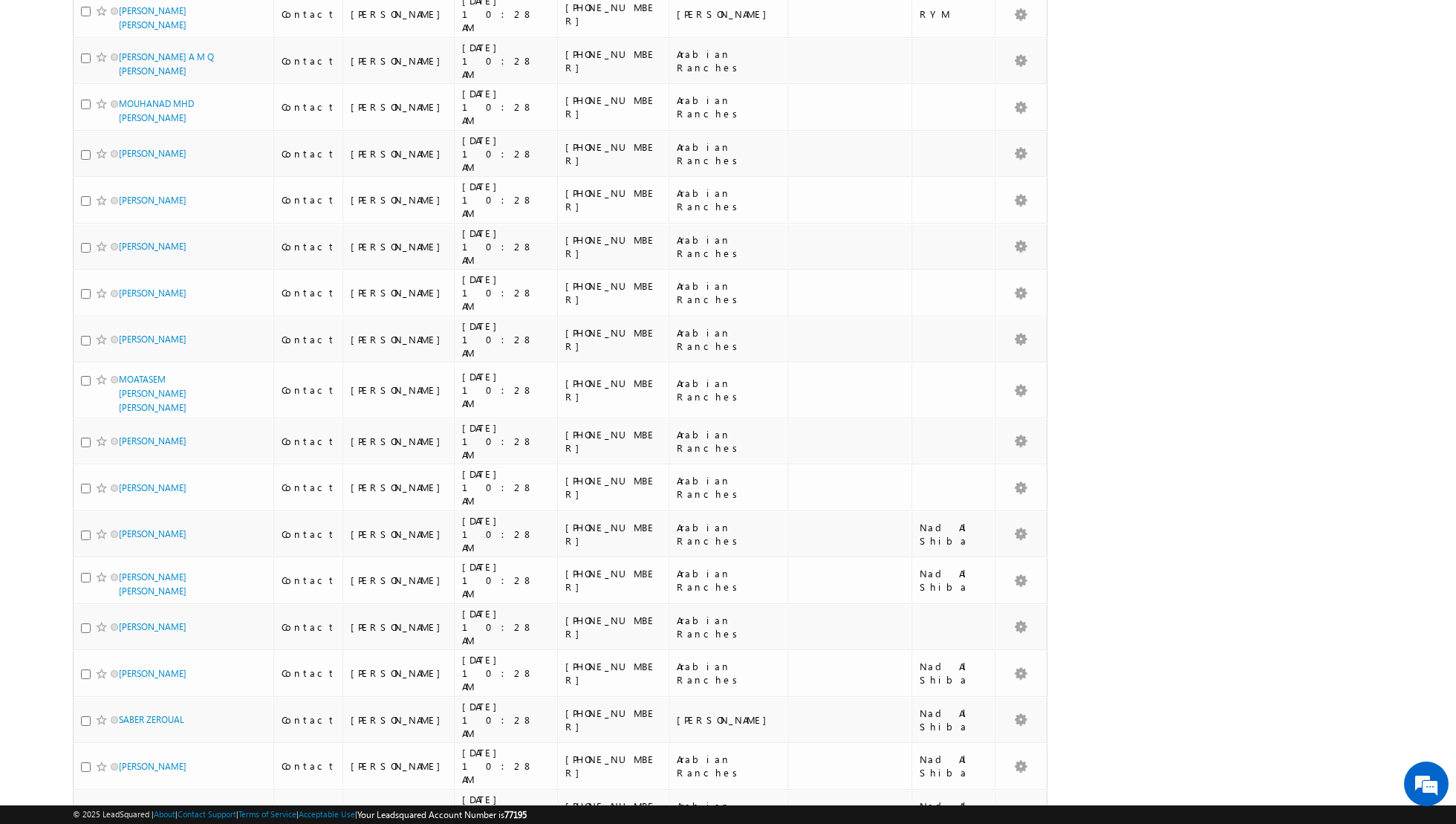
scroll to position [6906, 0]
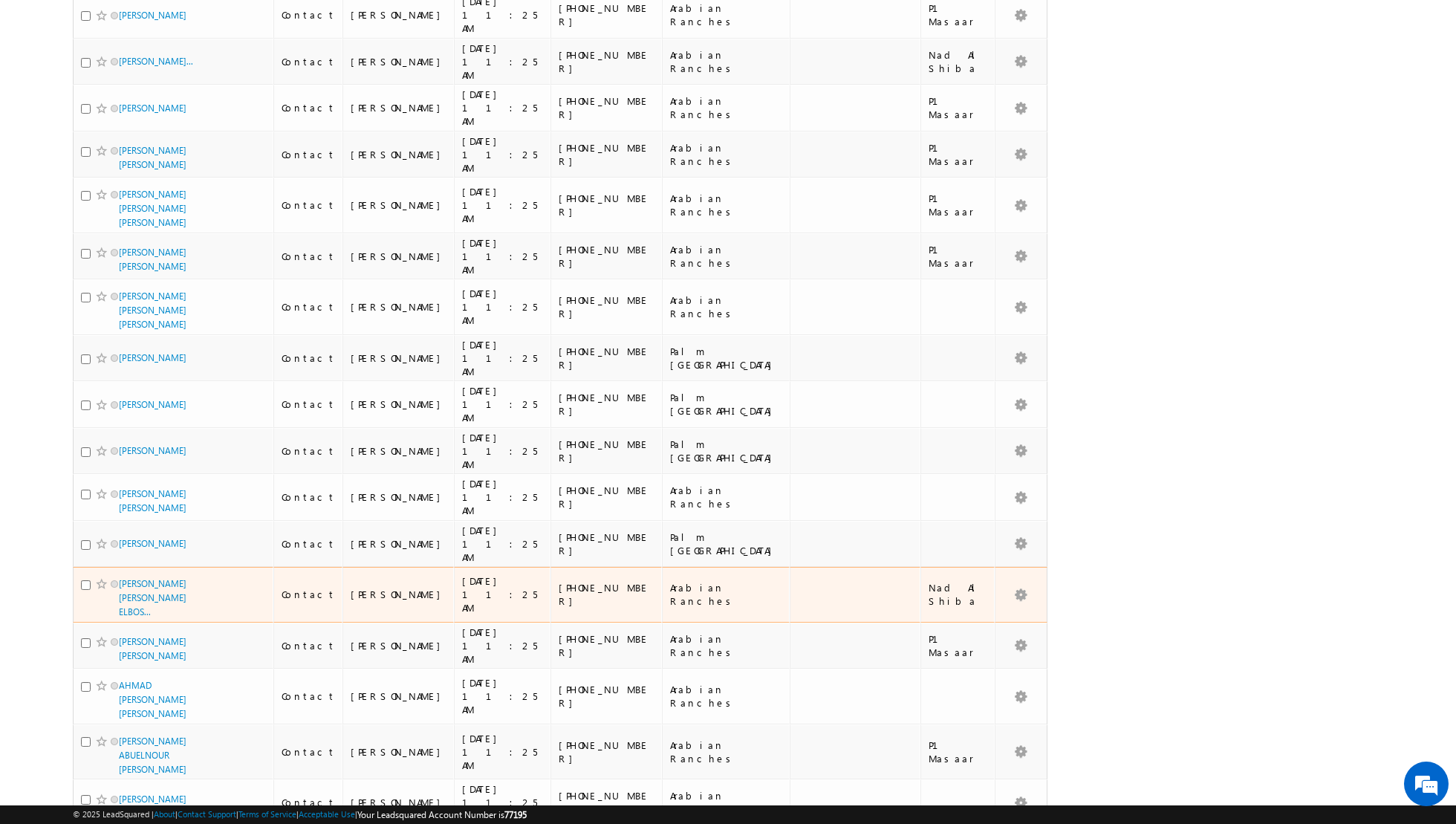
scroll to position [0, 0]
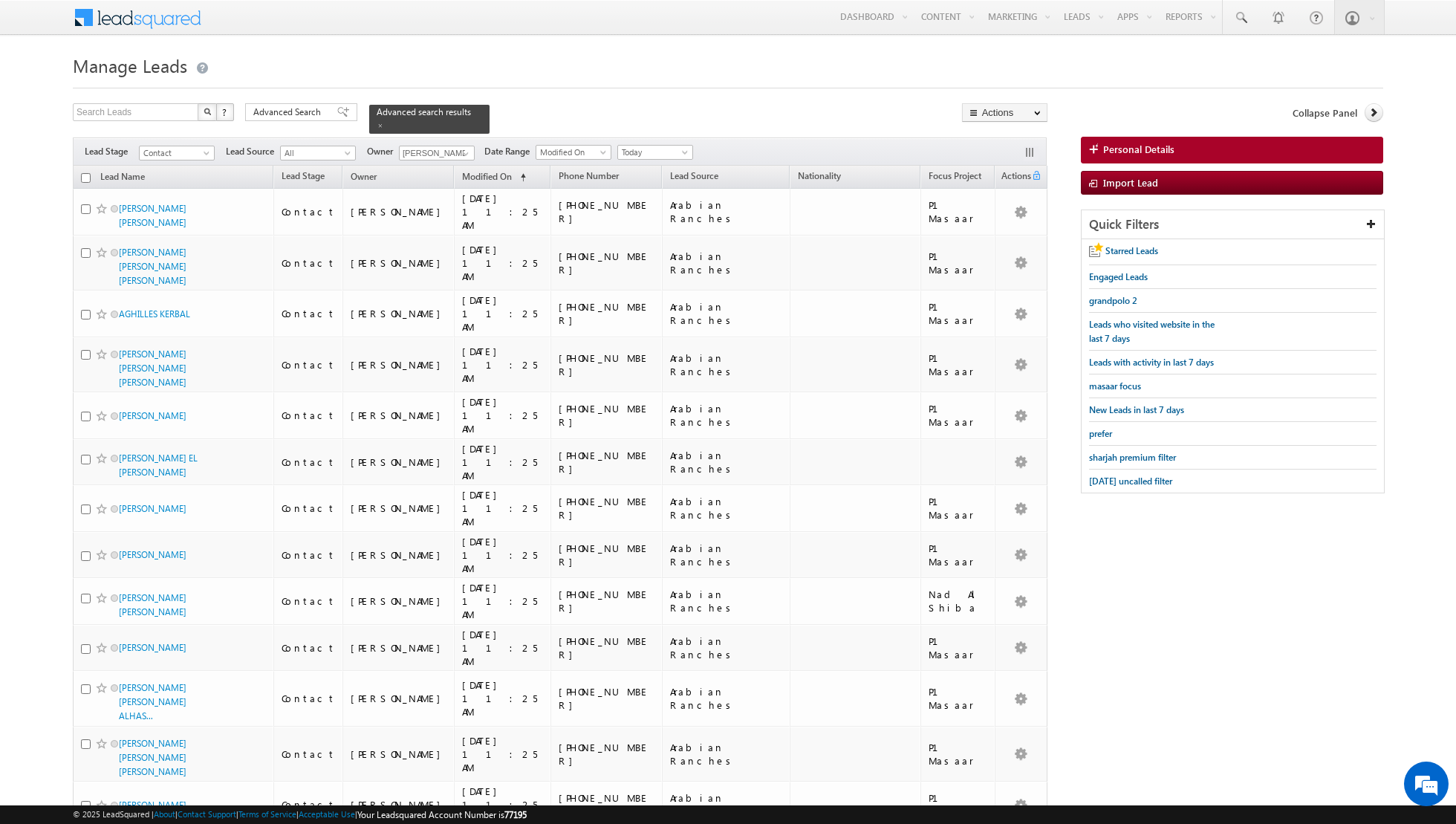
click at [85, 175] on input "checkbox" at bounding box center [85, 178] width 9 height 9
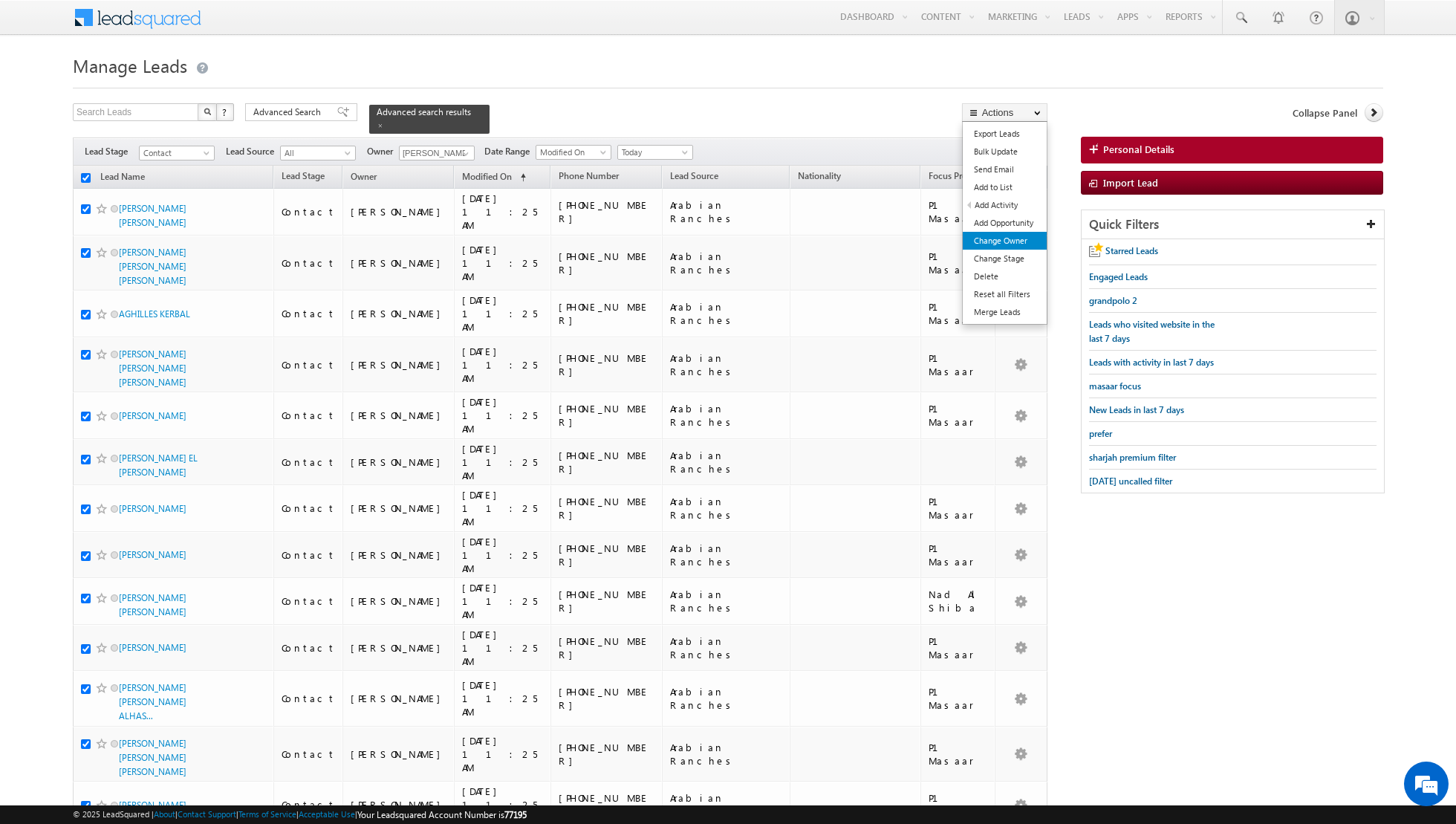
click at [1005, 238] on link "Change Owner" at bounding box center [1005, 241] width 84 height 18
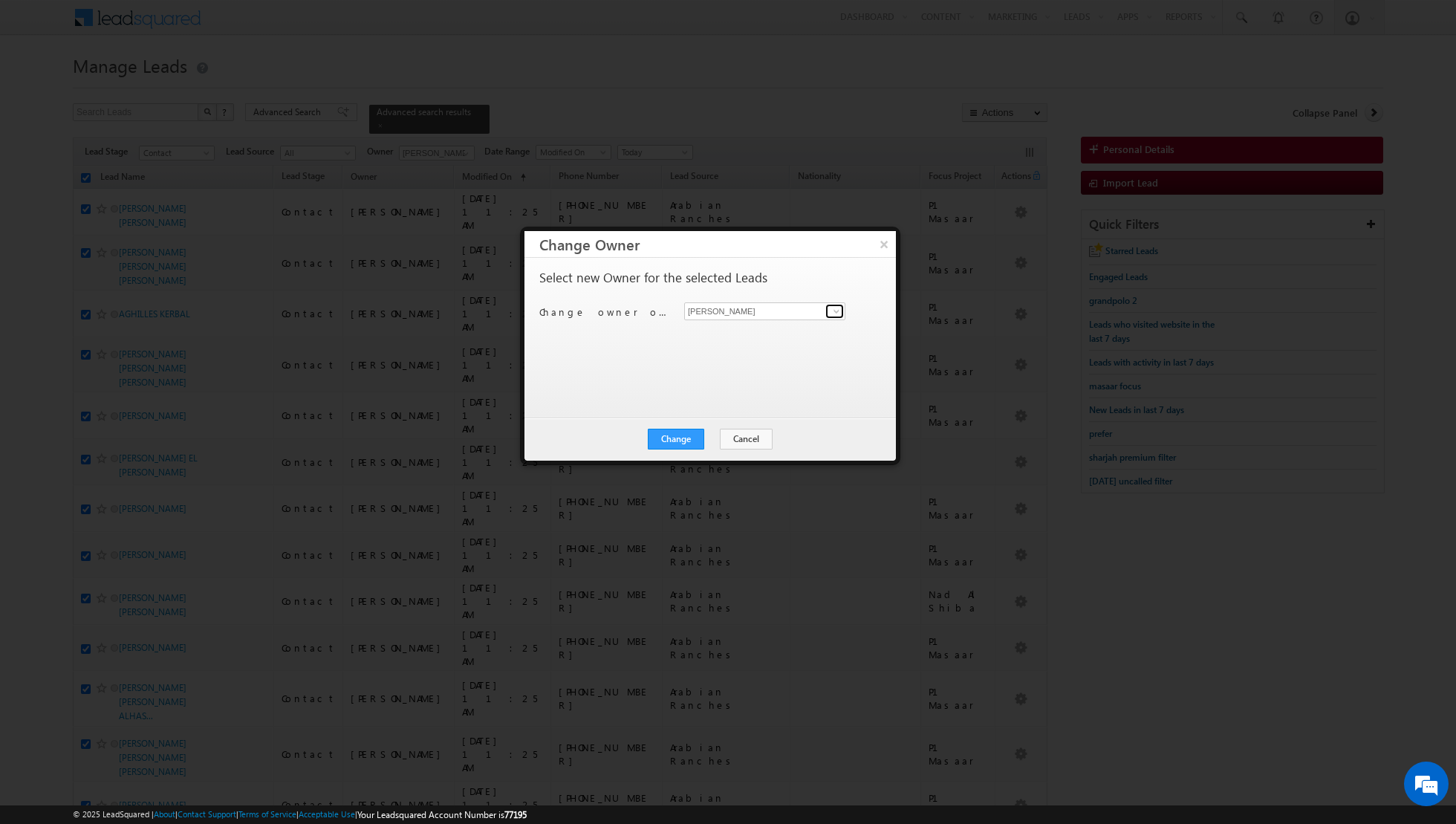
click at [832, 313] on span at bounding box center [836, 311] width 12 height 12
click at [731, 376] on link "[PERSON_NAME] [PERSON_NAME][EMAIL_ADDRESS][DOMAIN_NAME]" at bounding box center [765, 386] width 161 height 28
click at [670, 438] on button "Change" at bounding box center [676, 438] width 57 height 21
click at [707, 436] on button "Close" at bounding box center [712, 438] width 47 height 21
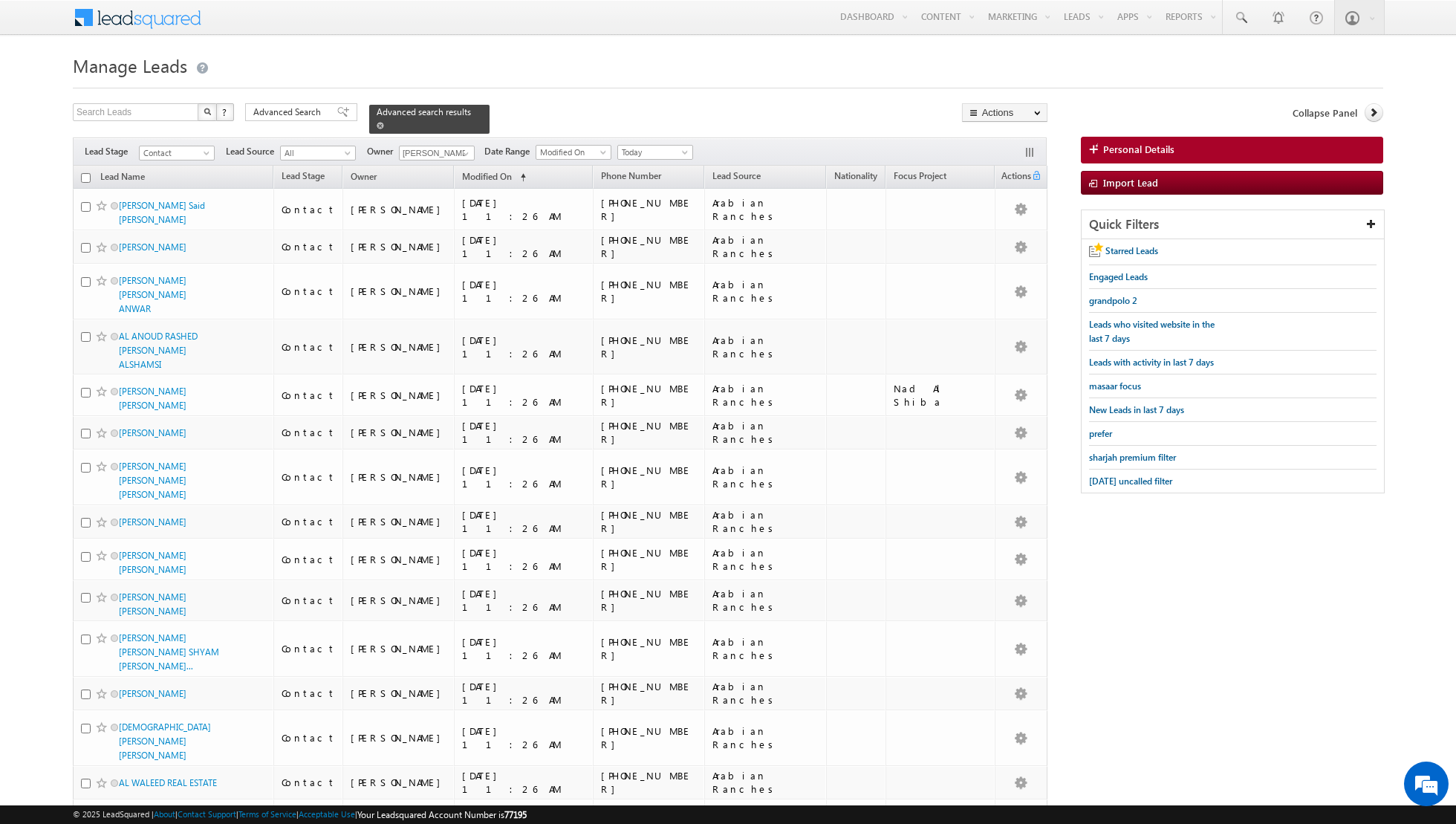
click at [376, 127] on span at bounding box center [380, 126] width 8 height 8
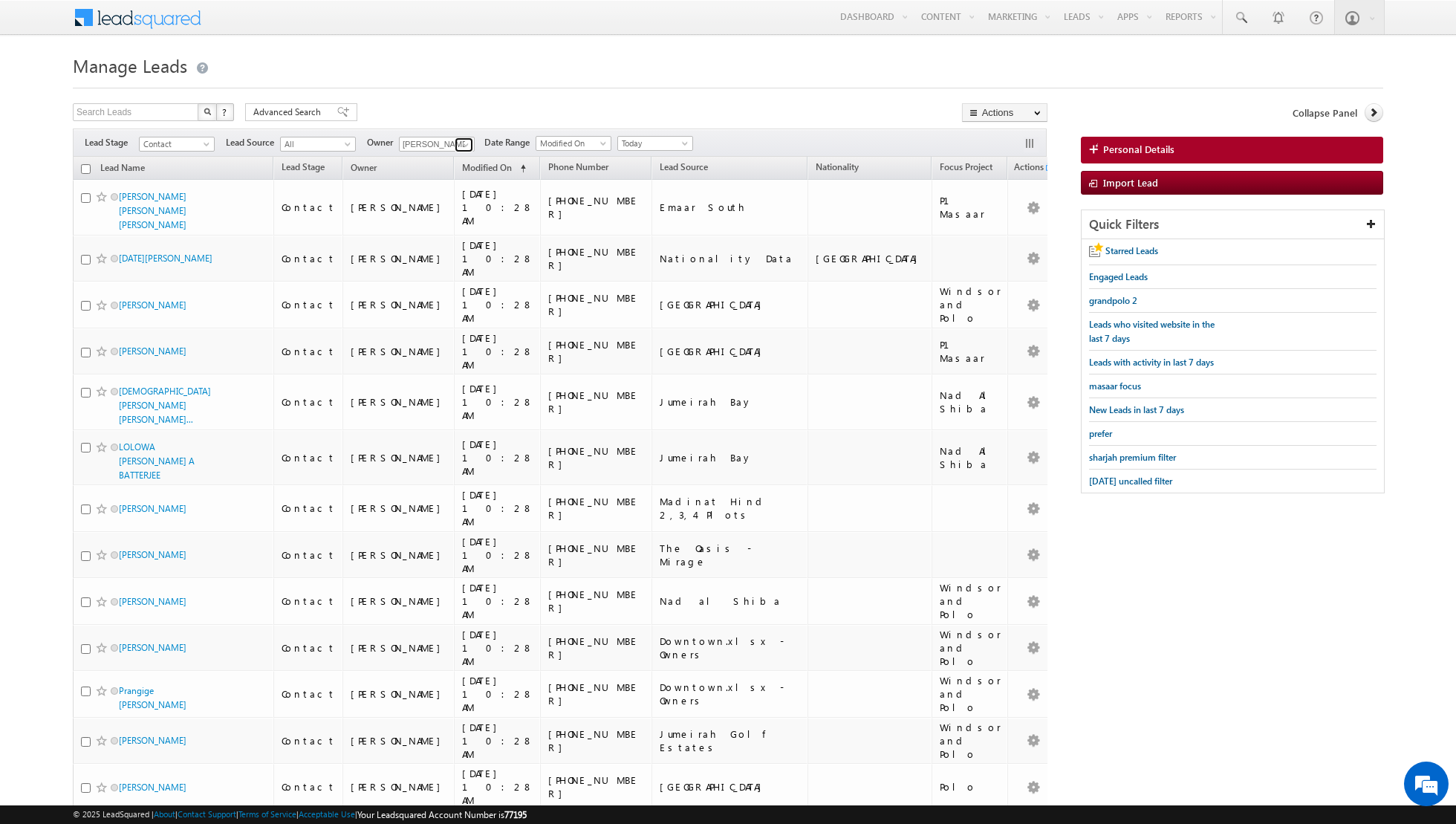
click at [456, 141] on link at bounding box center [464, 144] width 19 height 15
click at [439, 189] on link "[PERSON_NAME] [PERSON_NAME][EMAIL_ADDRESS][DOMAIN_NAME]" at bounding box center [473, 195] width 149 height 28
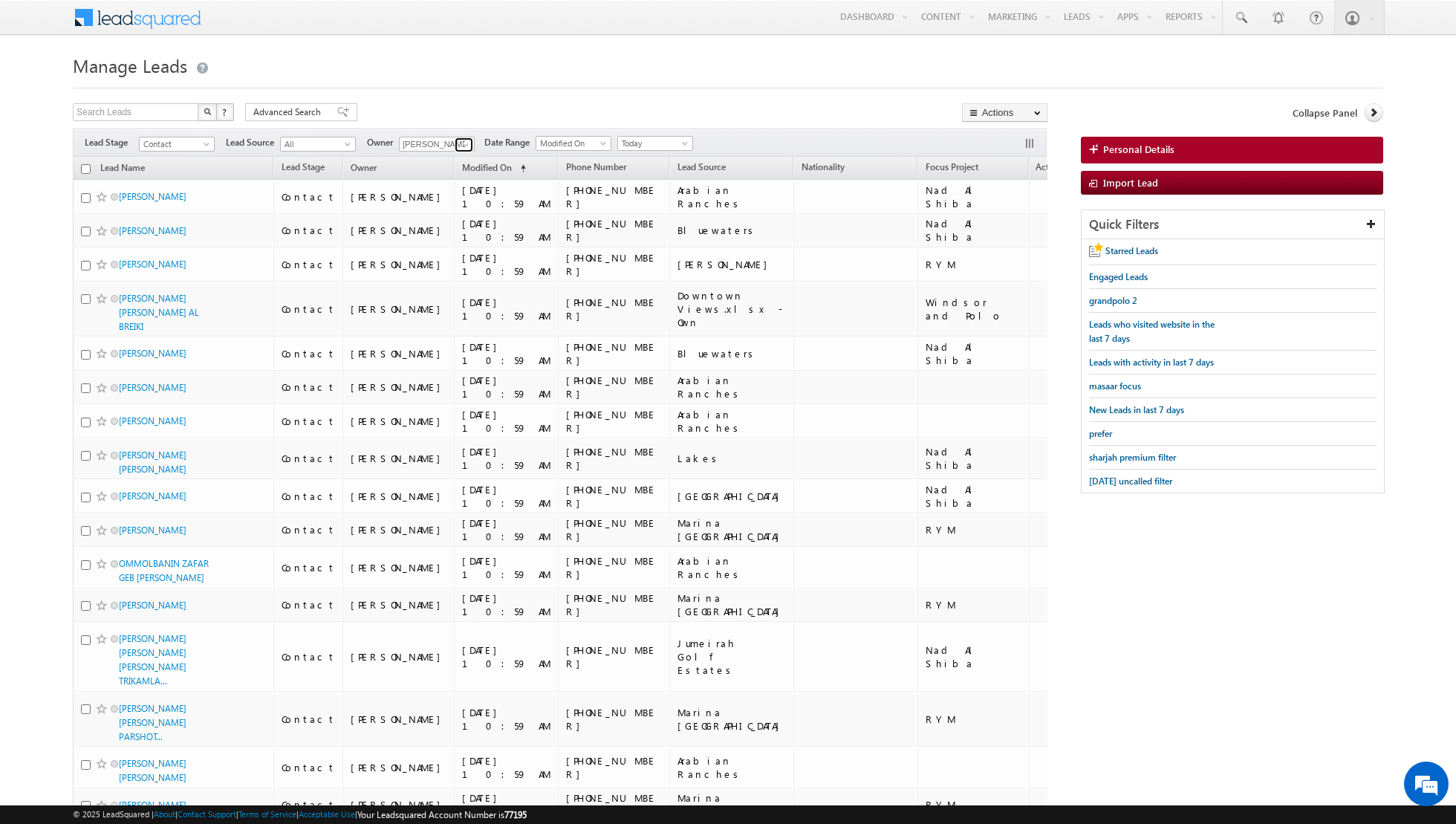
click at [455, 142] on link at bounding box center [464, 144] width 19 height 15
click at [435, 219] on link "[PERSON_NAME] [EMAIL_ADDRESS][DOMAIN_NAME]" at bounding box center [473, 221] width 149 height 28
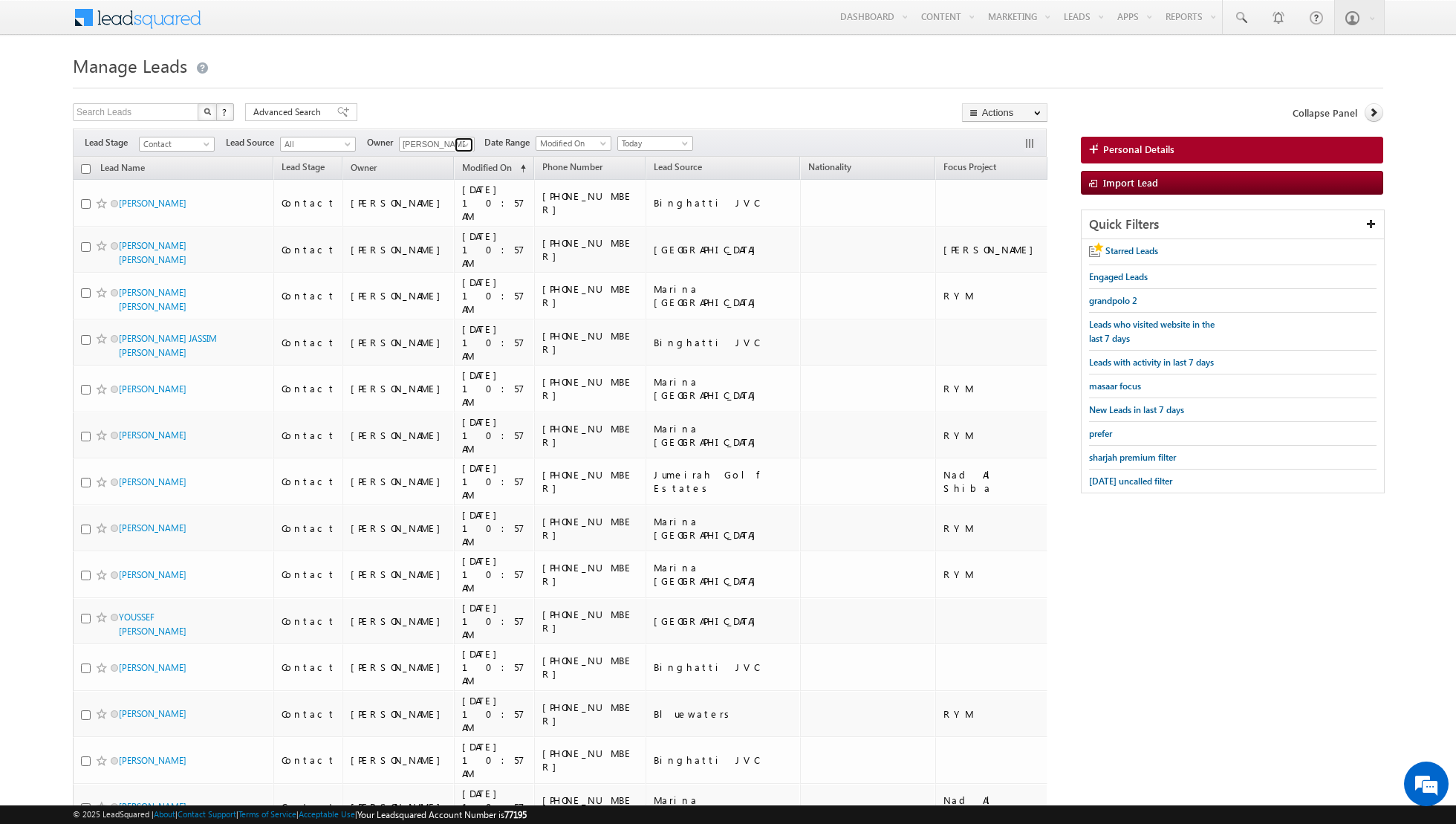
click at [460, 144] on span at bounding box center [465, 144] width 12 height 12
click at [446, 240] on link "[PERSON_NAME] [PERSON_NAME][EMAIL_ADDRESS][DOMAIN_NAME]" at bounding box center [473, 248] width 149 height 28
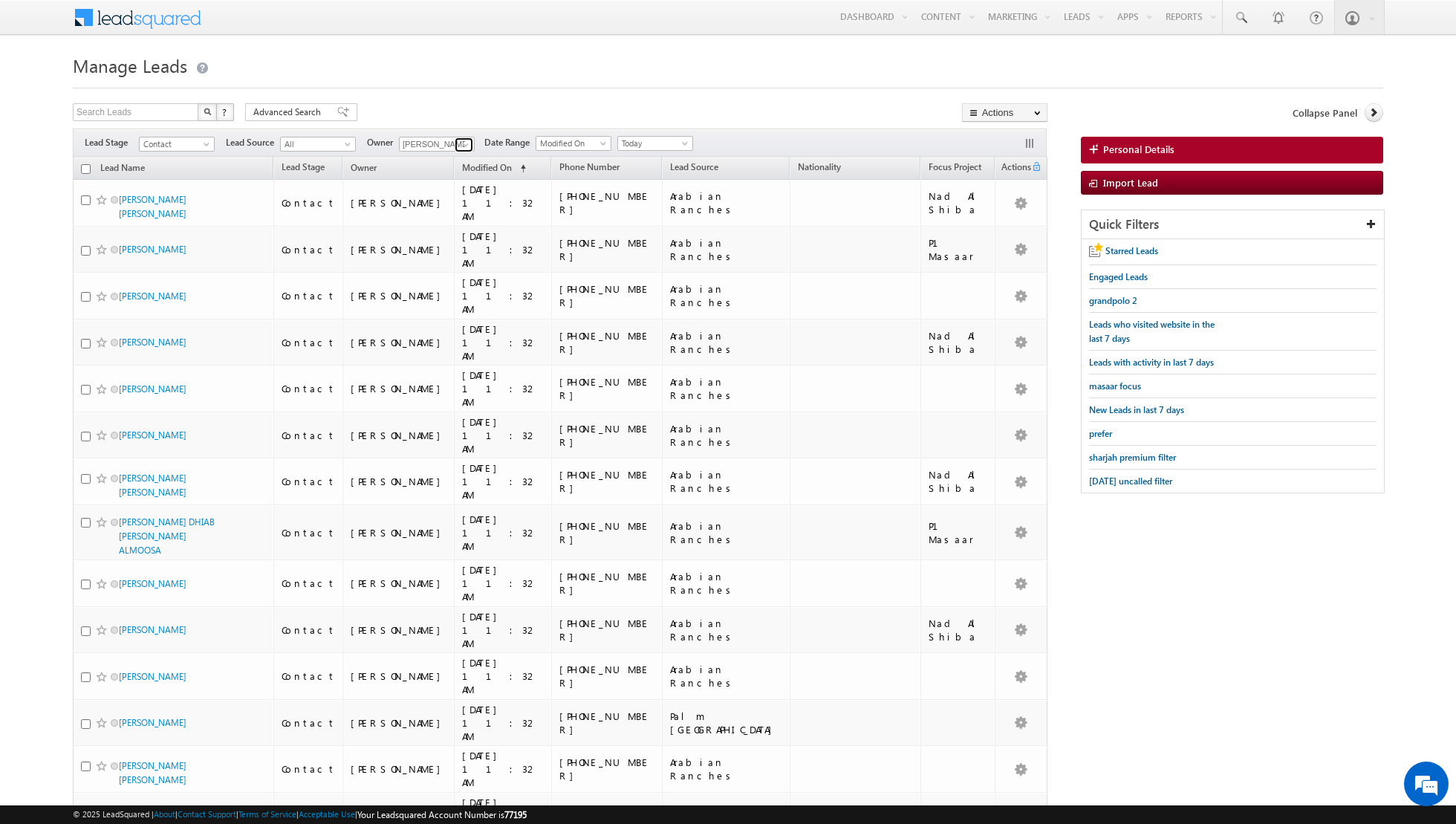
click at [460, 147] on span at bounding box center [465, 144] width 12 height 12
click at [462, 223] on span "[EMAIL_ADDRESS][PERSON_NAME][DOMAIN_NAME]" at bounding box center [472, 225] width 133 height 11
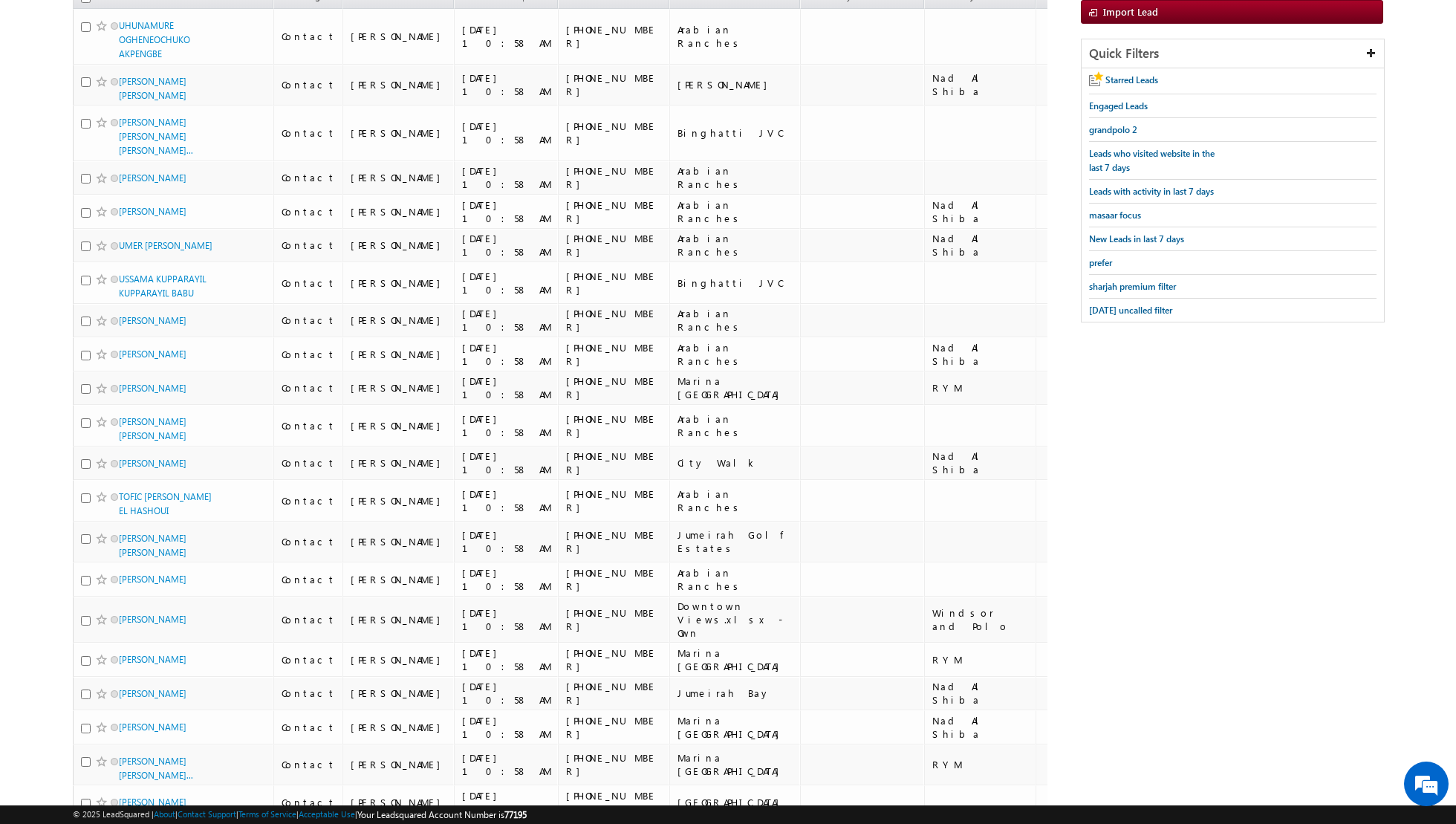
scroll to position [0, 0]
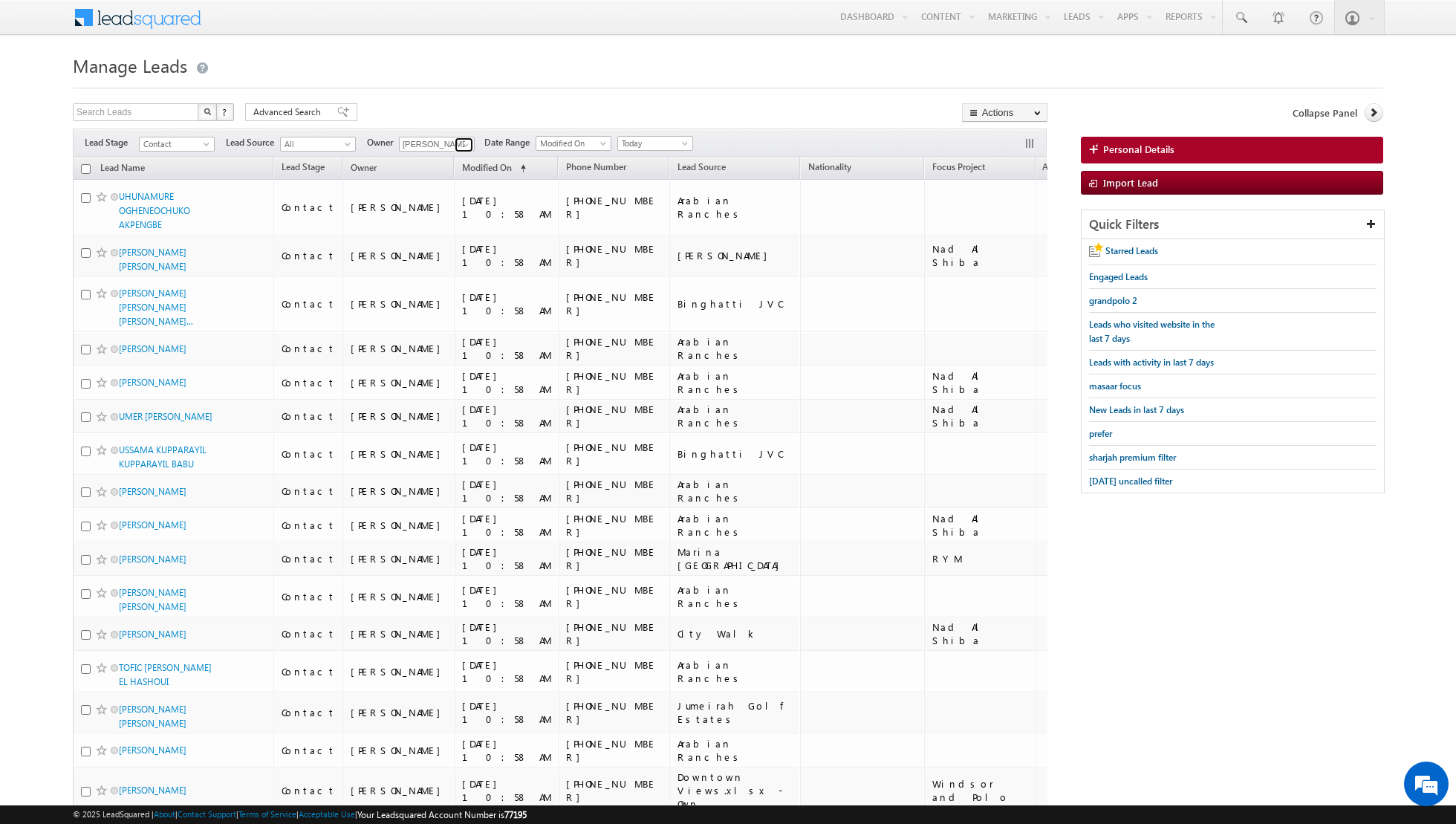
click at [461, 144] on span at bounding box center [465, 144] width 12 height 12
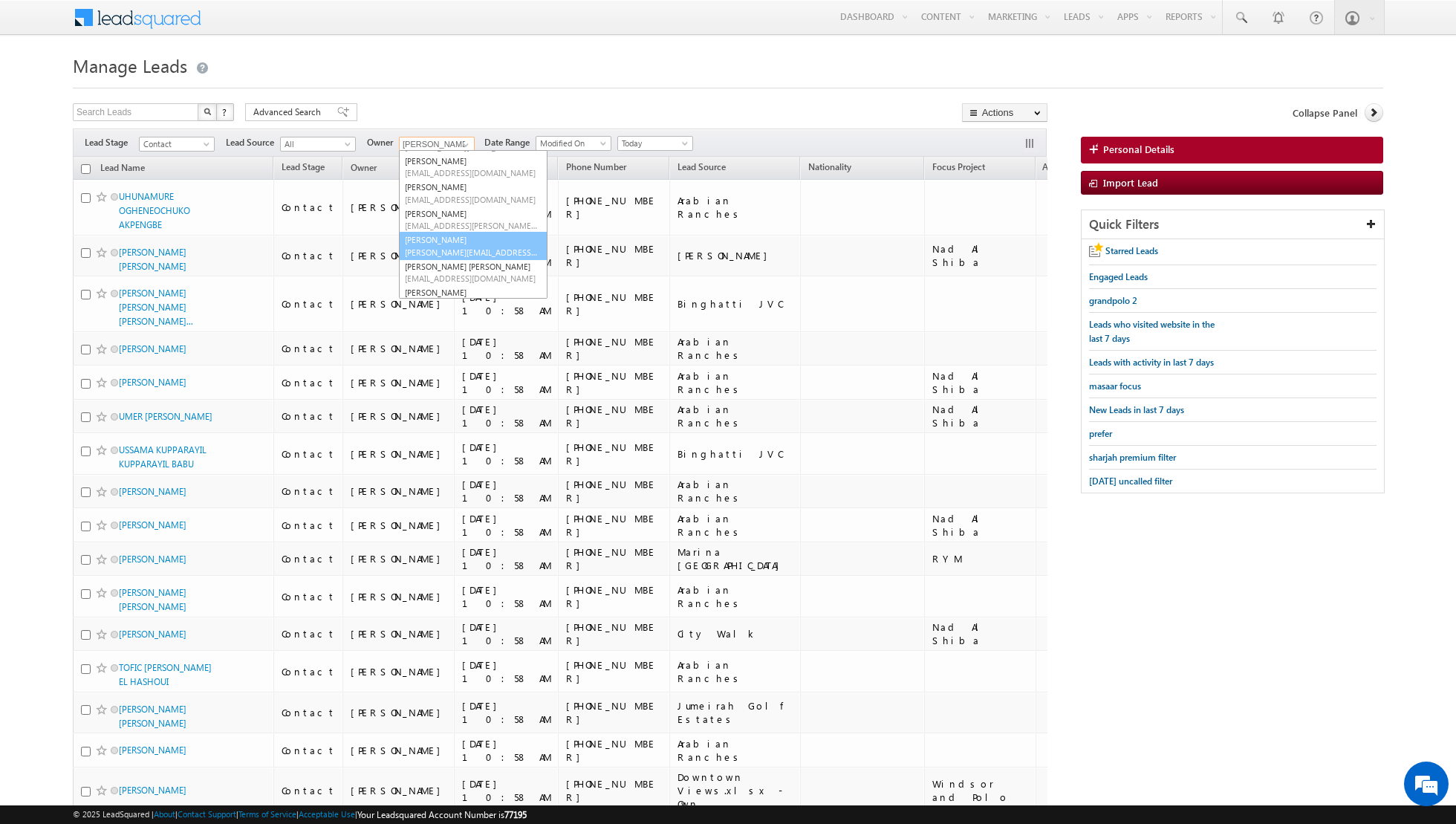
click at [450, 248] on span "[PERSON_NAME][EMAIL_ADDRESS][DOMAIN_NAME]" at bounding box center [472, 252] width 133 height 11
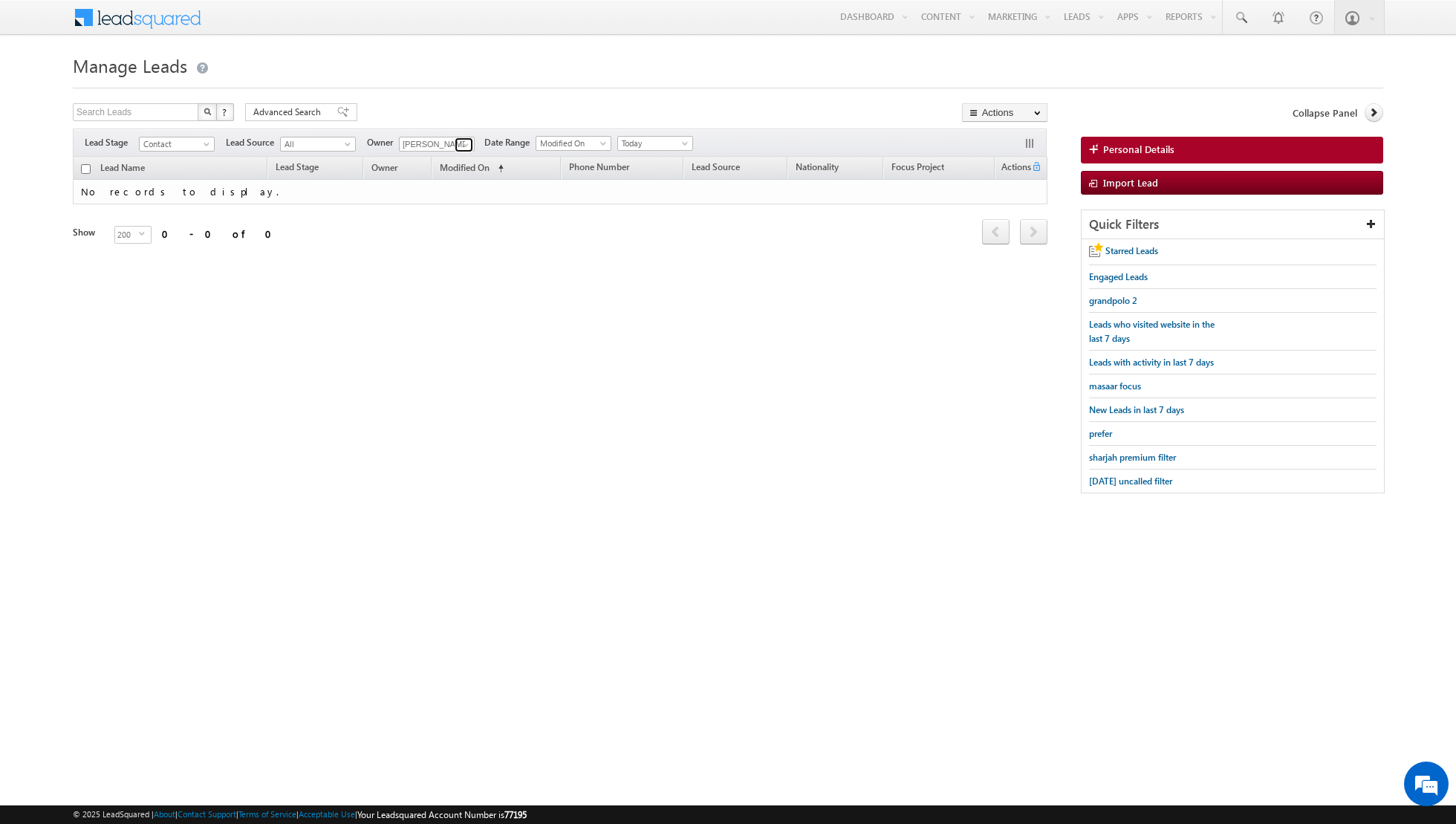
click at [461, 147] on span at bounding box center [465, 144] width 12 height 12
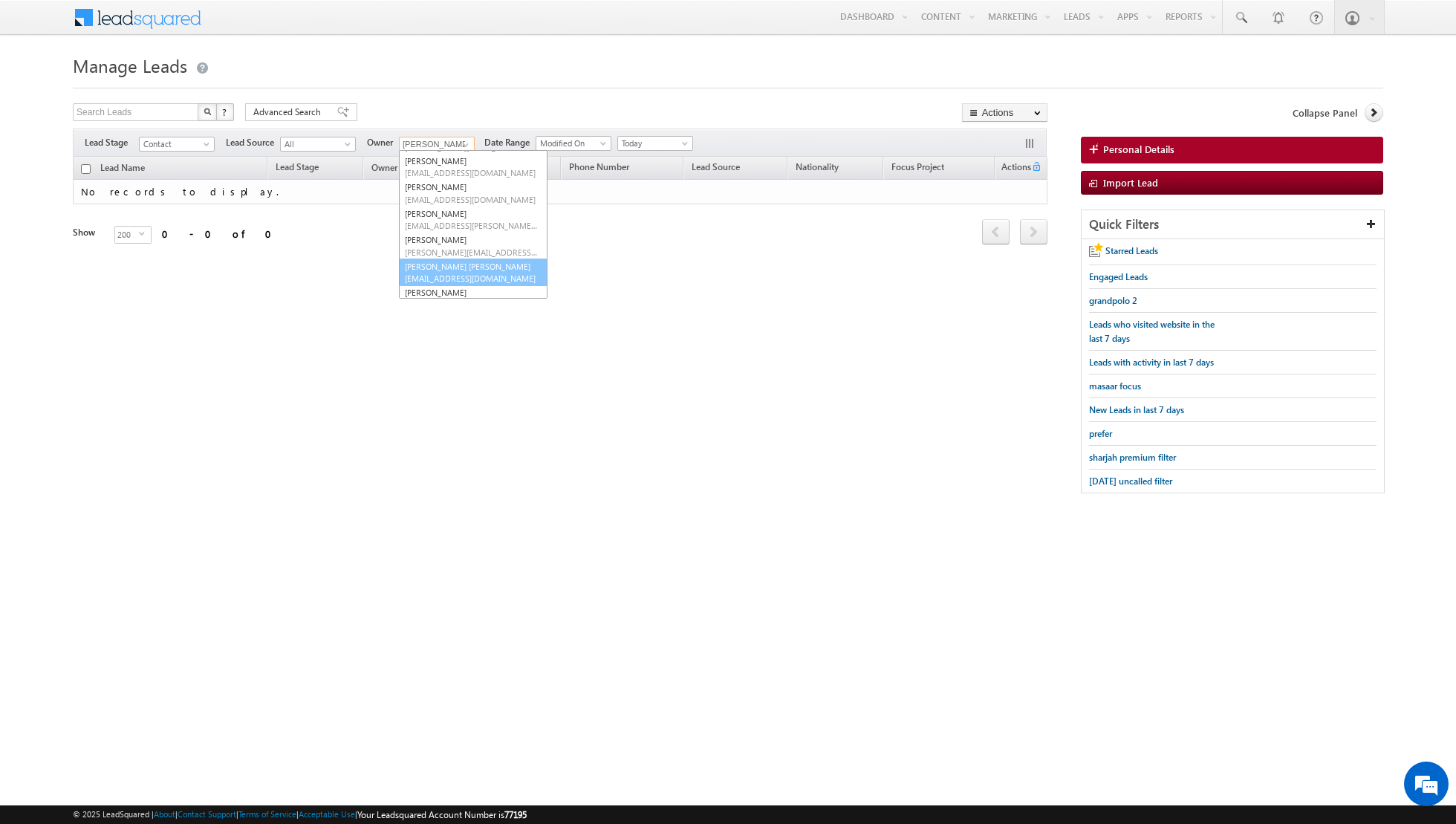
click at [442, 265] on link "[PERSON_NAME] [PERSON_NAME] [PERSON_NAME][EMAIL_ADDRESS][PERSON_NAME][DOMAIN_NA…" at bounding box center [473, 272] width 149 height 28
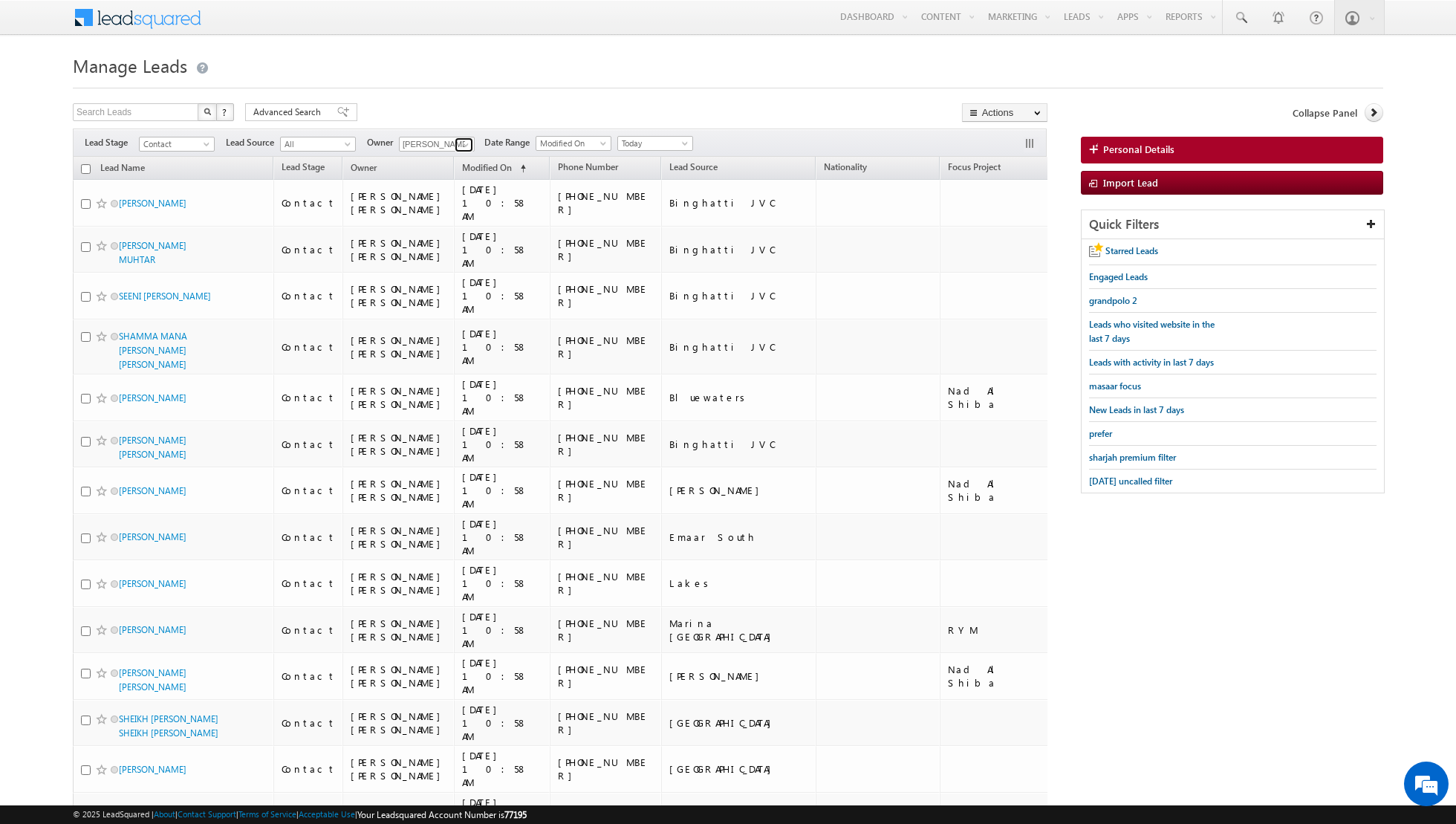
click at [461, 142] on span at bounding box center [465, 144] width 12 height 12
click at [446, 235] on link "[PERSON_NAME] [PERSON_NAME][EMAIL_ADDRESS][PERSON_NAME][DOMAIN_NAME]" at bounding box center [473, 248] width 149 height 28
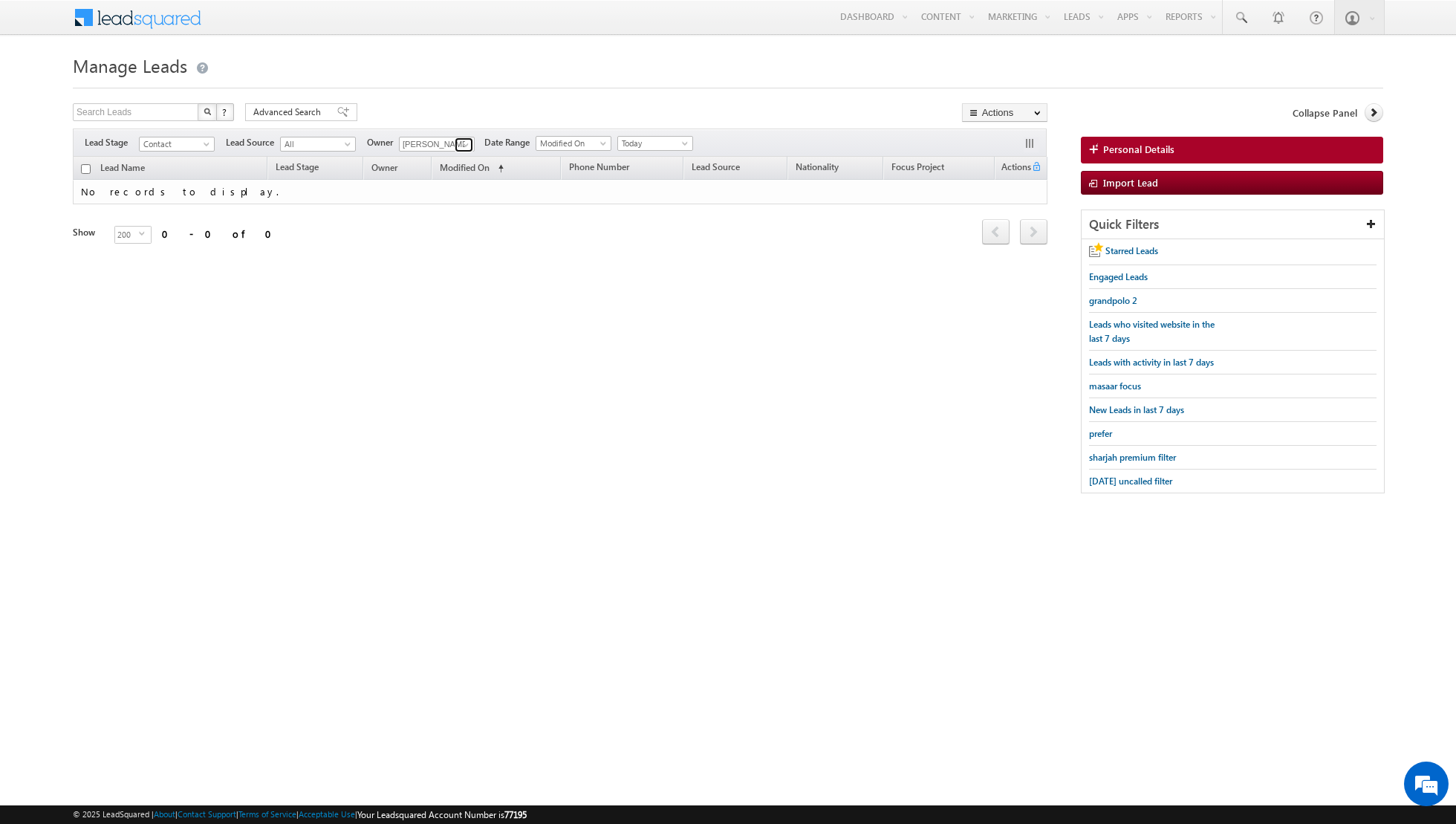
click at [461, 141] on span at bounding box center [465, 144] width 12 height 12
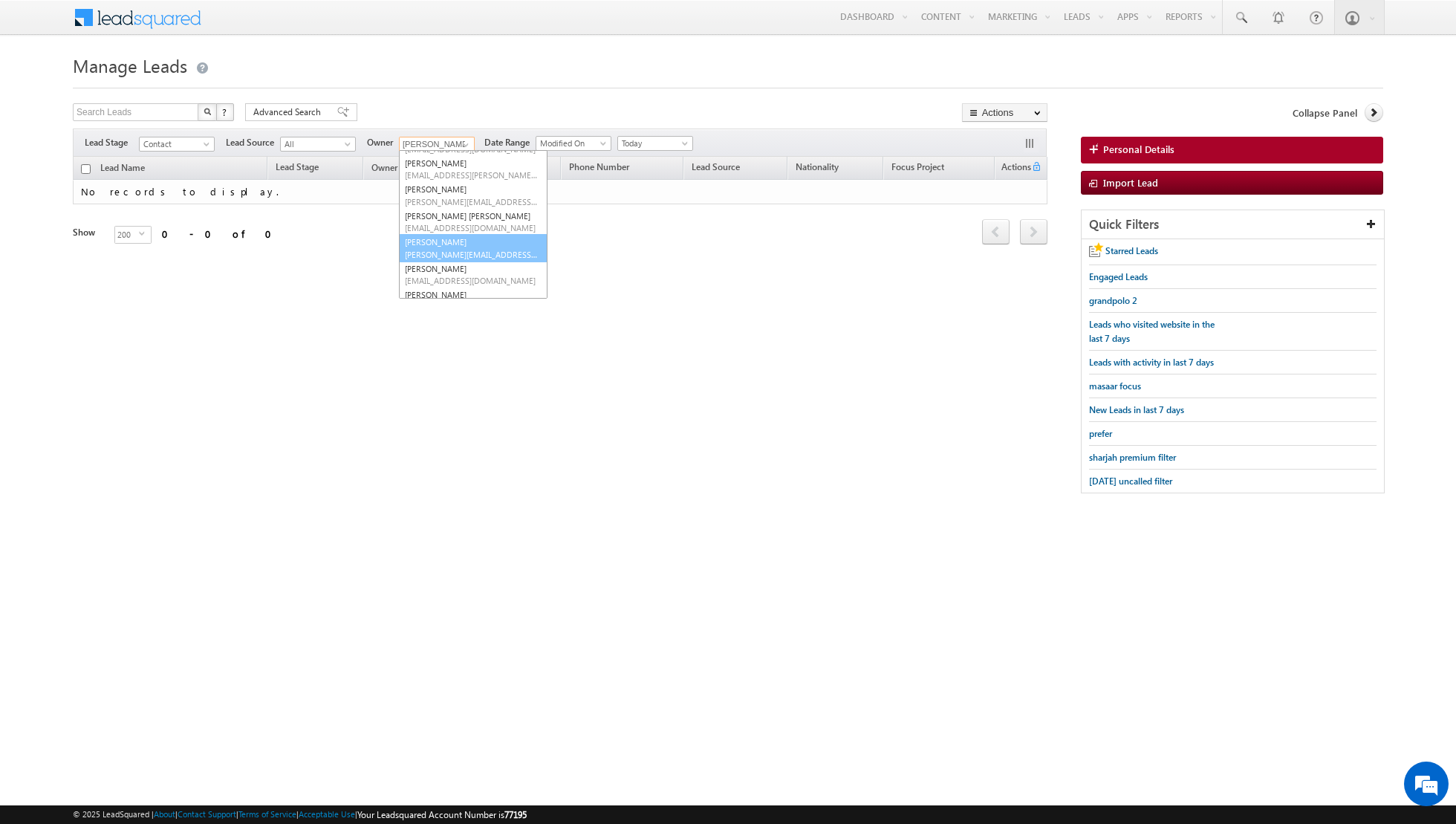
scroll to position [120, 0]
click at [447, 261] on span "[EMAIL_ADDRESS][DOMAIN_NAME]" at bounding box center [472, 265] width 133 height 11
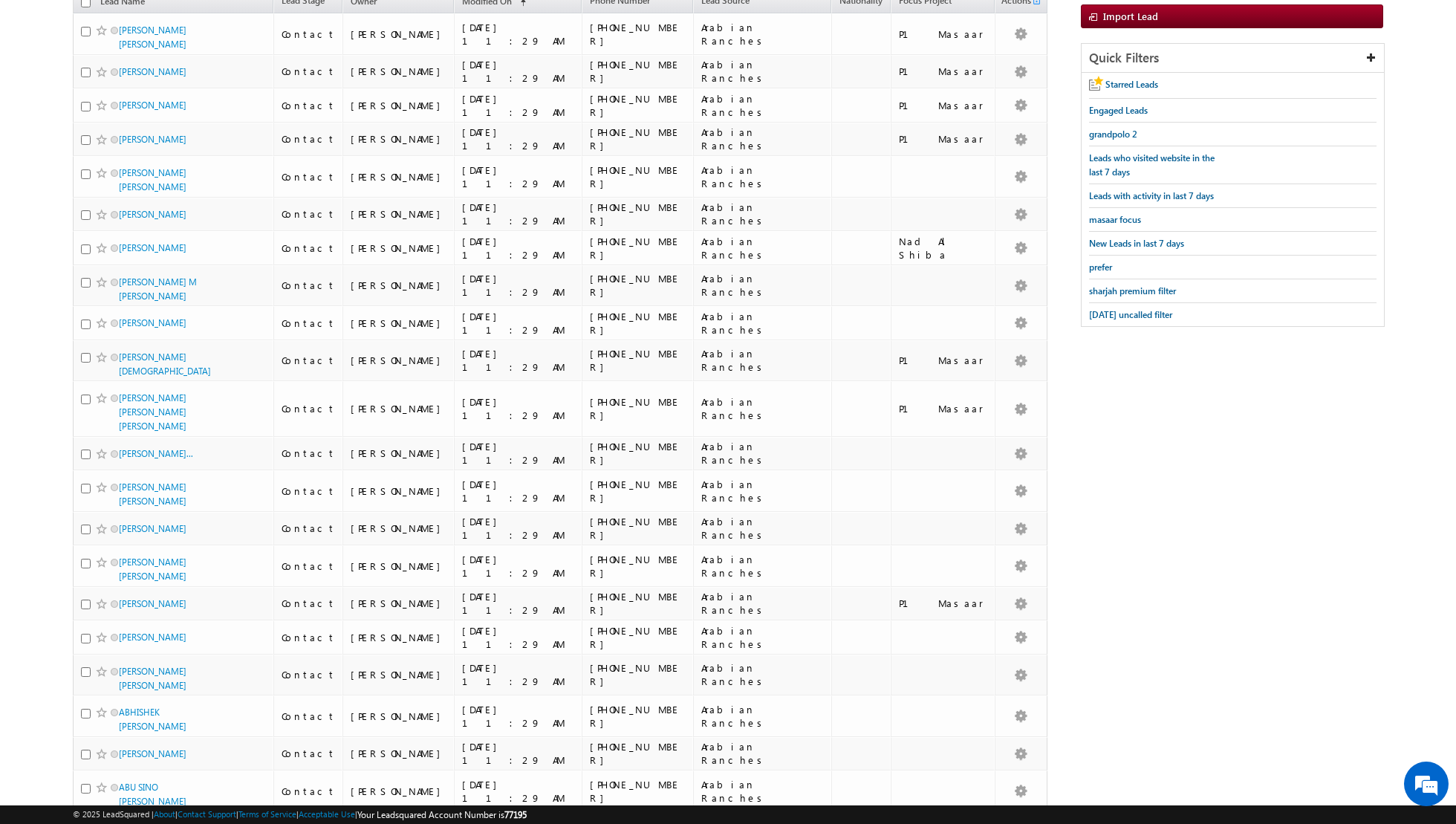
scroll to position [0, 0]
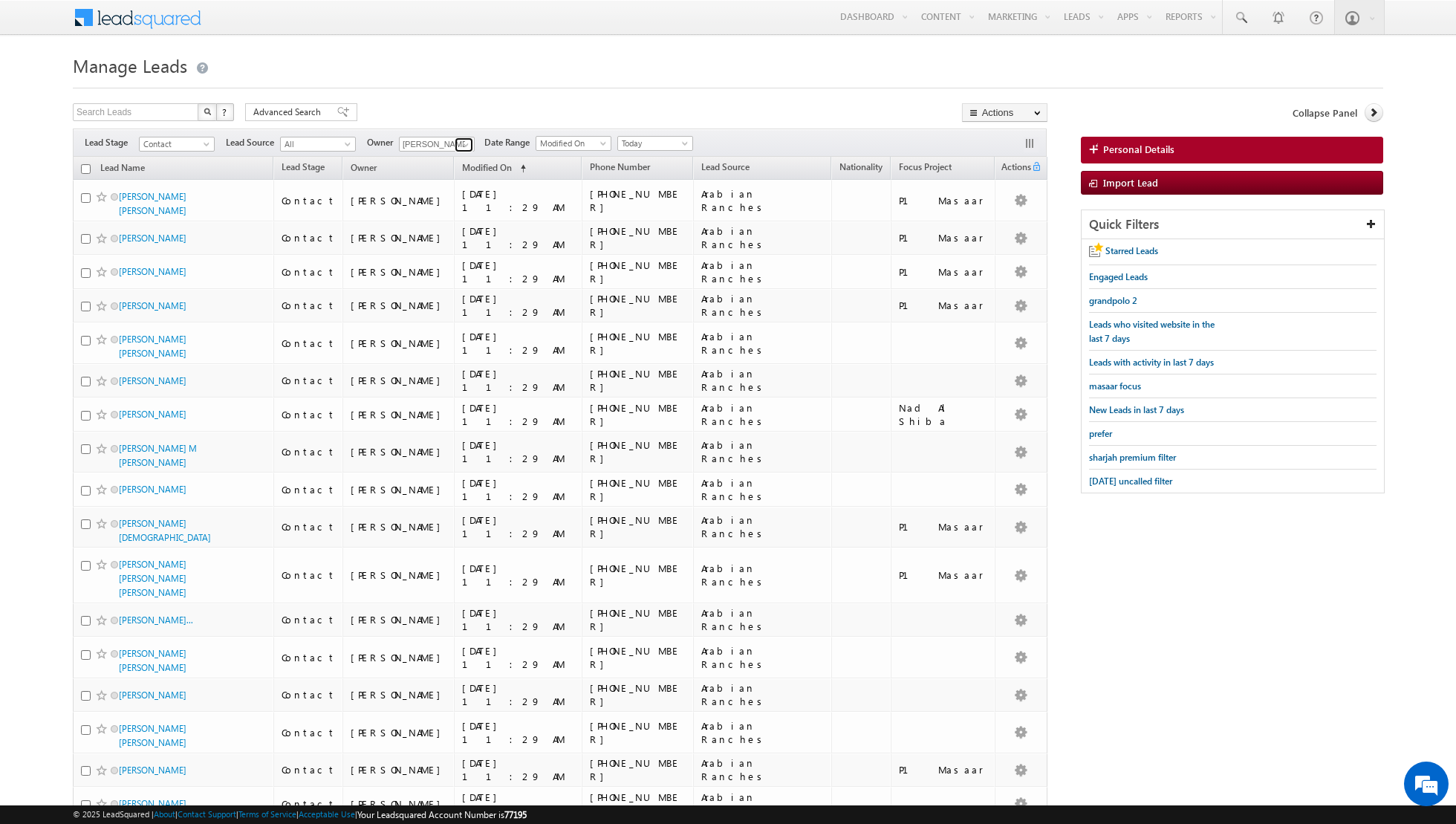
click at [460, 139] on span at bounding box center [465, 144] width 12 height 12
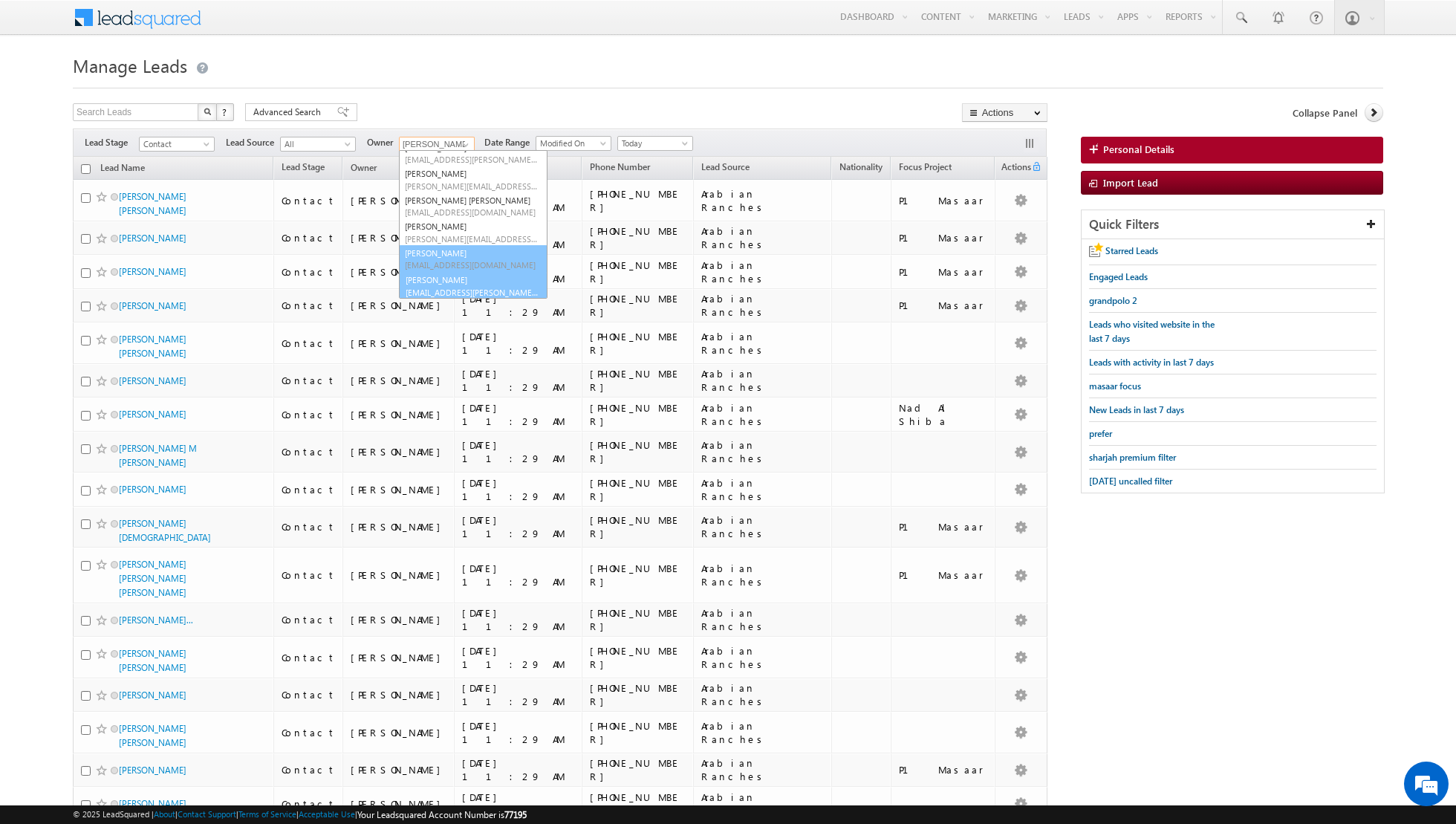
scroll to position [120, 0]
click at [434, 283] on link "[PERSON_NAME] [EMAIL_ADDRESS][PERSON_NAME][DOMAIN_NAME]" at bounding box center [473, 285] width 149 height 28
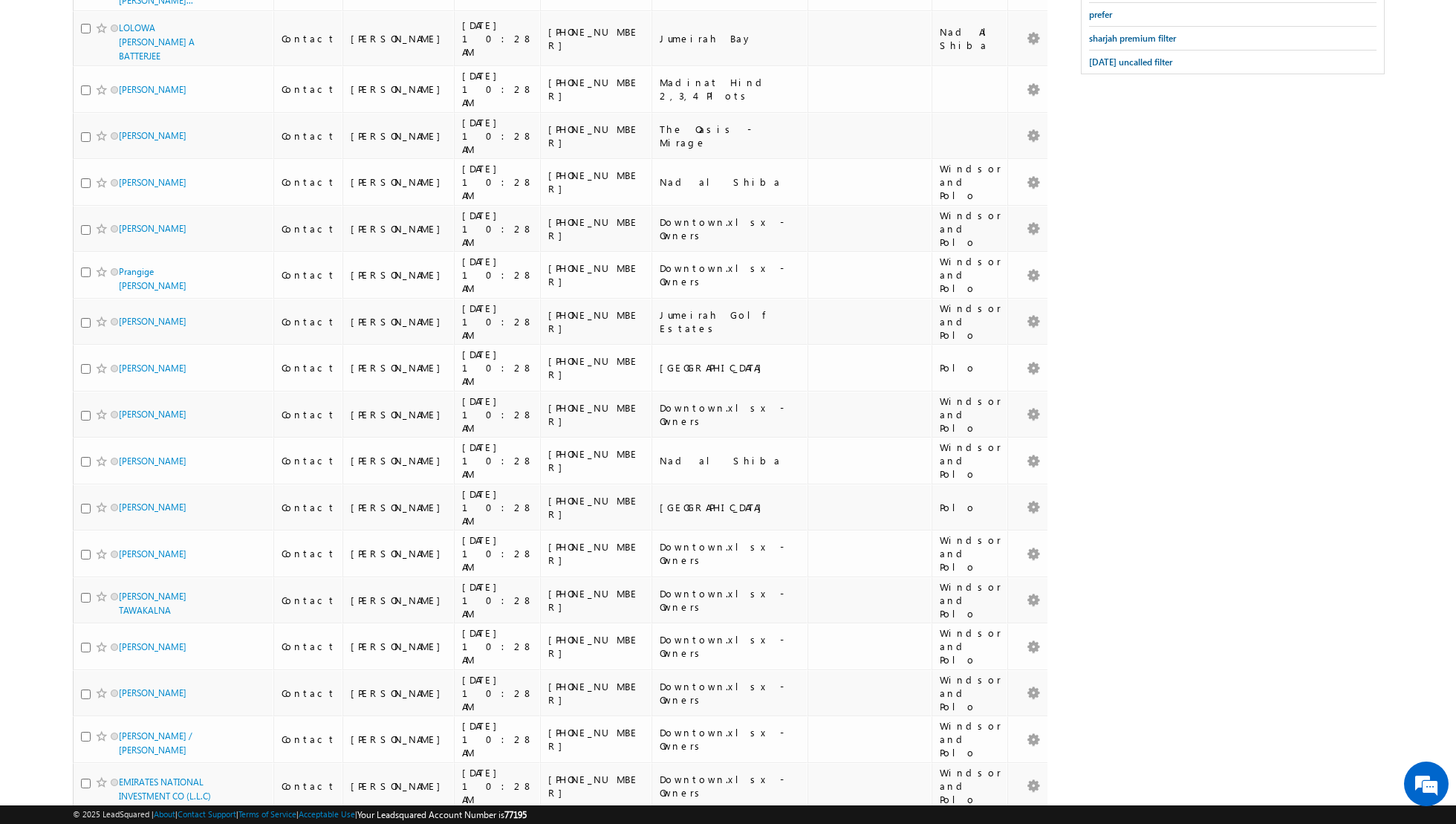
scroll to position [0, 0]
